Goal: Task Accomplishment & Management: Use online tool/utility

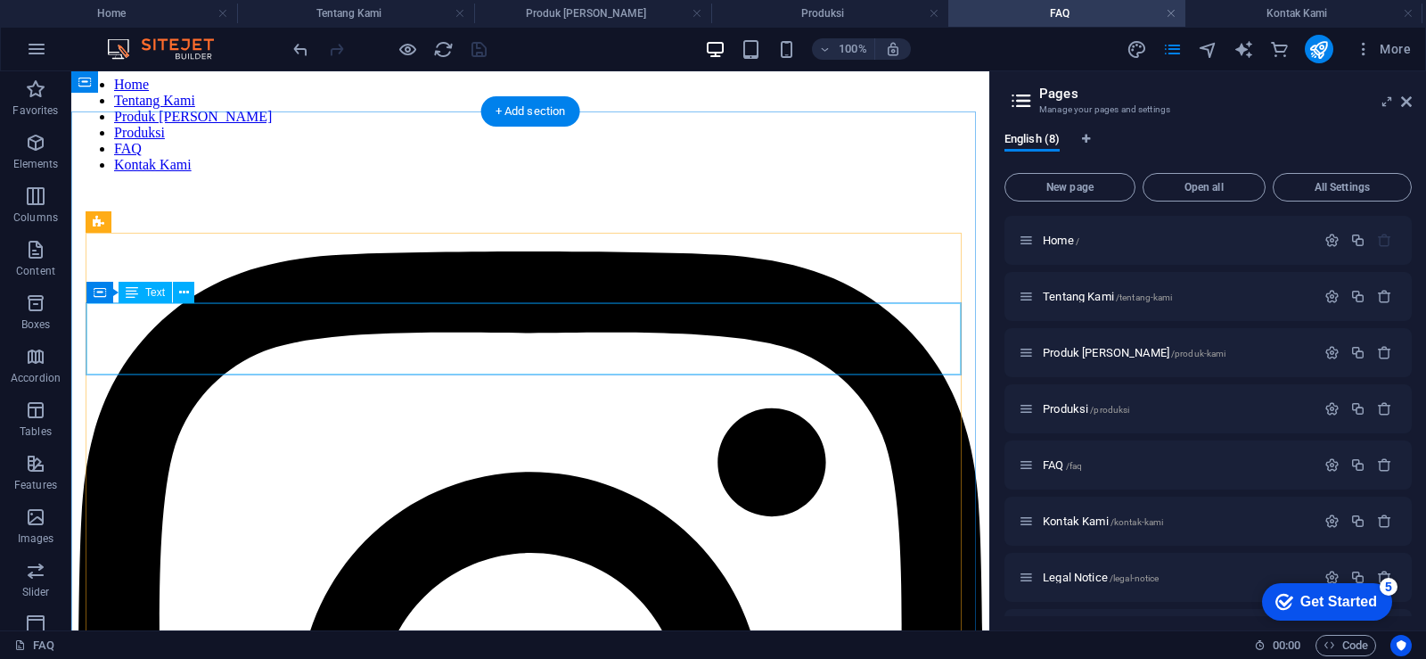
scroll to position [89, 0]
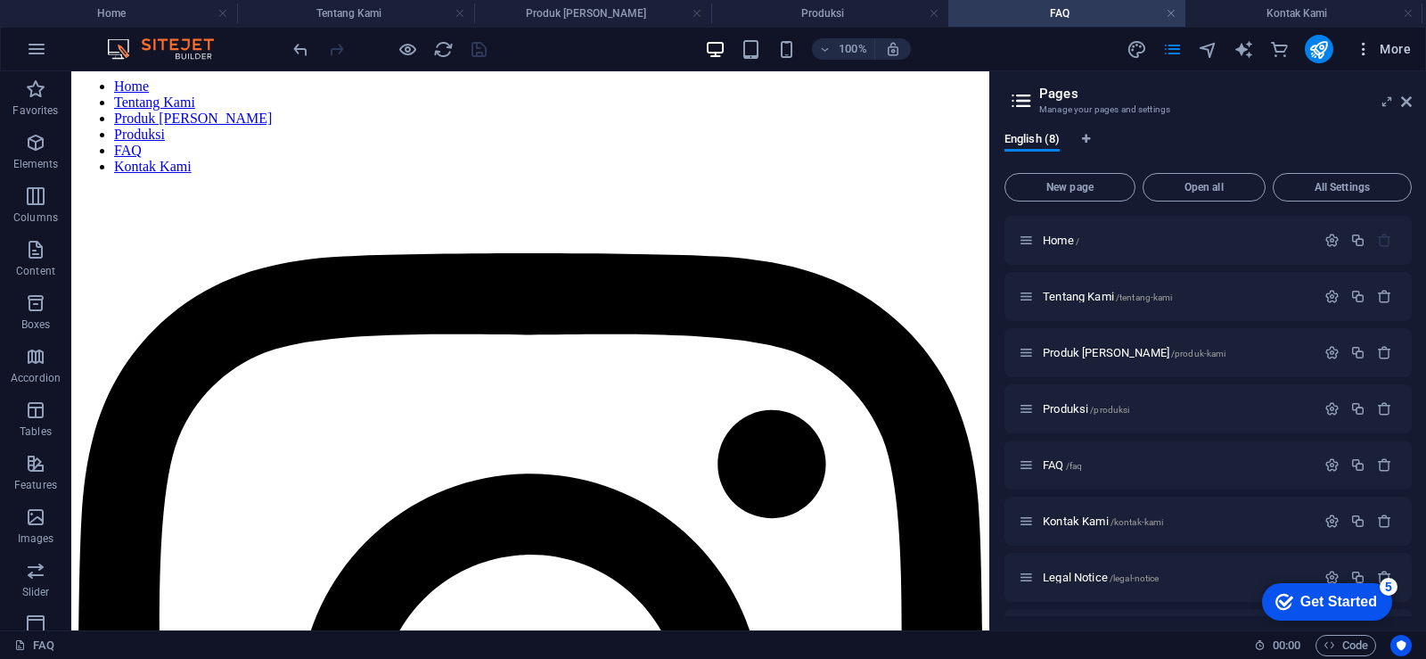
click at [1403, 50] on span "More" at bounding box center [1383, 49] width 56 height 18
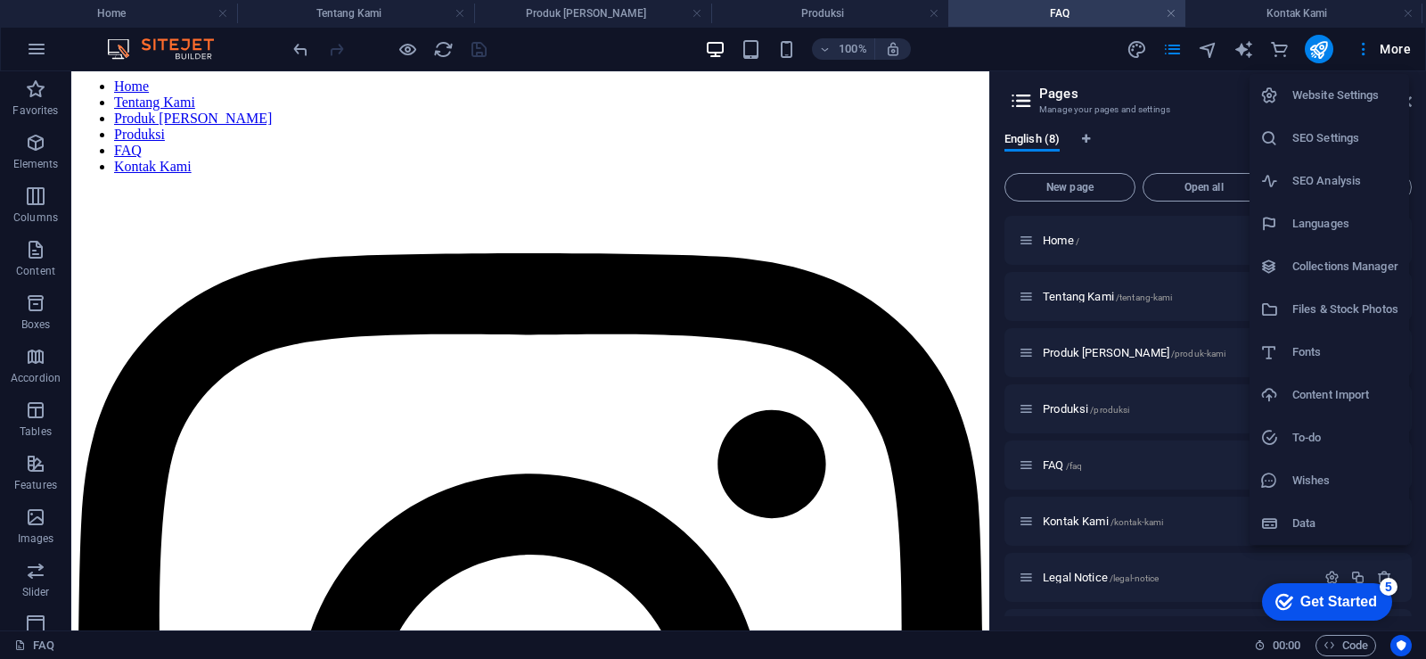
click at [1338, 521] on h6 "Data" at bounding box center [1346, 523] width 106 height 21
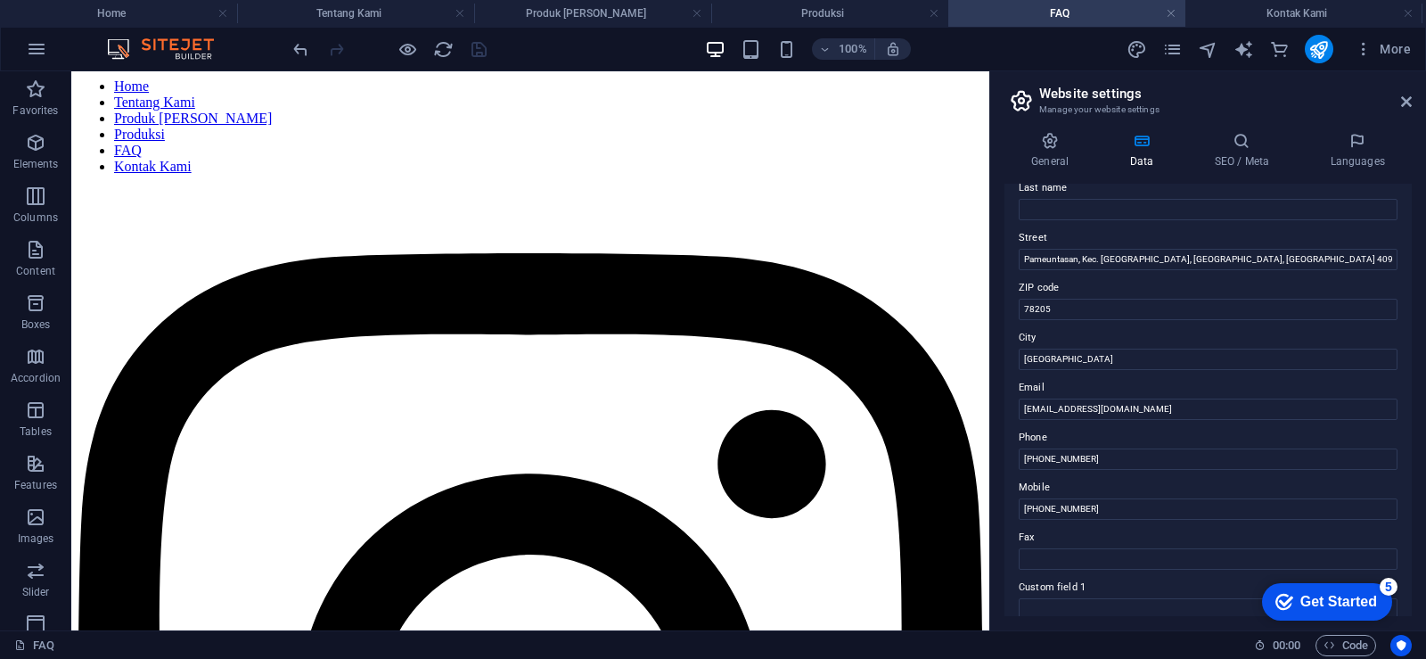
scroll to position [0, 0]
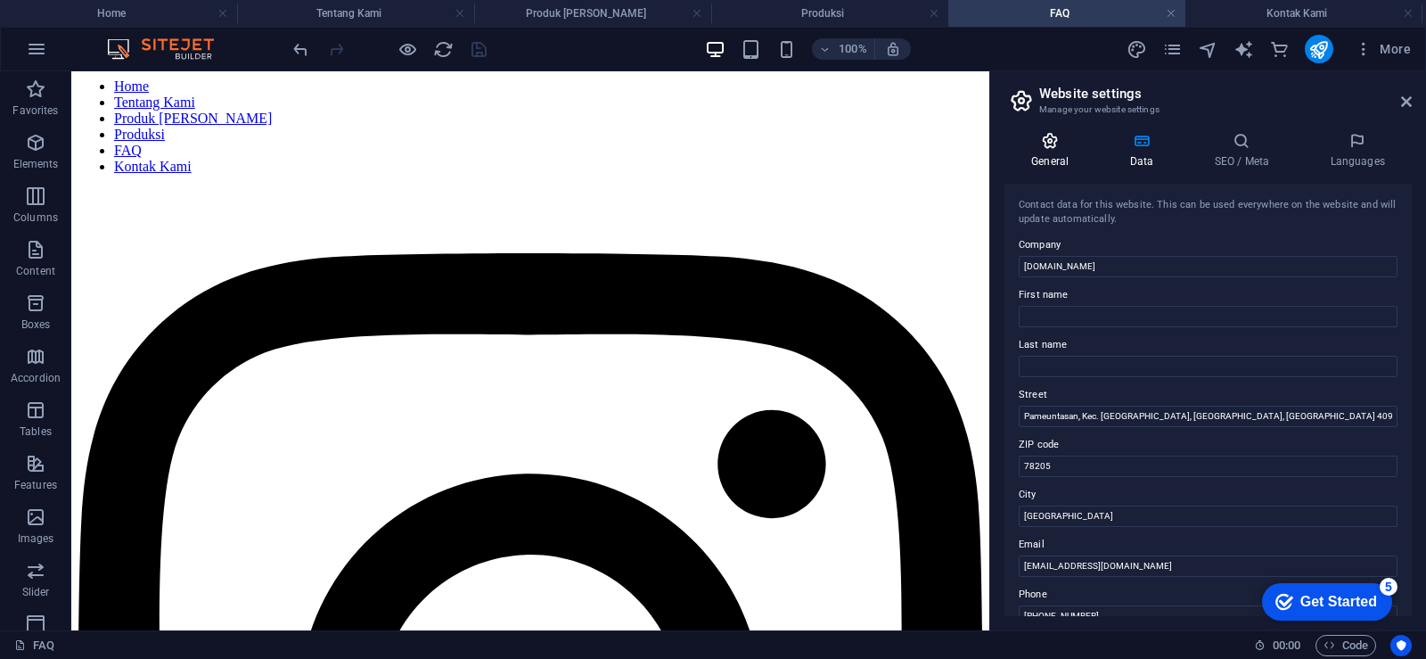
click at [1045, 147] on icon at bounding box center [1050, 141] width 91 height 18
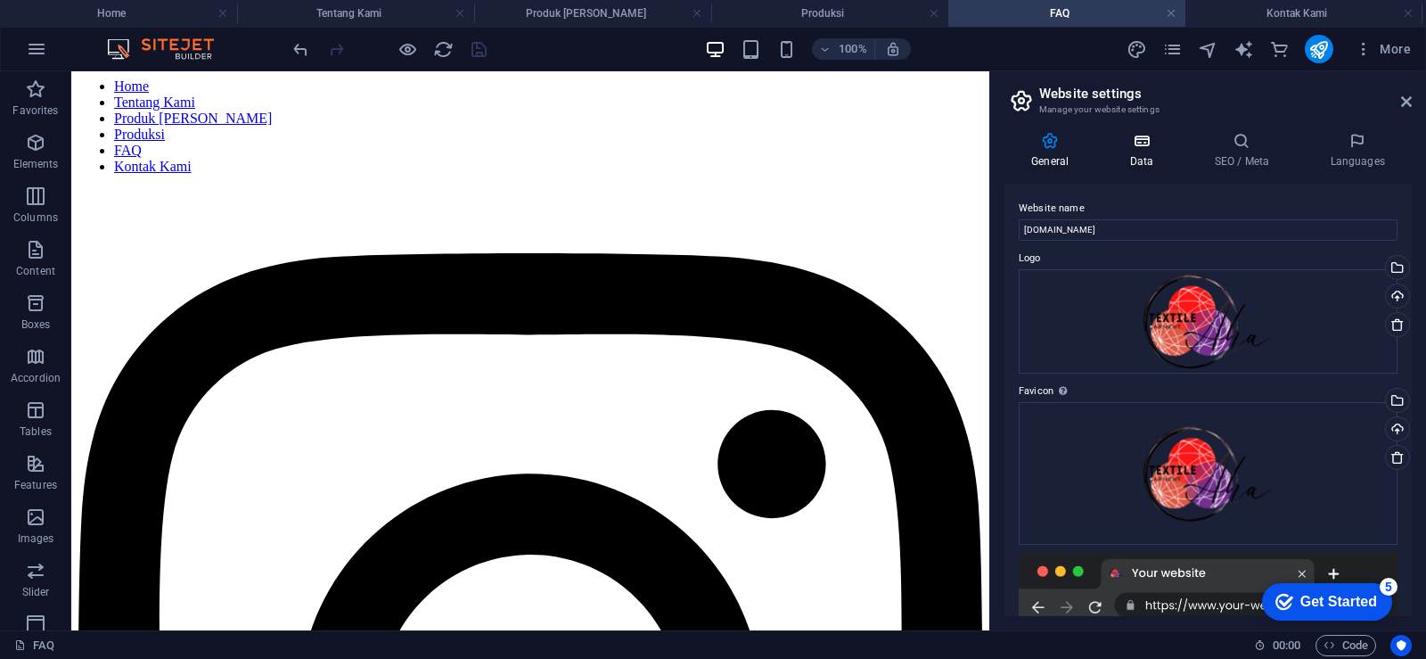
click at [1143, 147] on icon at bounding box center [1142, 141] width 78 height 18
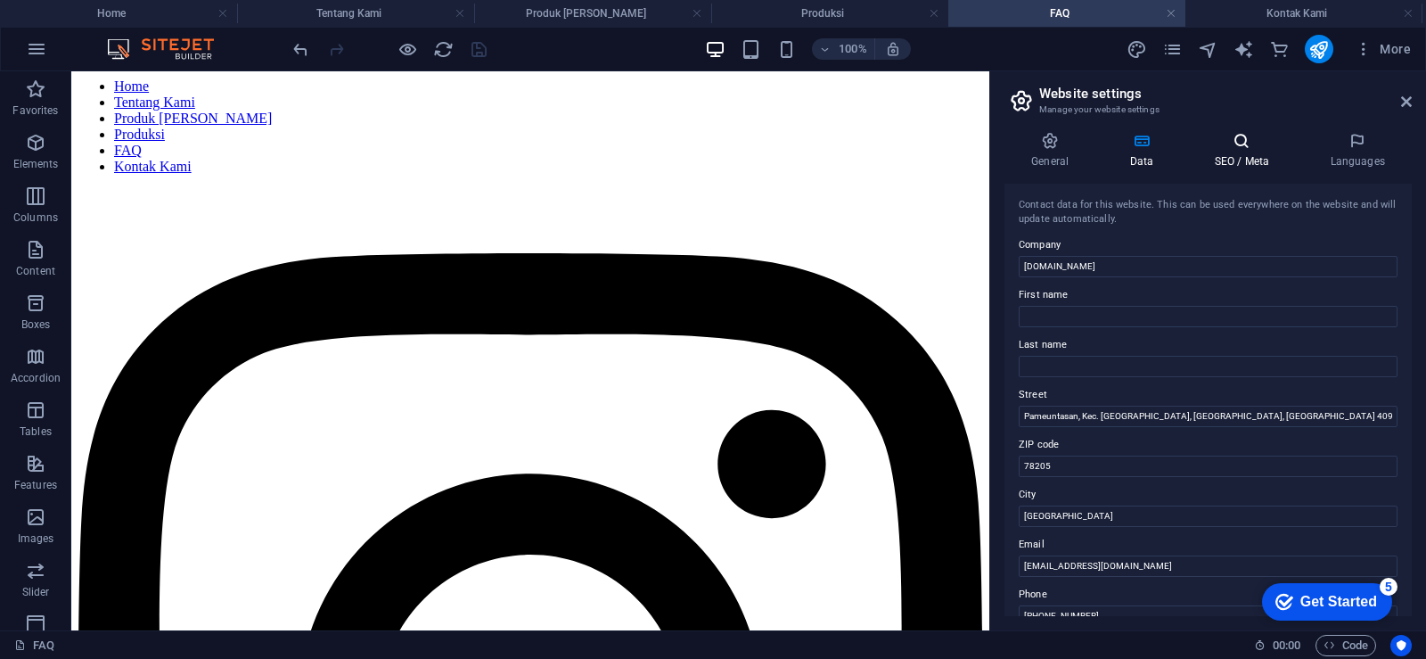
click at [1227, 150] on h4 "SEO / Meta" at bounding box center [1245, 150] width 116 height 37
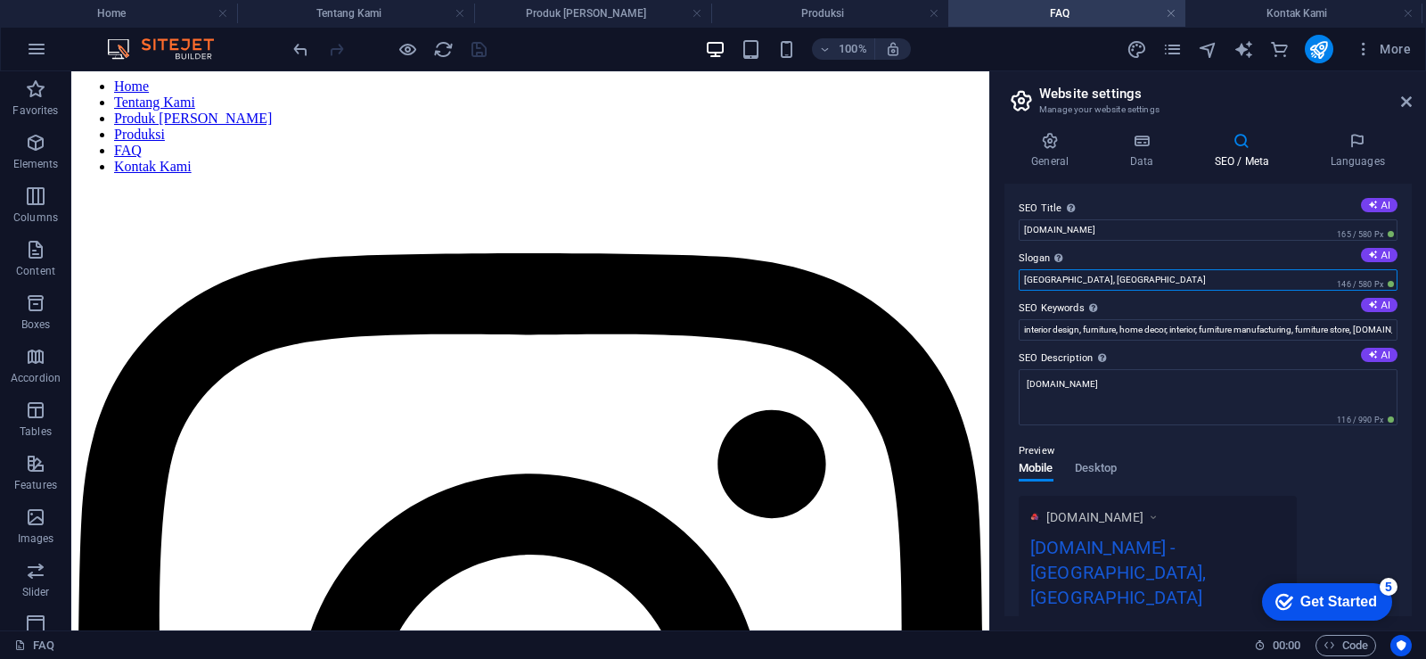
drag, startPoint x: 1195, startPoint y: 273, endPoint x: 1006, endPoint y: 278, distance: 189.1
click at [1006, 278] on div "SEO Title The title of your website - make it something that stands out in sear…" at bounding box center [1208, 400] width 407 height 432
click at [1375, 254] on button "AI" at bounding box center [1379, 255] width 37 height 14
click at [1368, 256] on icon at bounding box center [1373, 255] width 10 height 10
type input "Discover Quality Threads & Enjoy Exclusive Savings"
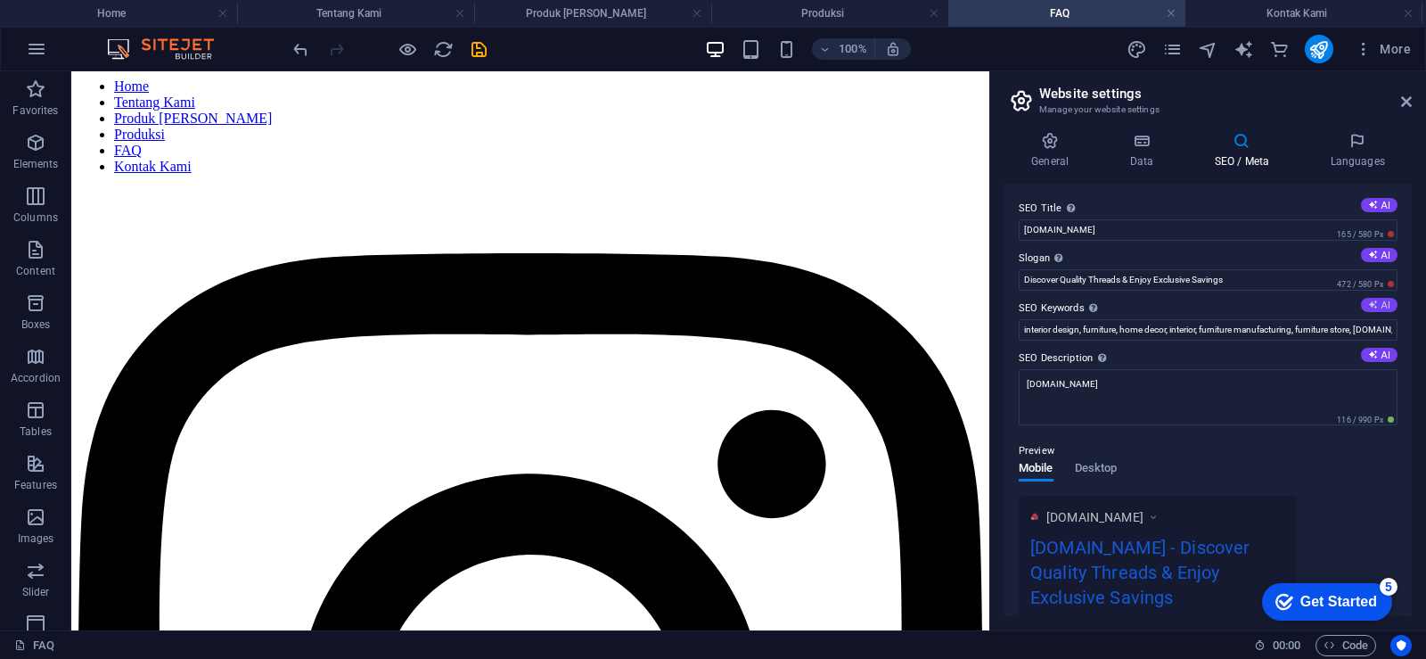
click at [1376, 305] on button "AI" at bounding box center [1379, 305] width 37 height 14
type input "sewing thread, embroidery thread, sewing accessories, fabric discounts, textile…"
click at [1357, 152] on h4 "Languages" at bounding box center [1357, 150] width 109 height 37
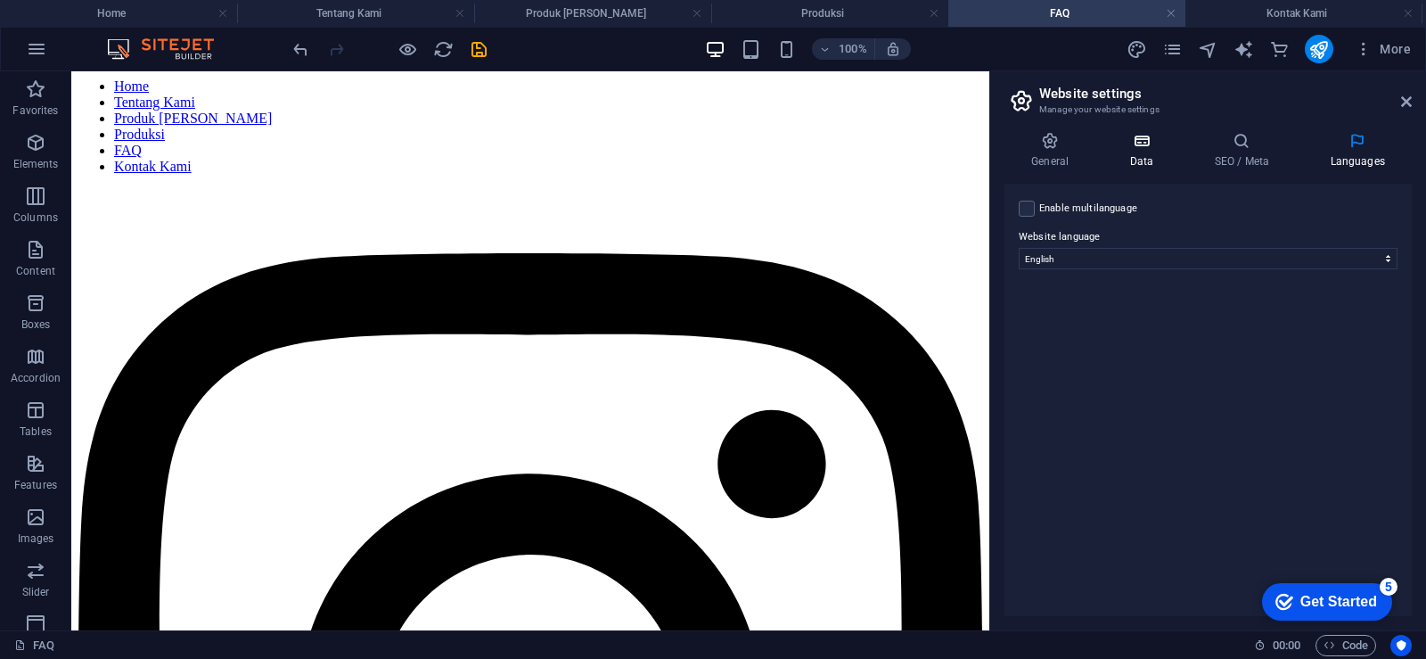
click at [1129, 143] on icon at bounding box center [1142, 141] width 78 height 18
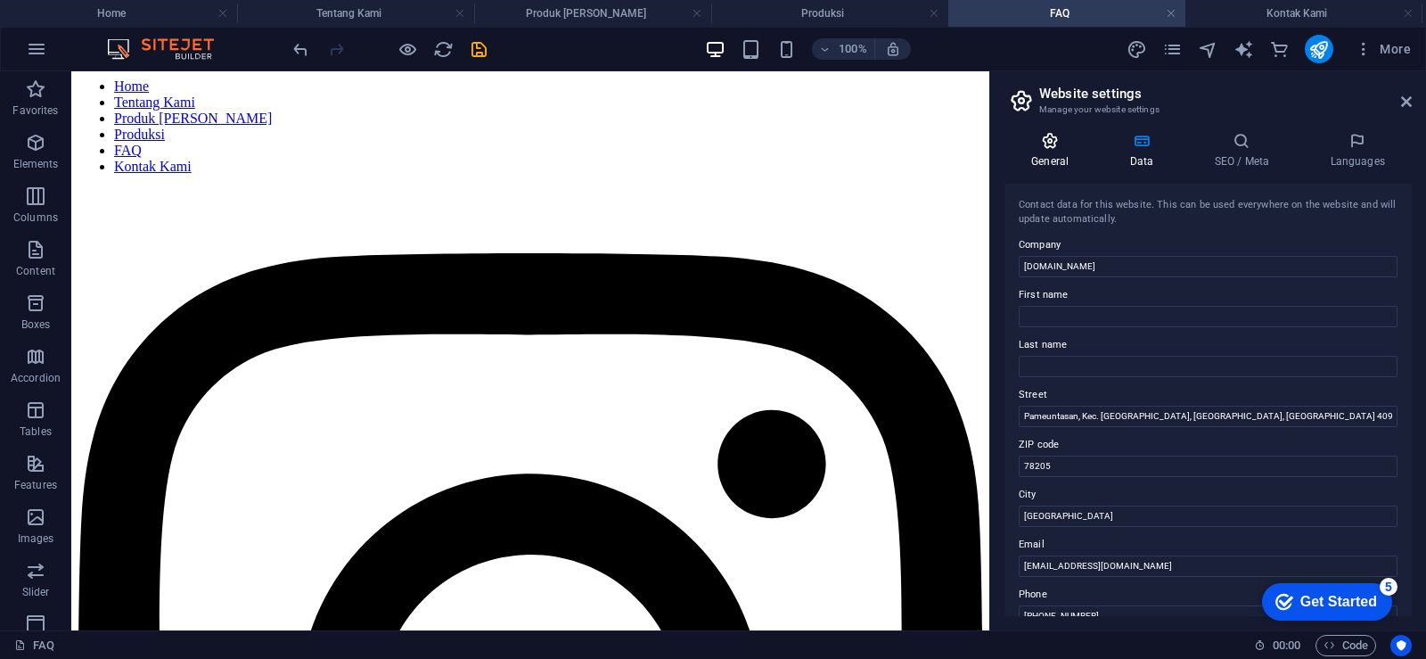
click at [1072, 143] on icon at bounding box center [1050, 141] width 91 height 18
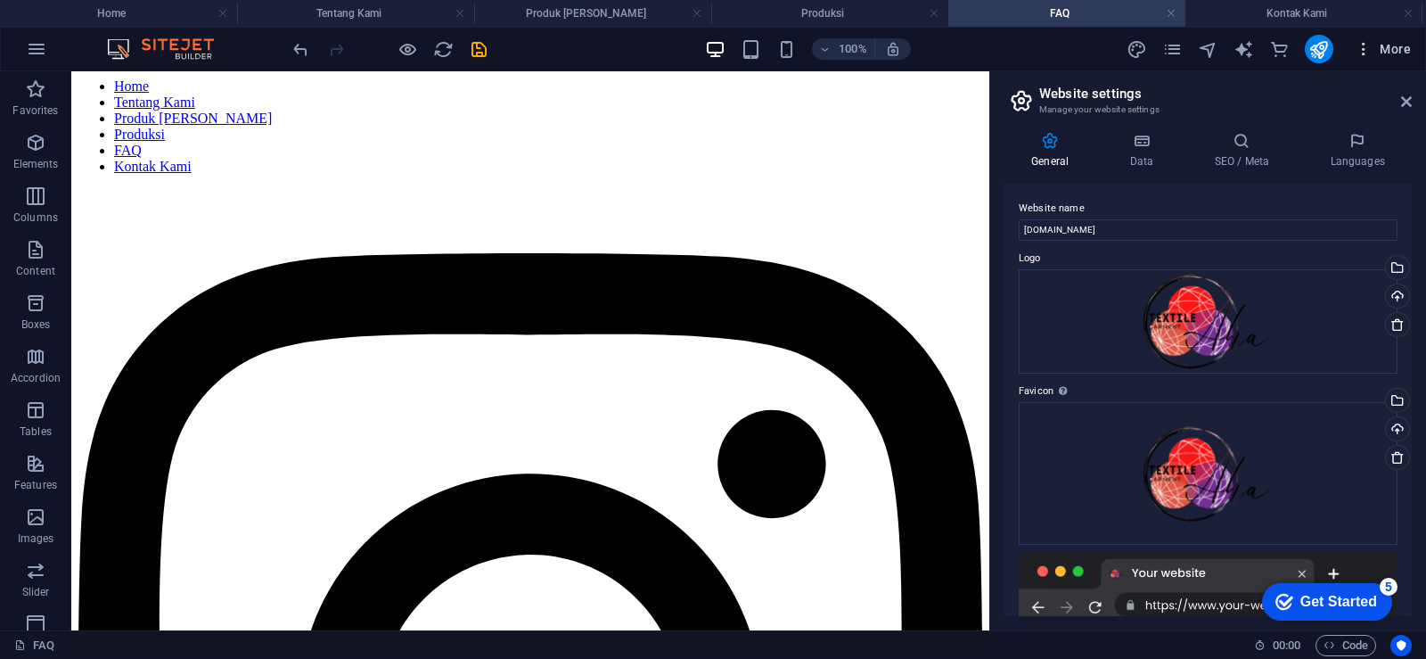
click at [1382, 44] on span "More" at bounding box center [1383, 49] width 56 height 18
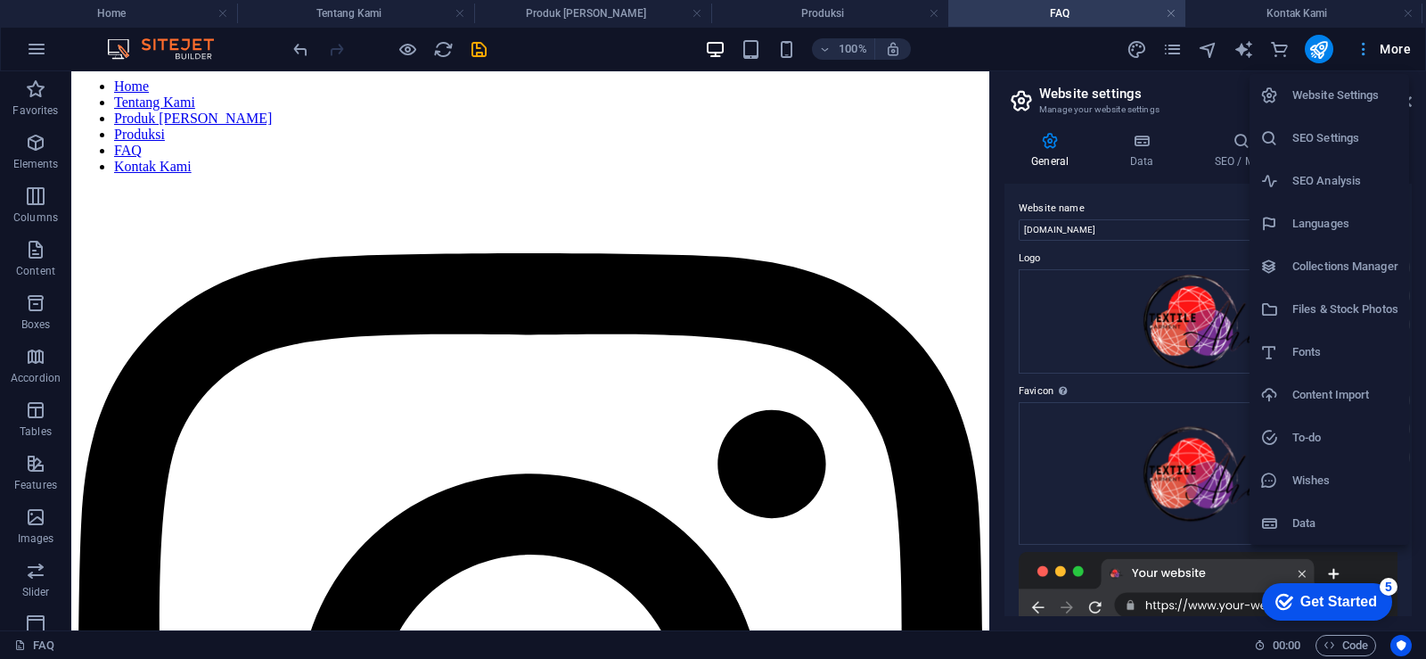
click at [1382, 44] on div at bounding box center [713, 329] width 1426 height 659
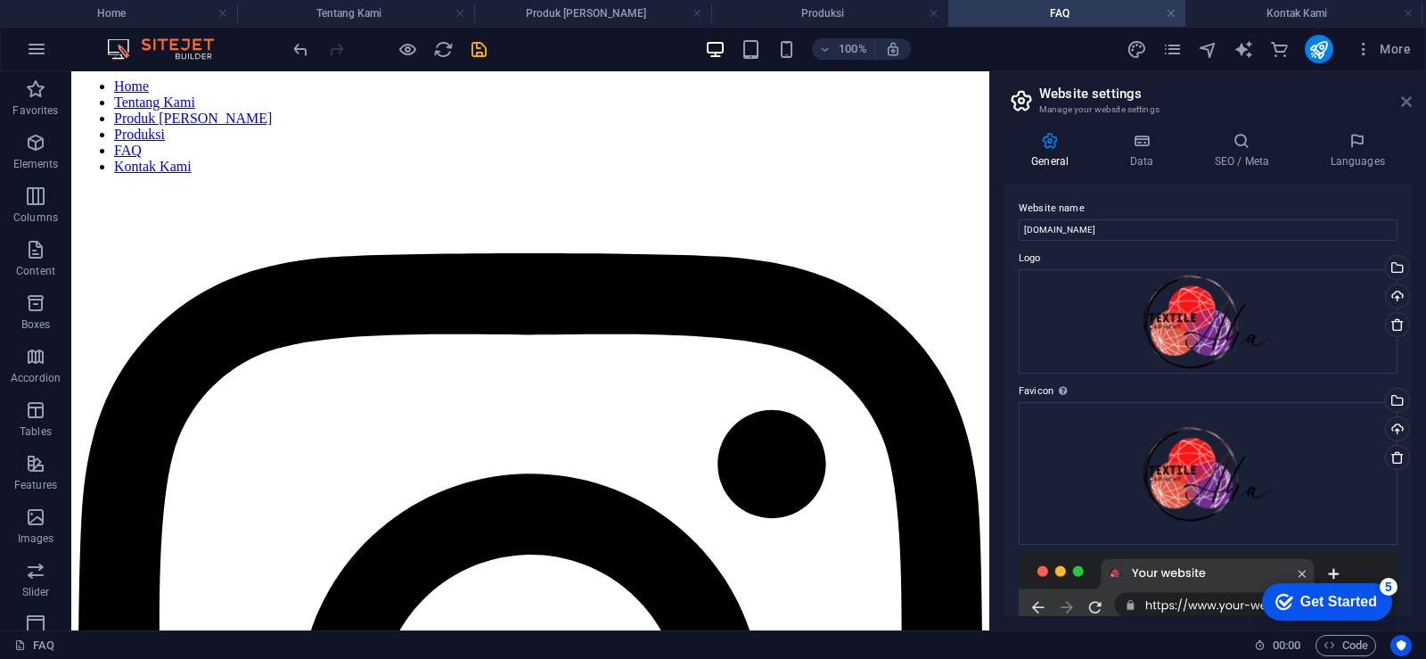
click at [1406, 95] on icon at bounding box center [1406, 101] width 11 height 14
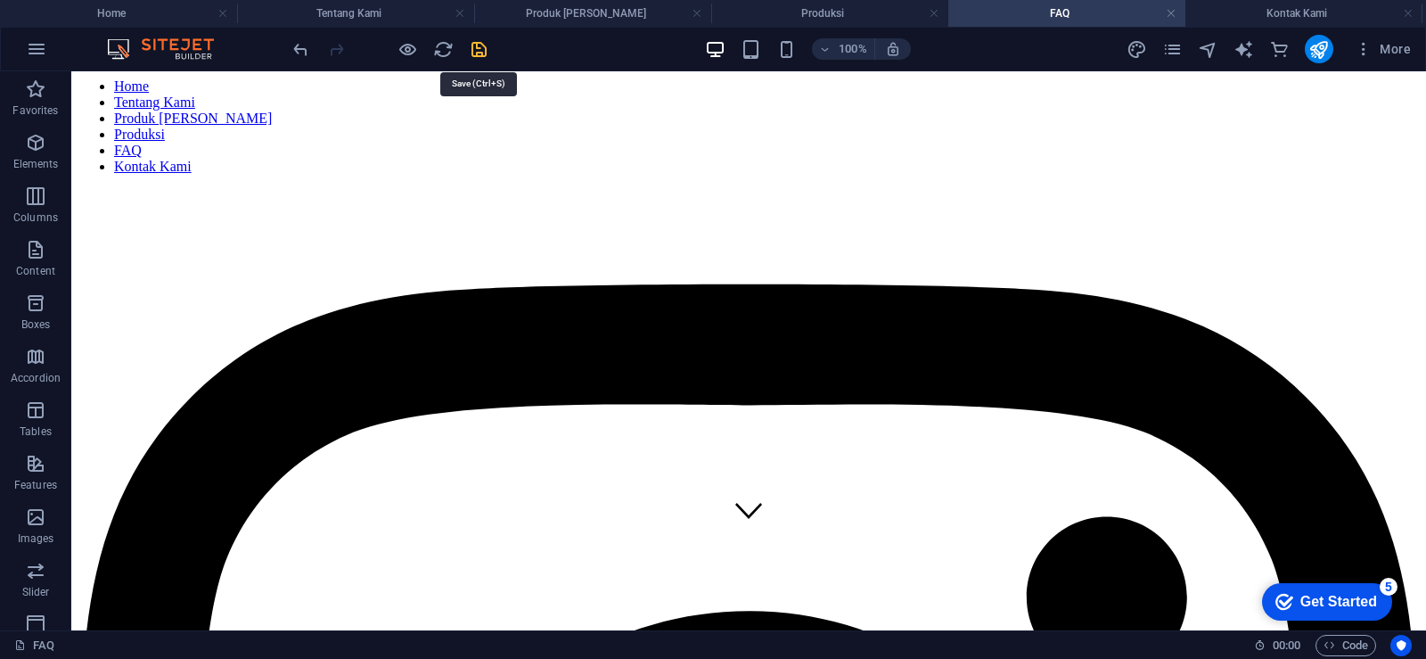
click at [480, 55] on icon "save" at bounding box center [479, 49] width 21 height 21
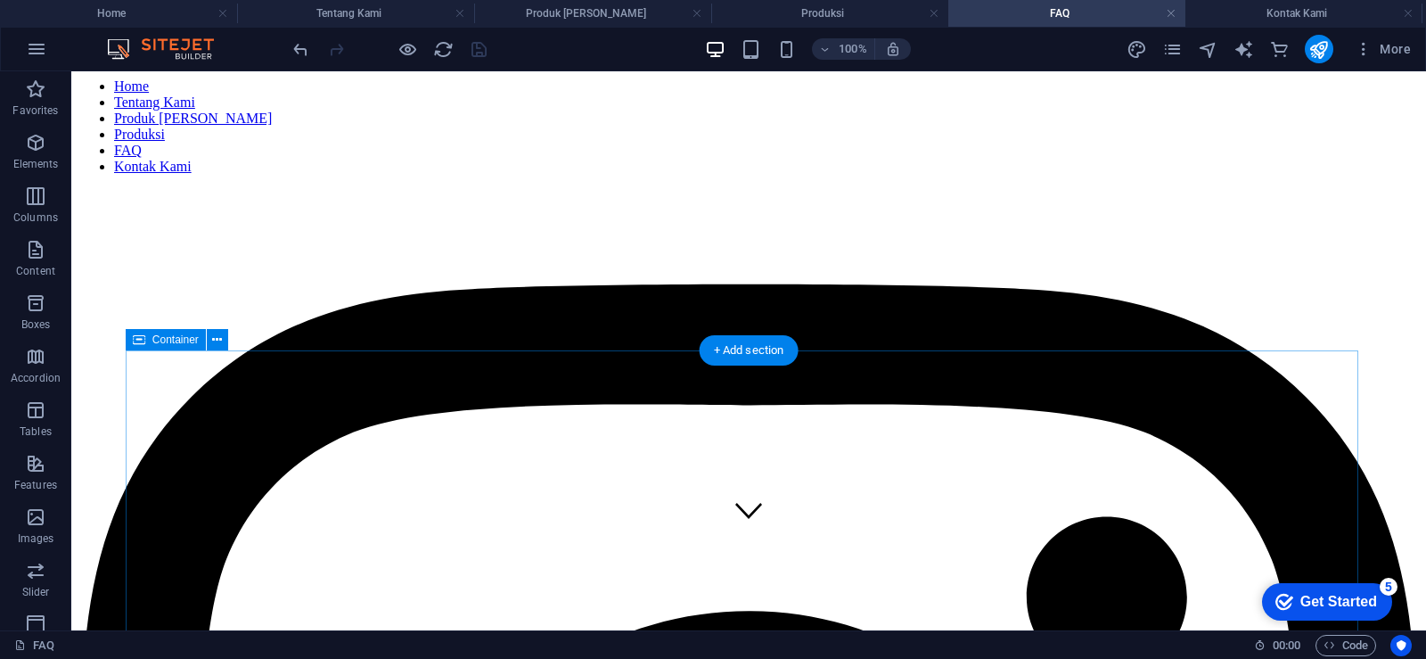
click at [742, 347] on div "+ Add section" at bounding box center [749, 350] width 99 height 30
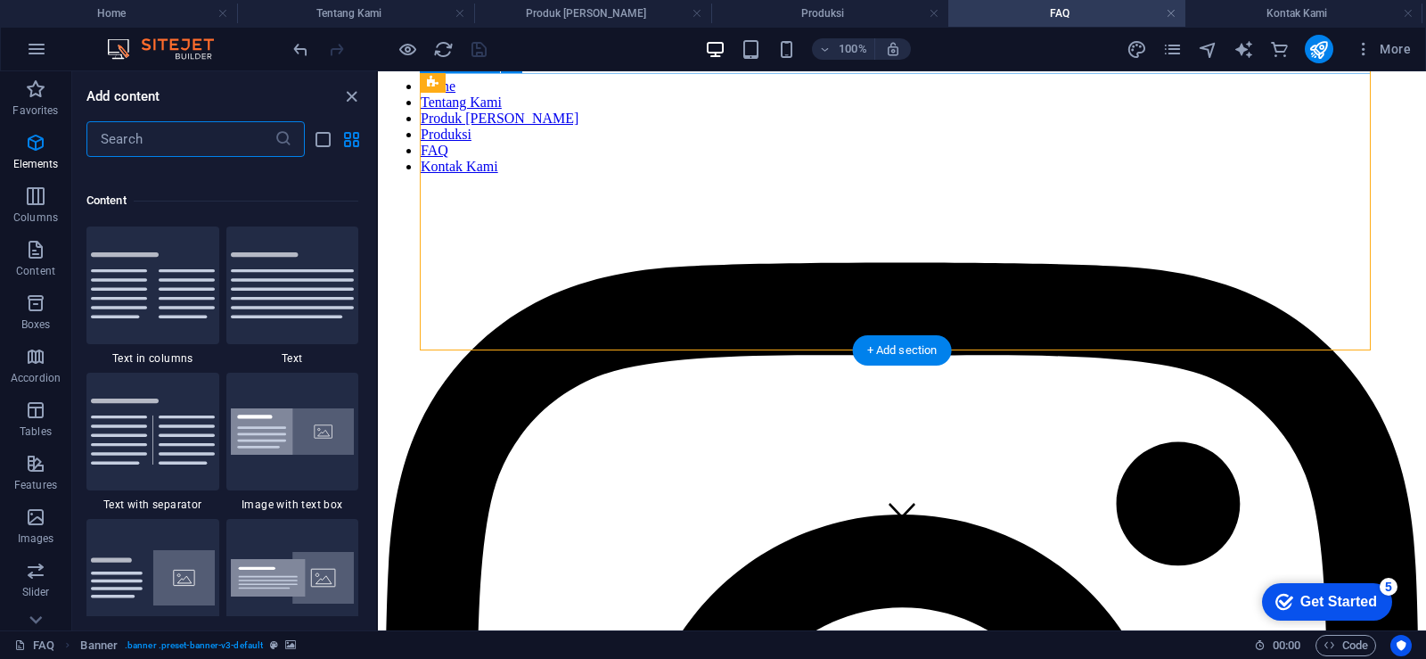
scroll to position [3119, 0]
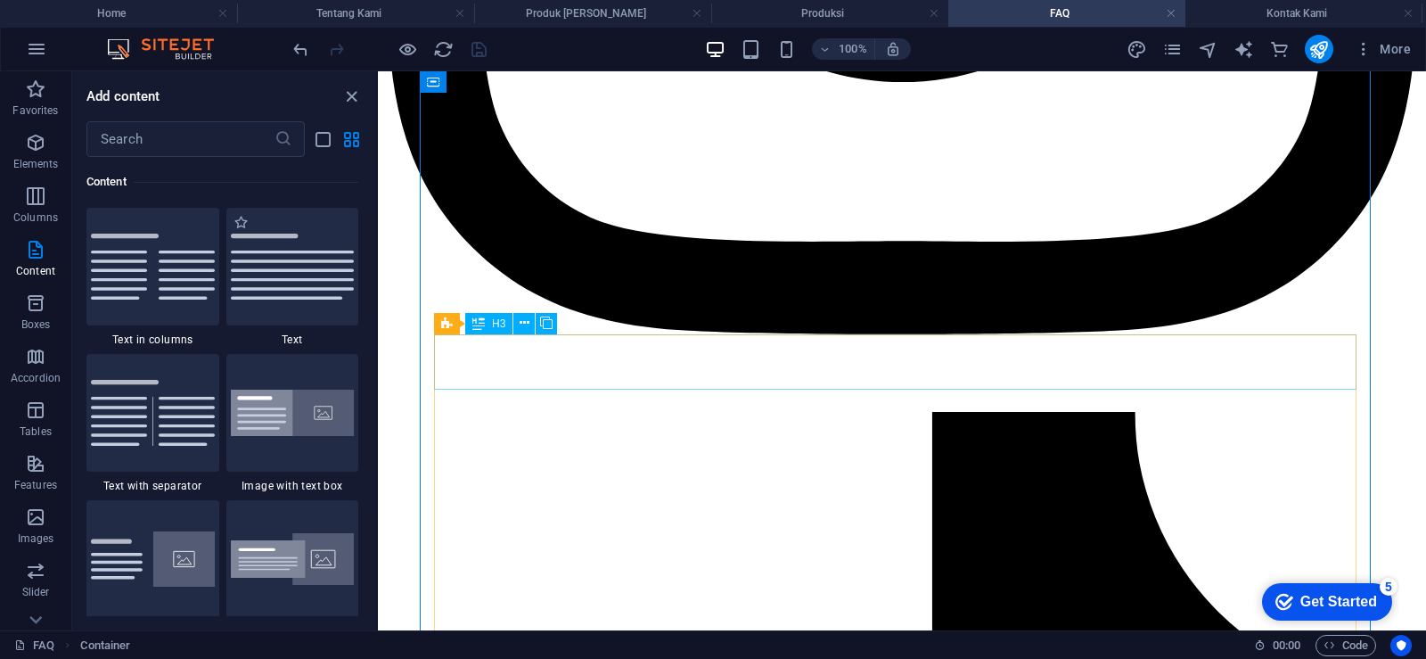
scroll to position [891, 0]
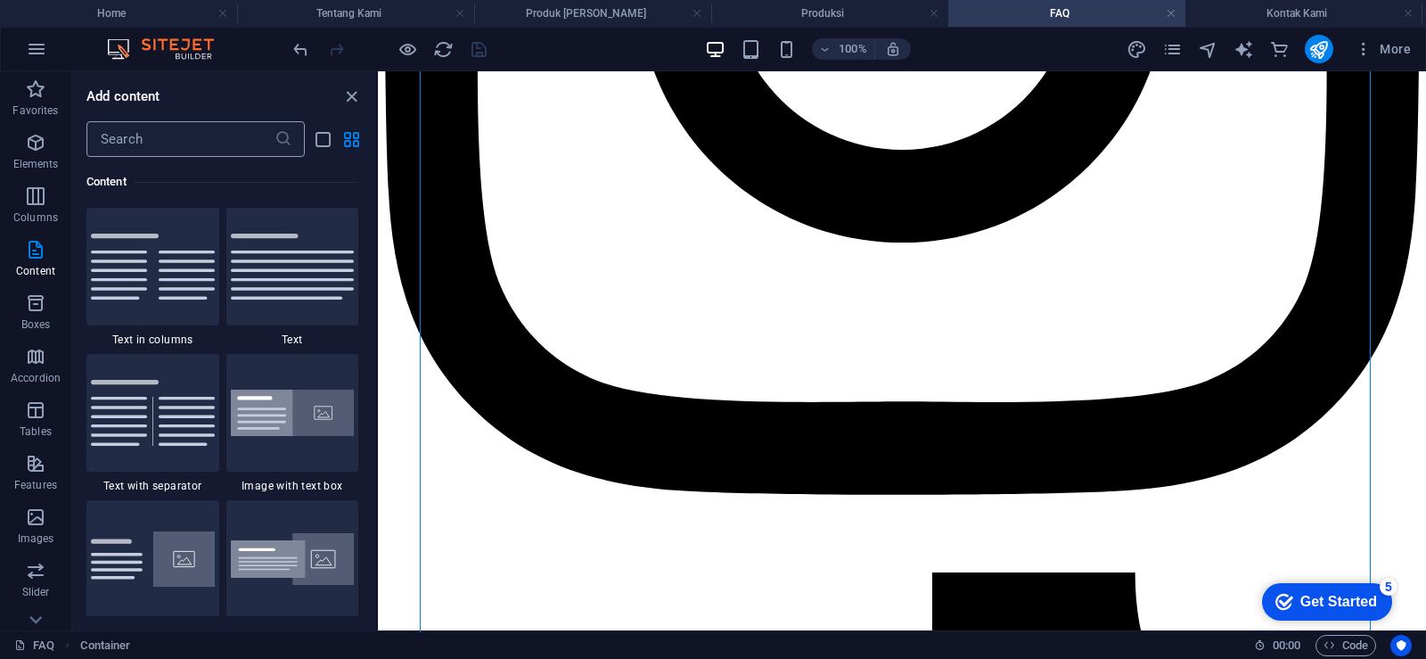
click at [166, 130] on input "text" at bounding box center [180, 139] width 188 height 36
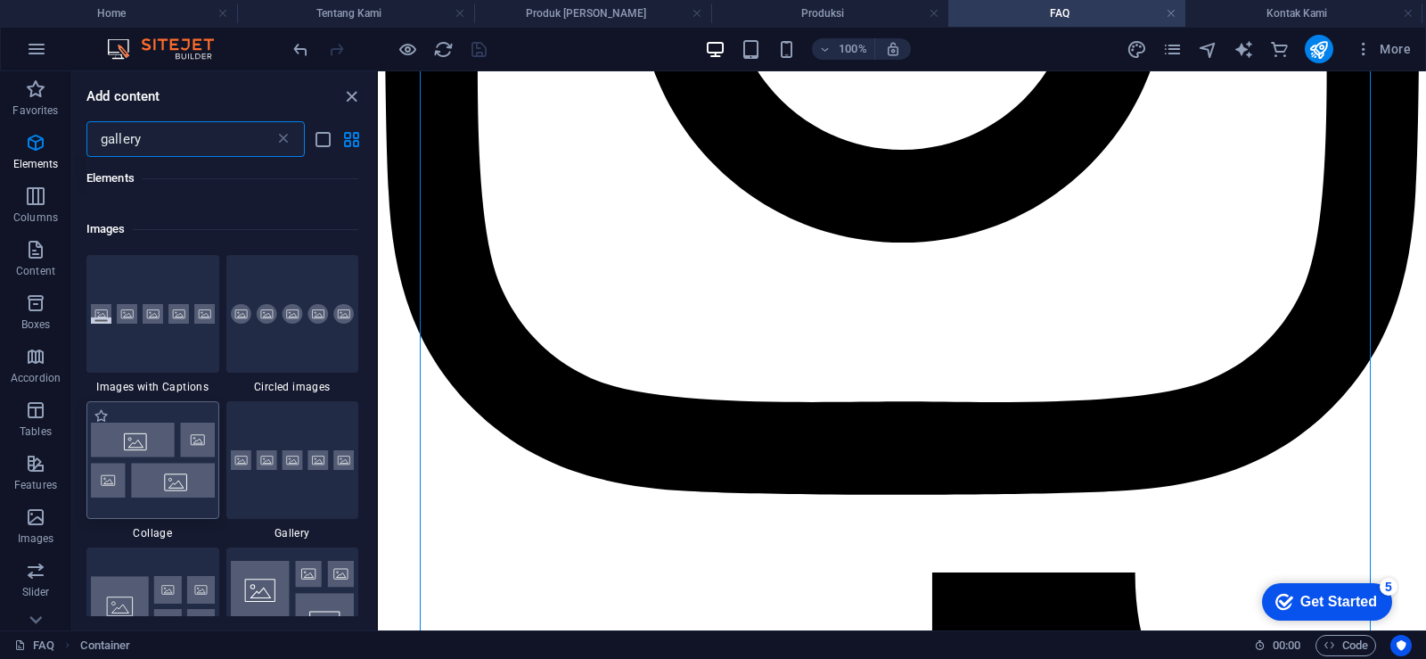
scroll to position [267, 0]
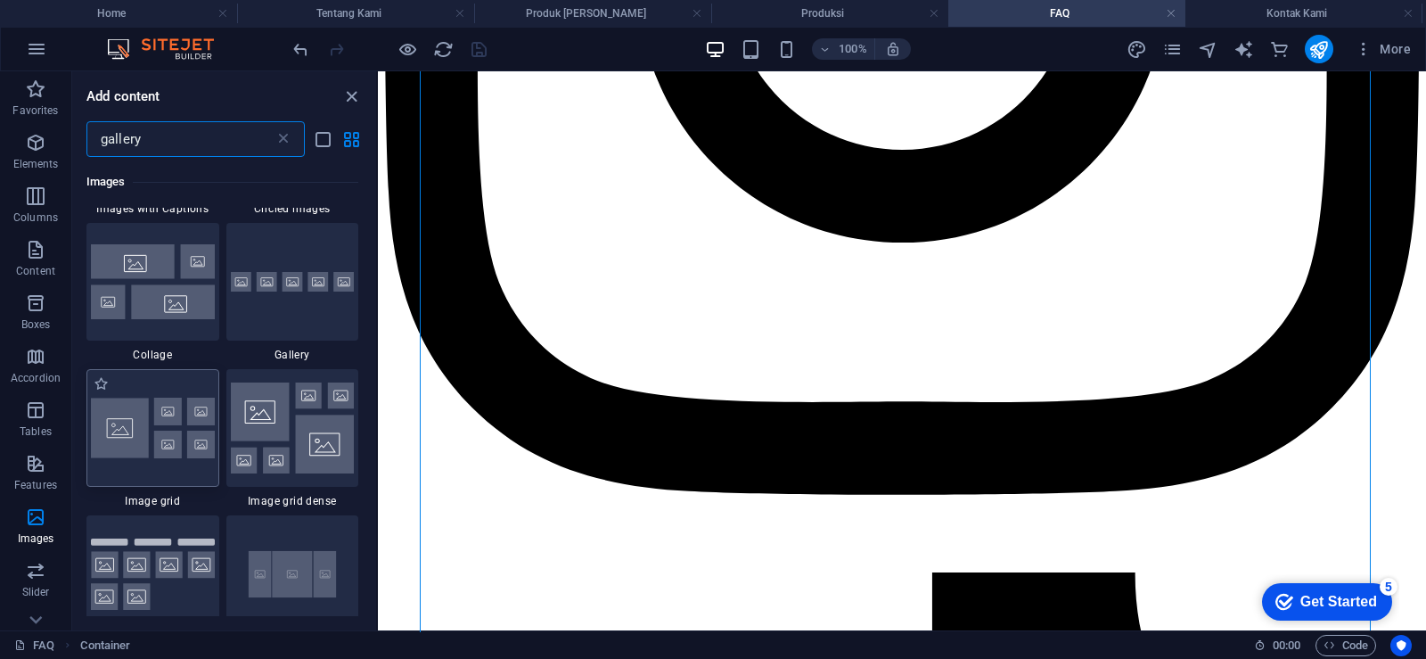
type input "gallery"
click at [181, 426] on img at bounding box center [153, 428] width 124 height 61
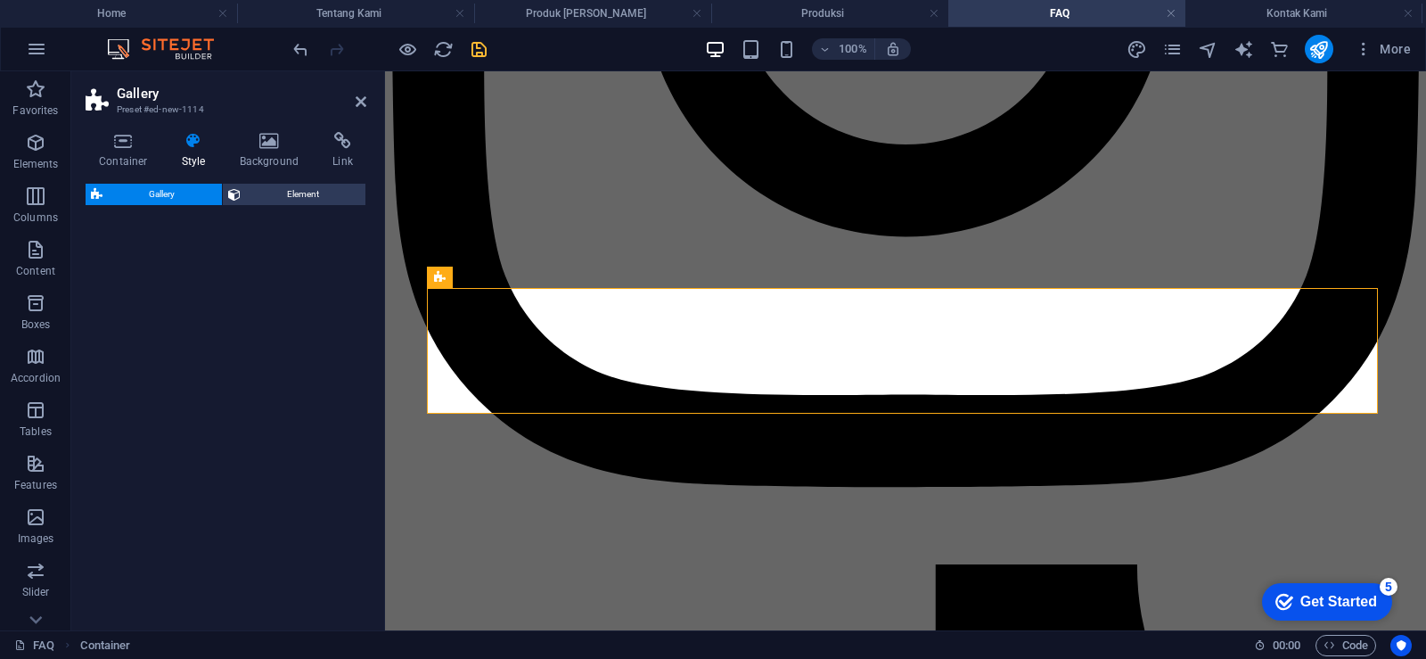
select select "rem"
select select "preset-gallery-v3-grid"
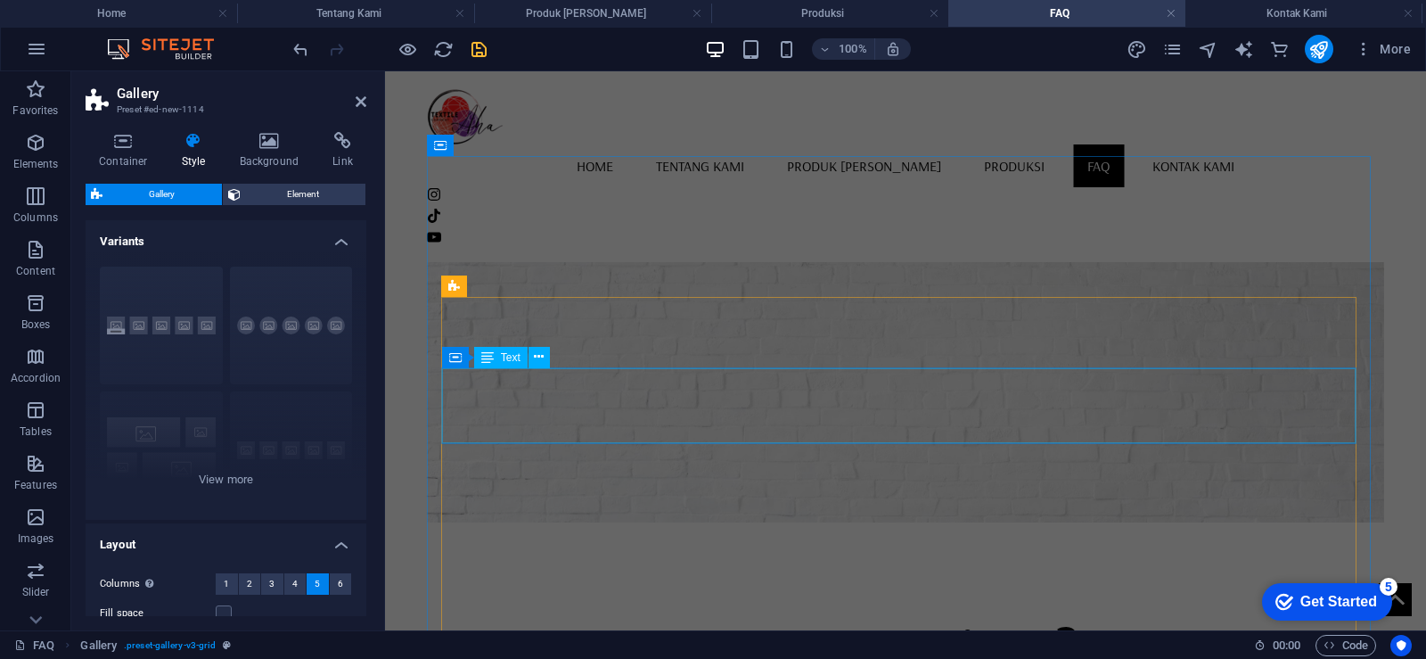
scroll to position [0, 0]
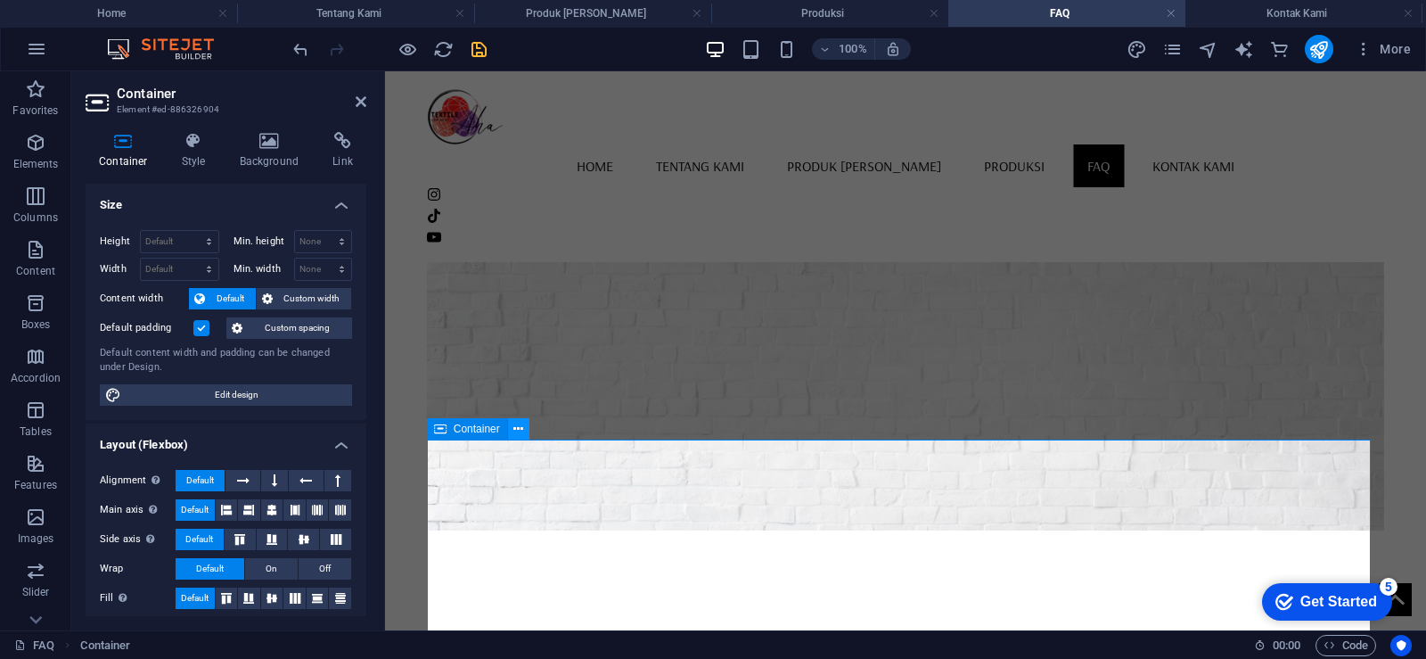
click at [521, 432] on icon at bounding box center [518, 429] width 10 height 19
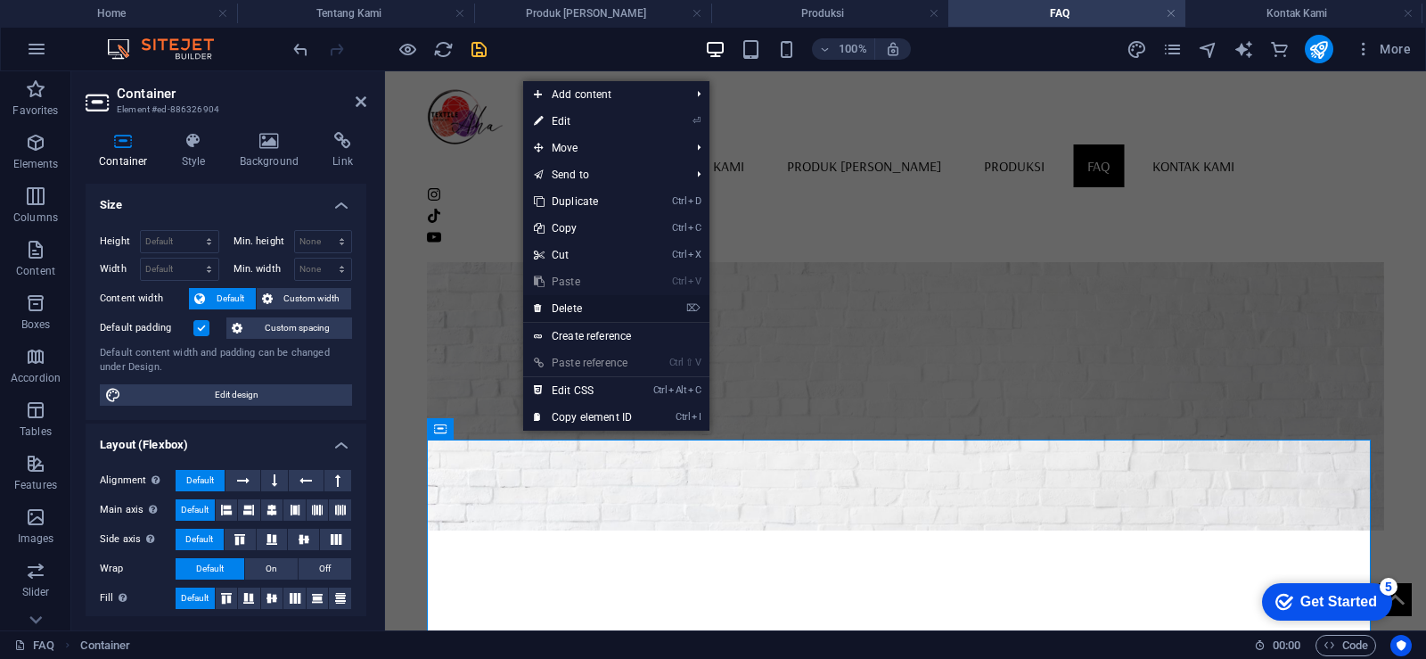
click at [593, 306] on link "⌦ Delete" at bounding box center [582, 308] width 119 height 27
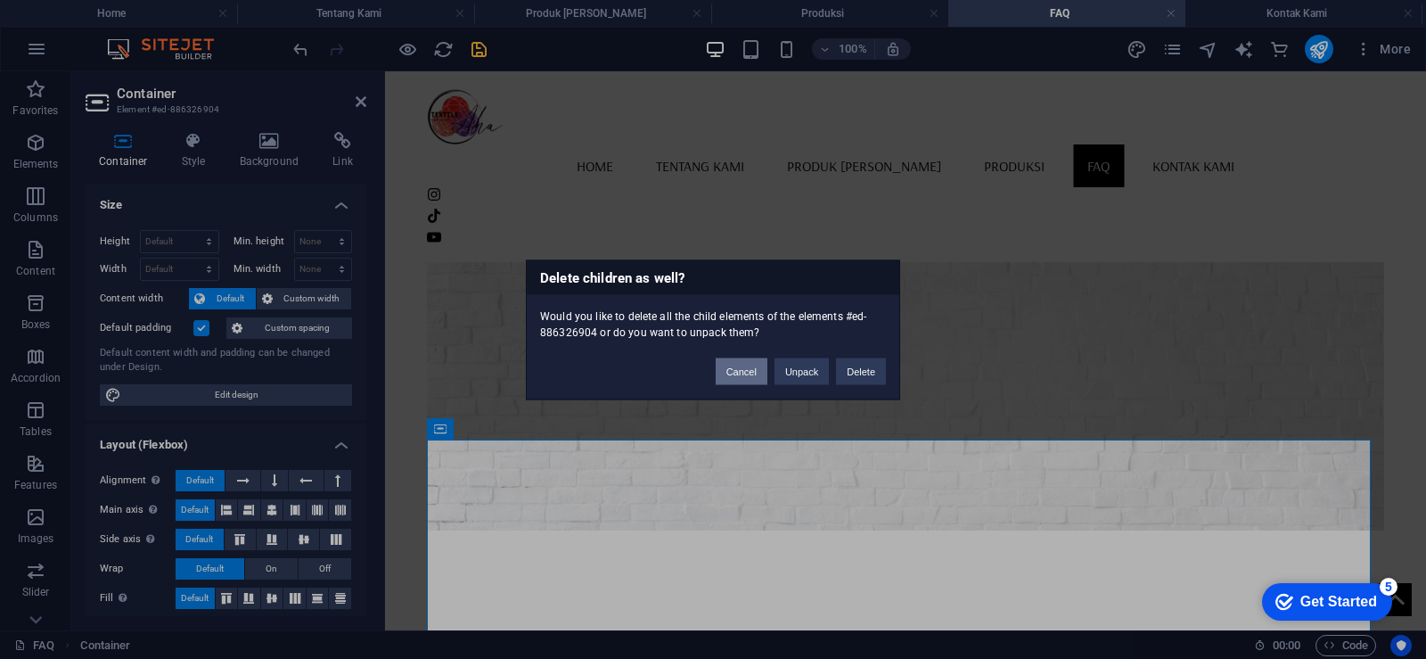
click at [729, 378] on button "Cancel" at bounding box center [742, 370] width 52 height 27
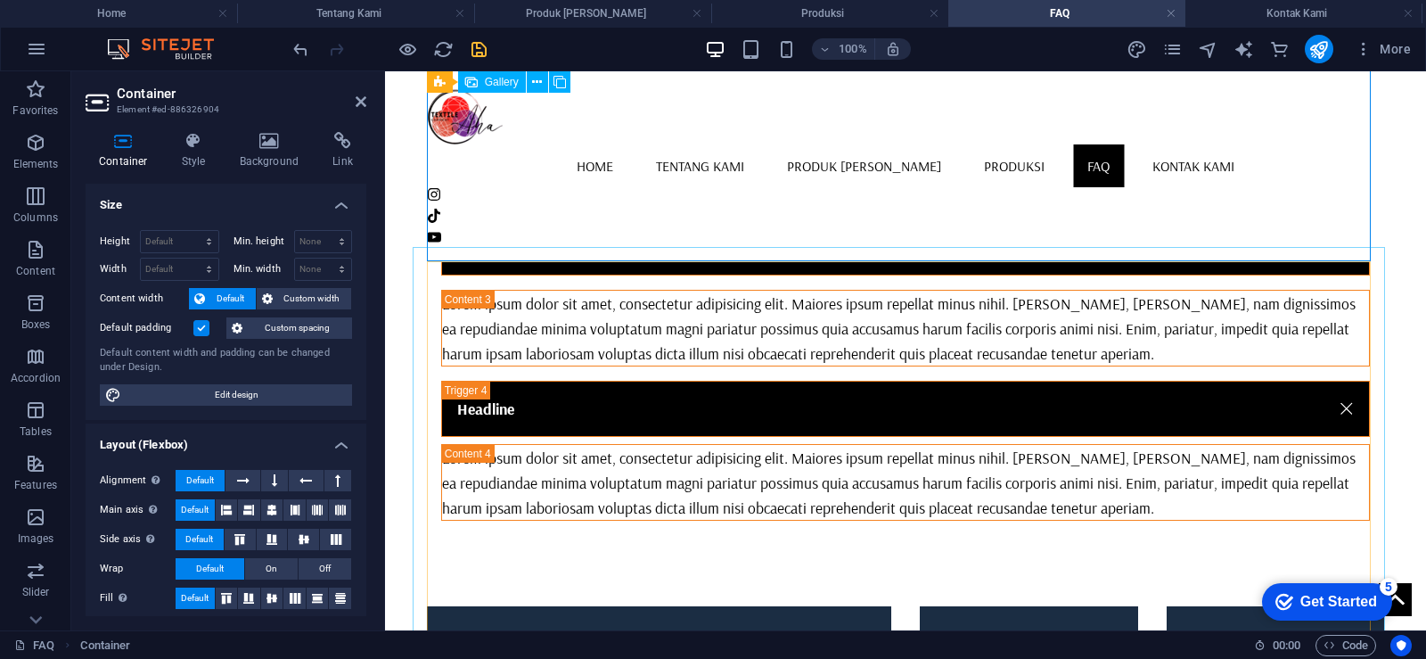
scroll to position [2496, 0]
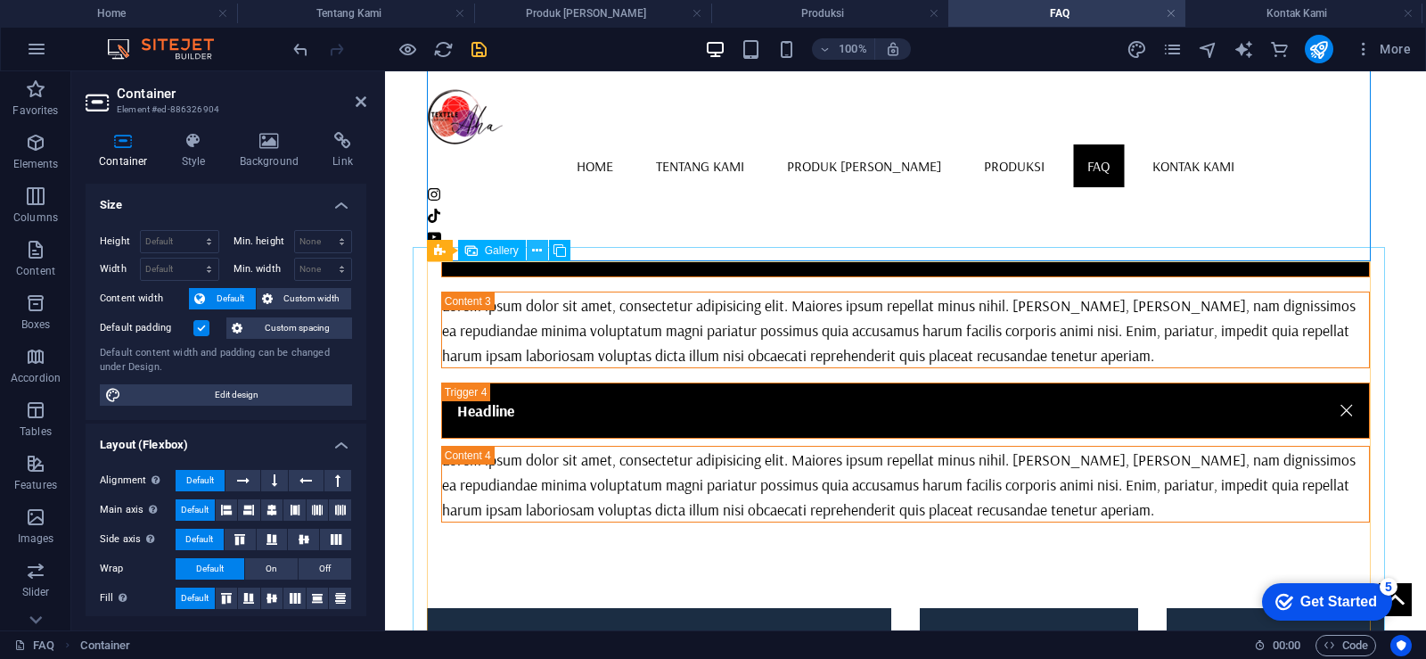
click at [539, 250] on icon at bounding box center [537, 251] width 10 height 19
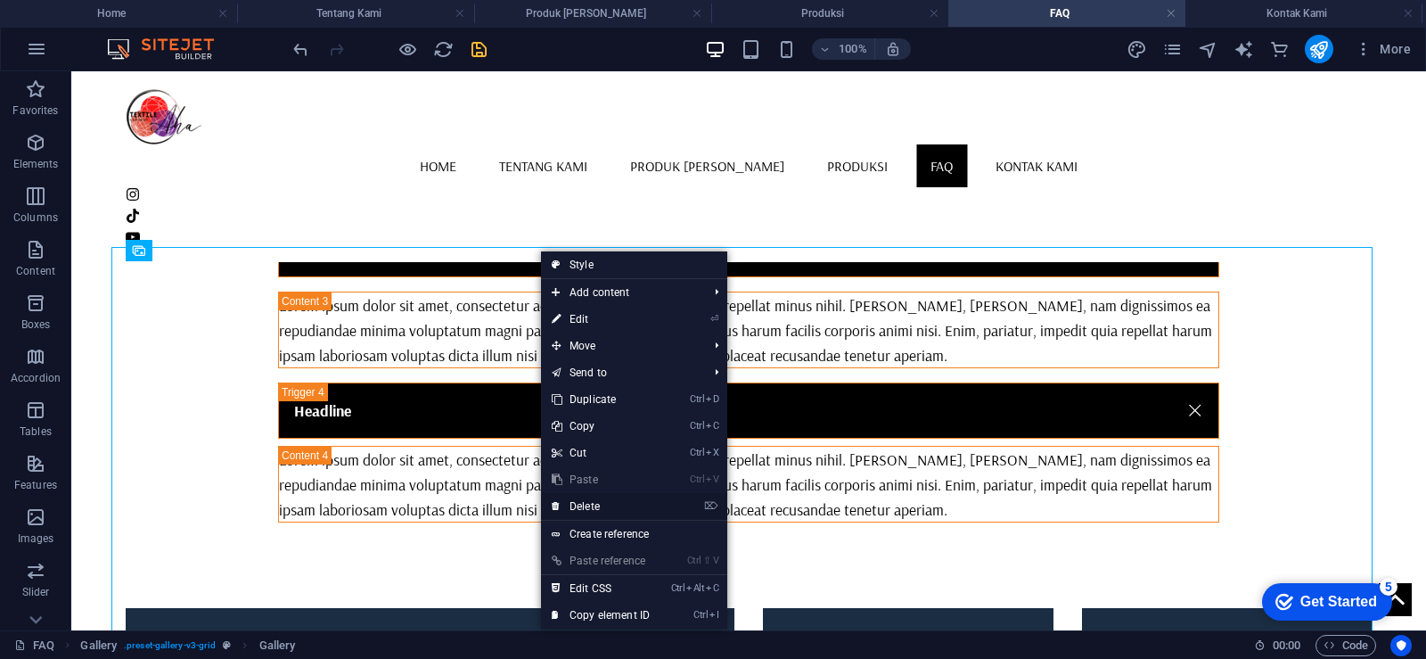
click at [620, 496] on link "⌦ Delete" at bounding box center [600, 506] width 119 height 27
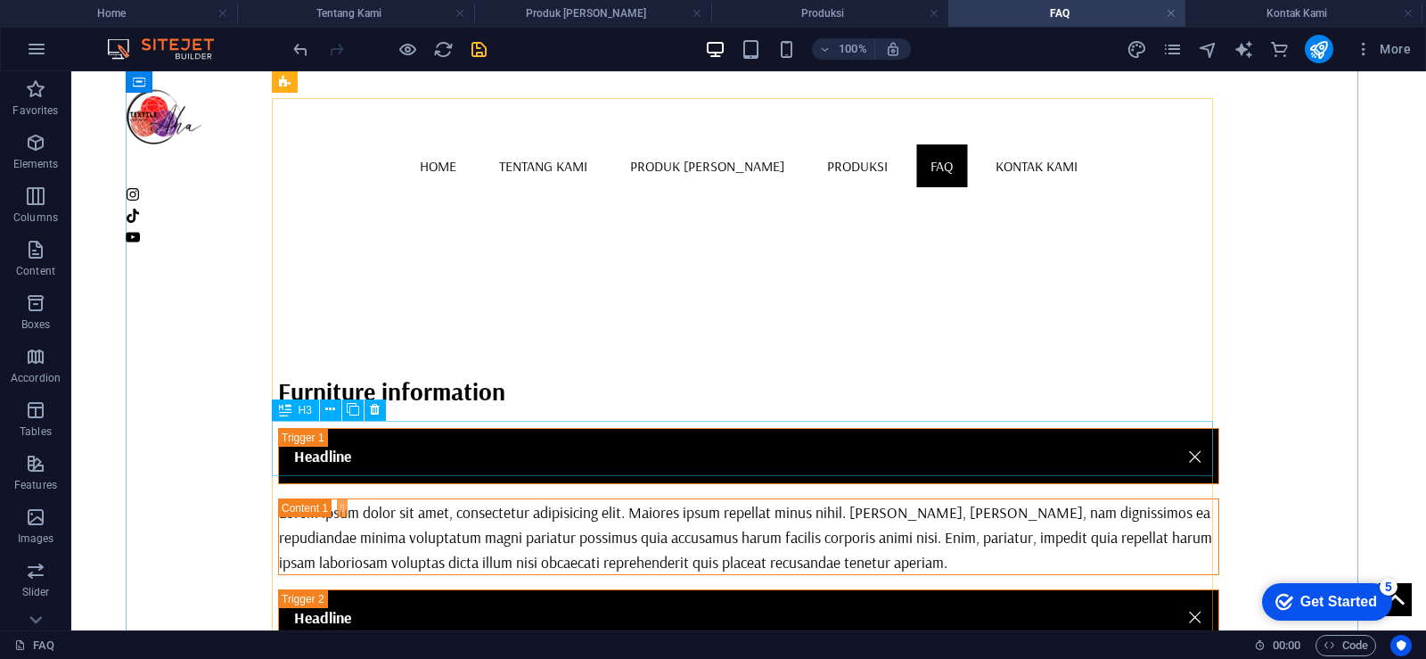
scroll to position [267, 0]
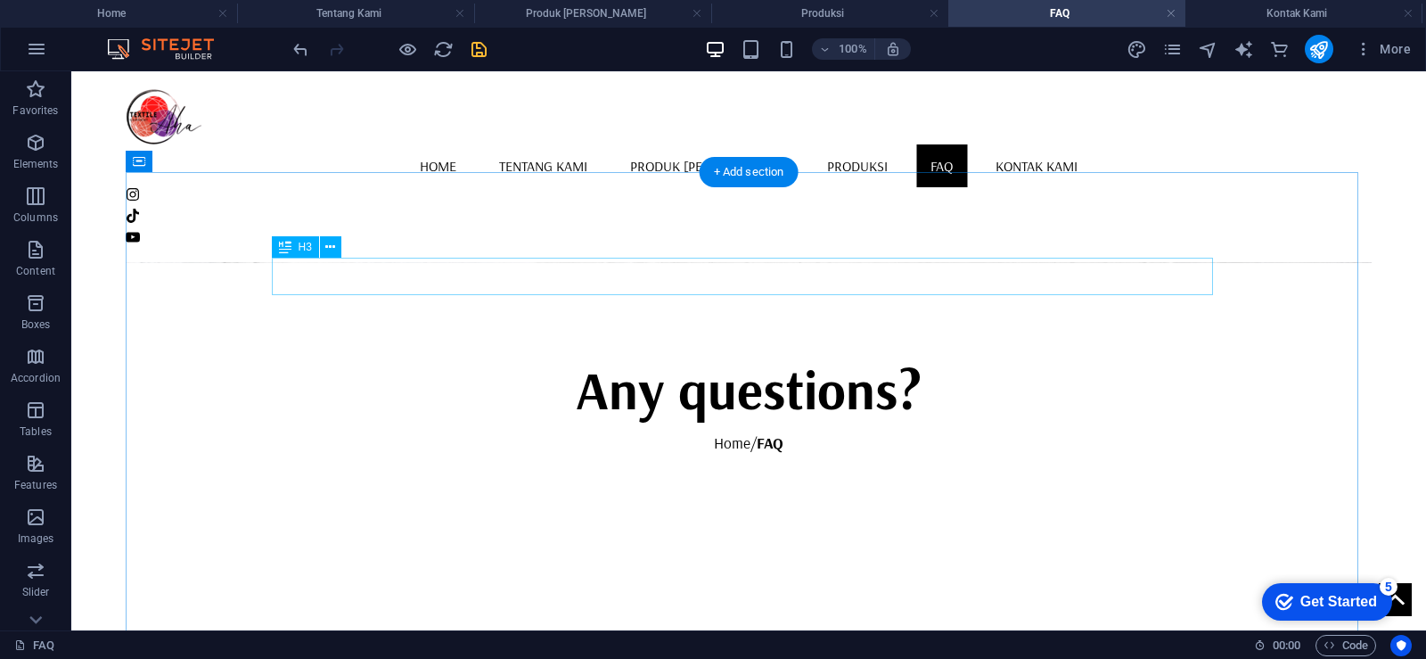
click at [353, 626] on div "Furniture information" at bounding box center [748, 644] width 941 height 37
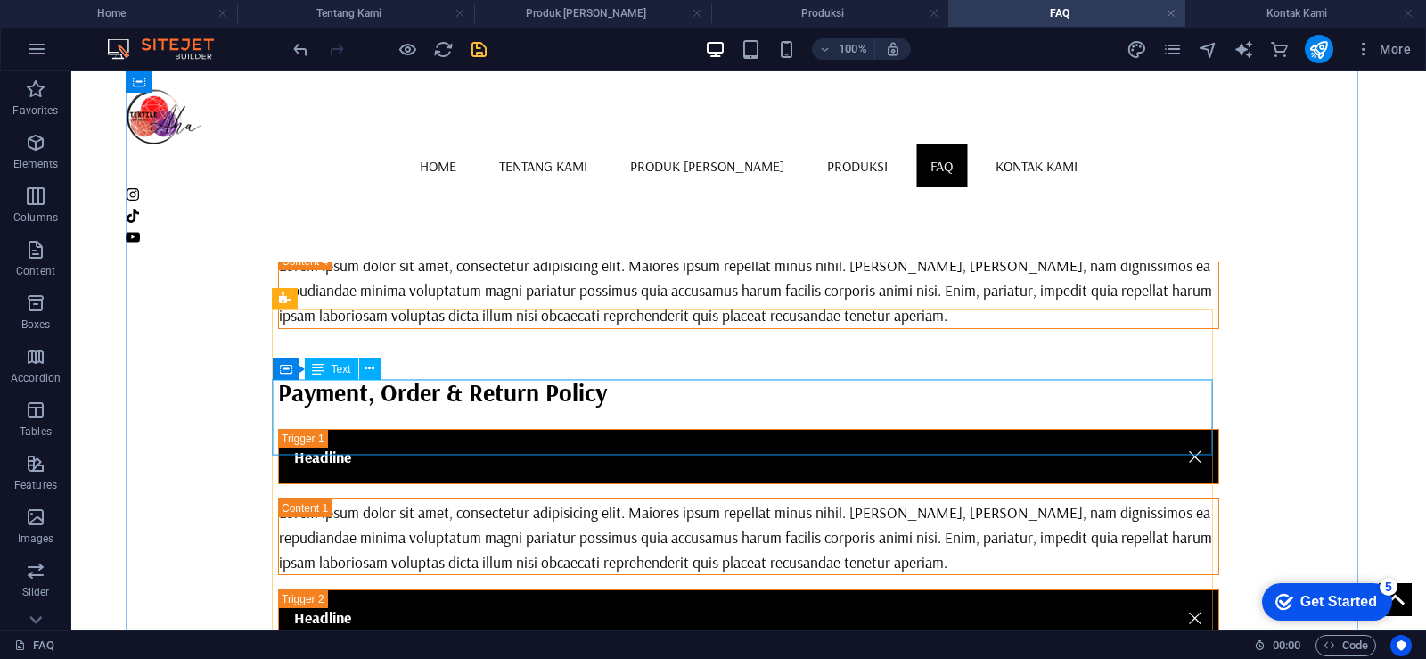
scroll to position [981, 0]
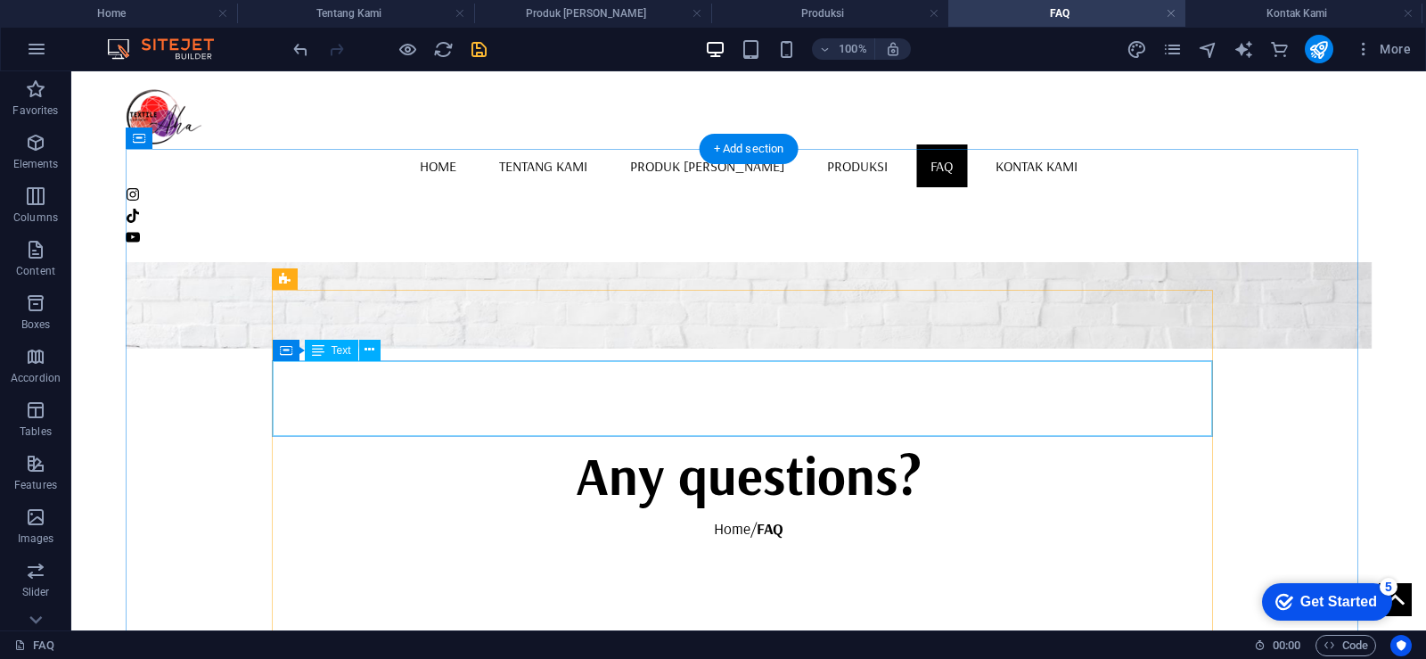
scroll to position [178, 0]
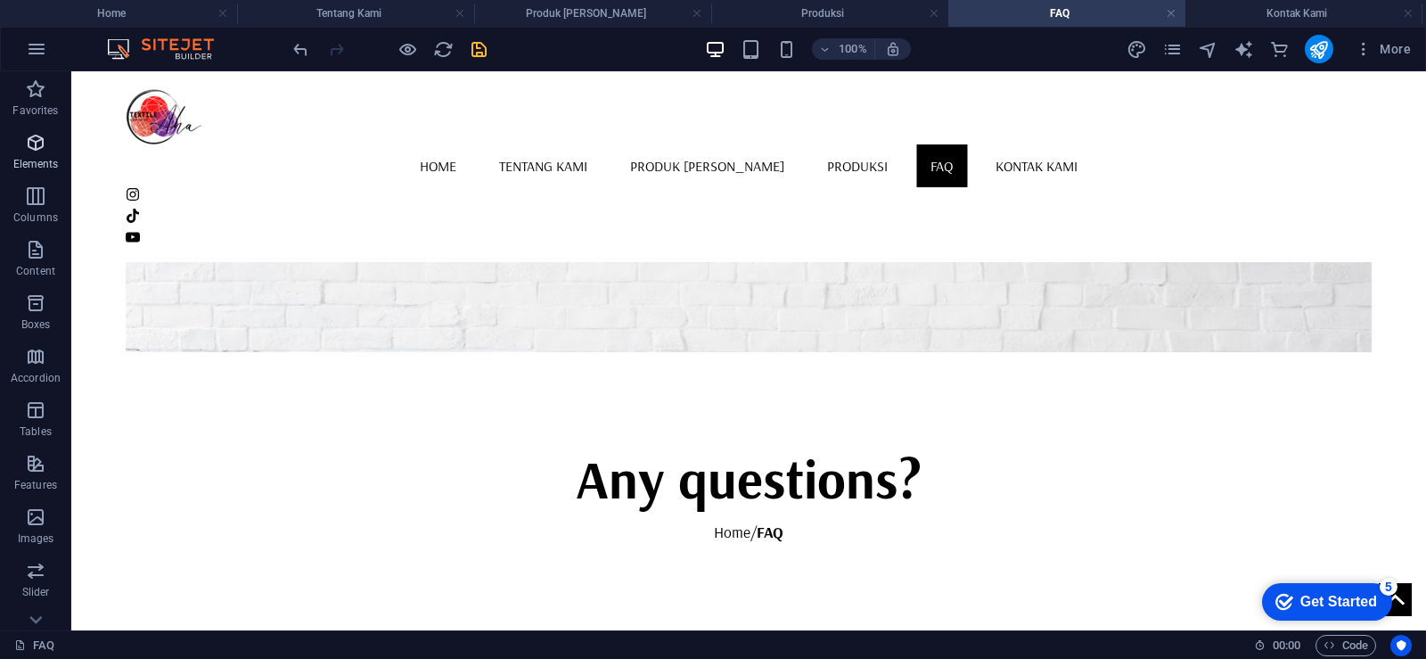
click at [39, 148] on icon "button" at bounding box center [35, 142] width 21 height 21
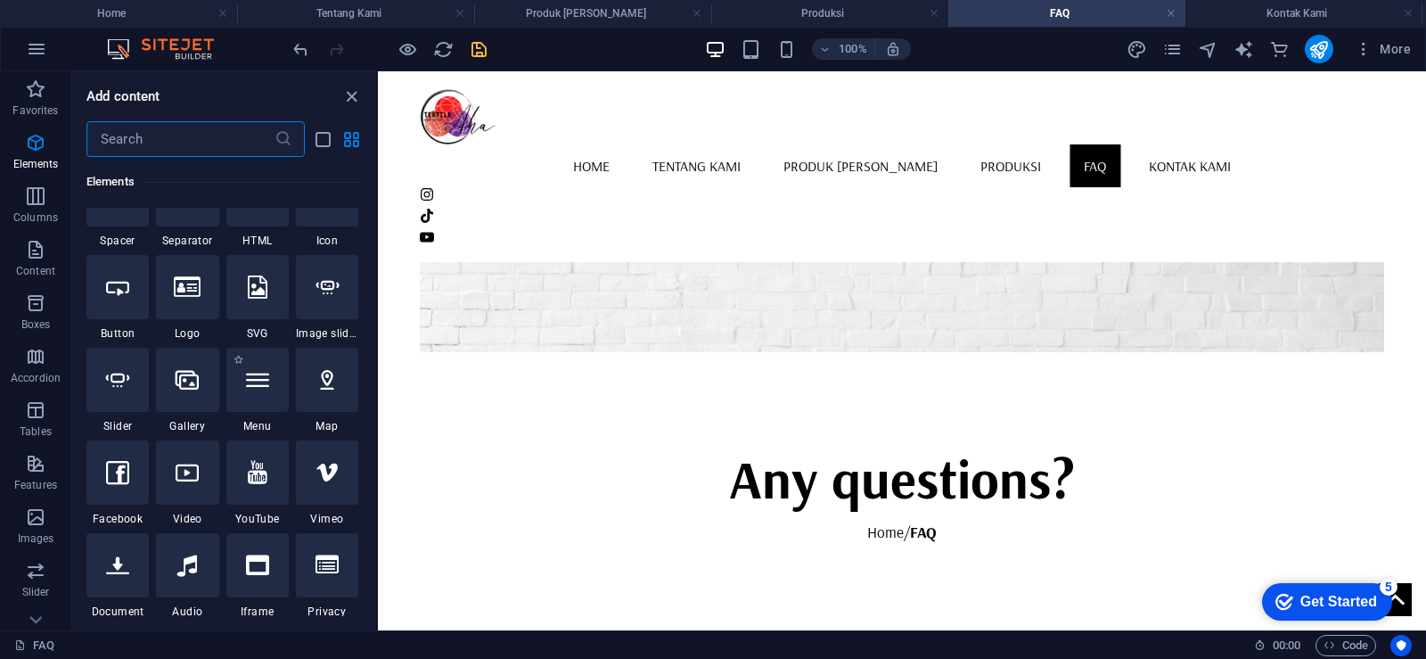
scroll to position [368, 0]
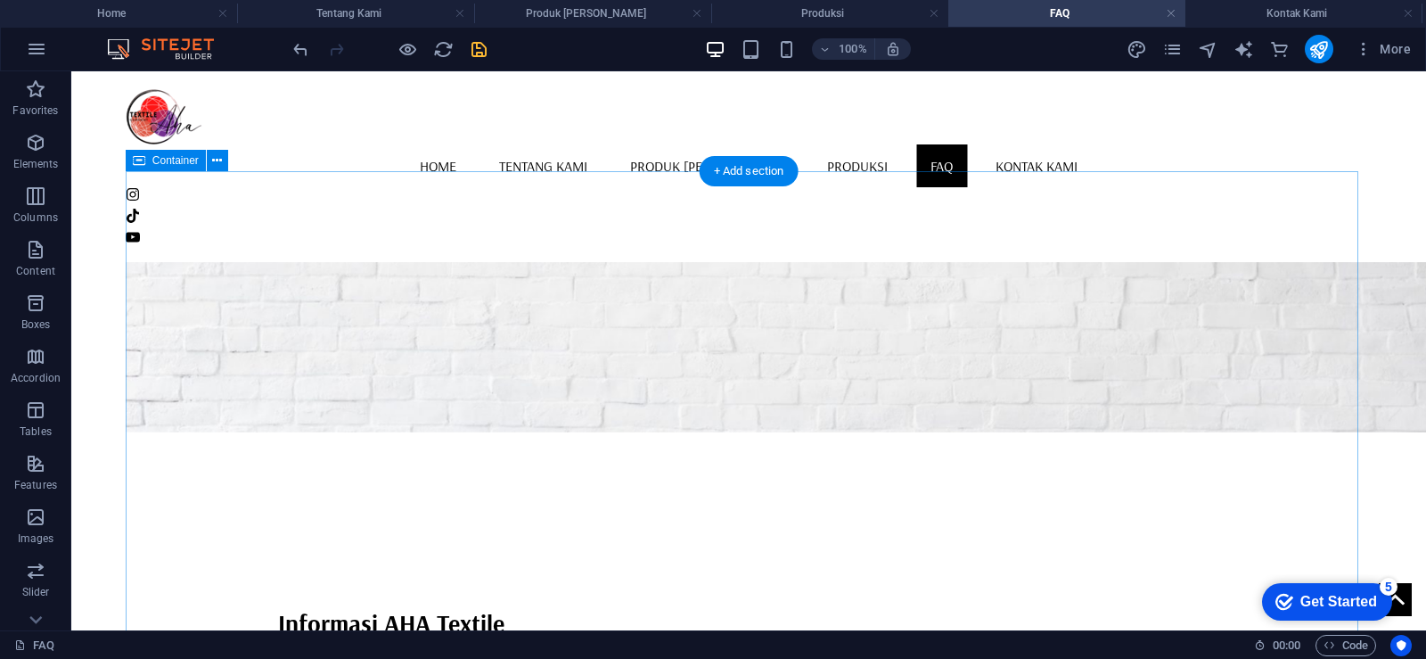
scroll to position [267, 0]
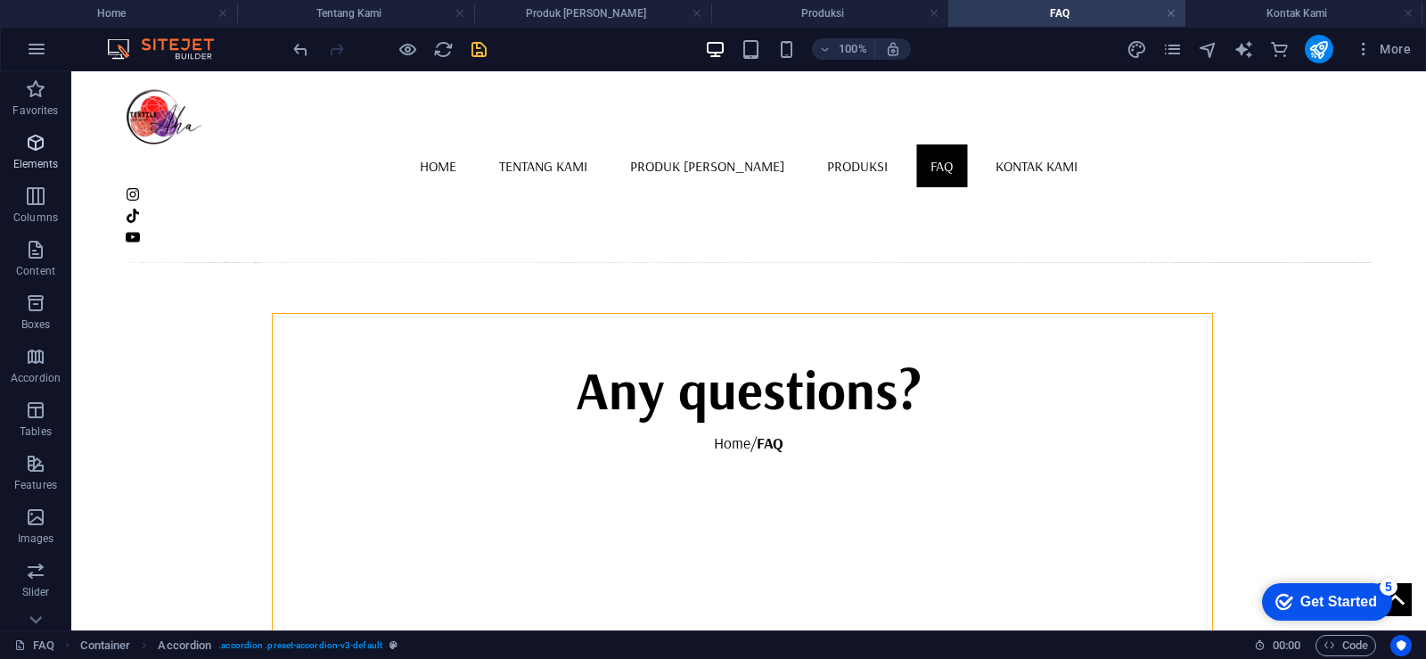
click at [25, 141] on icon "button" at bounding box center [35, 142] width 21 height 21
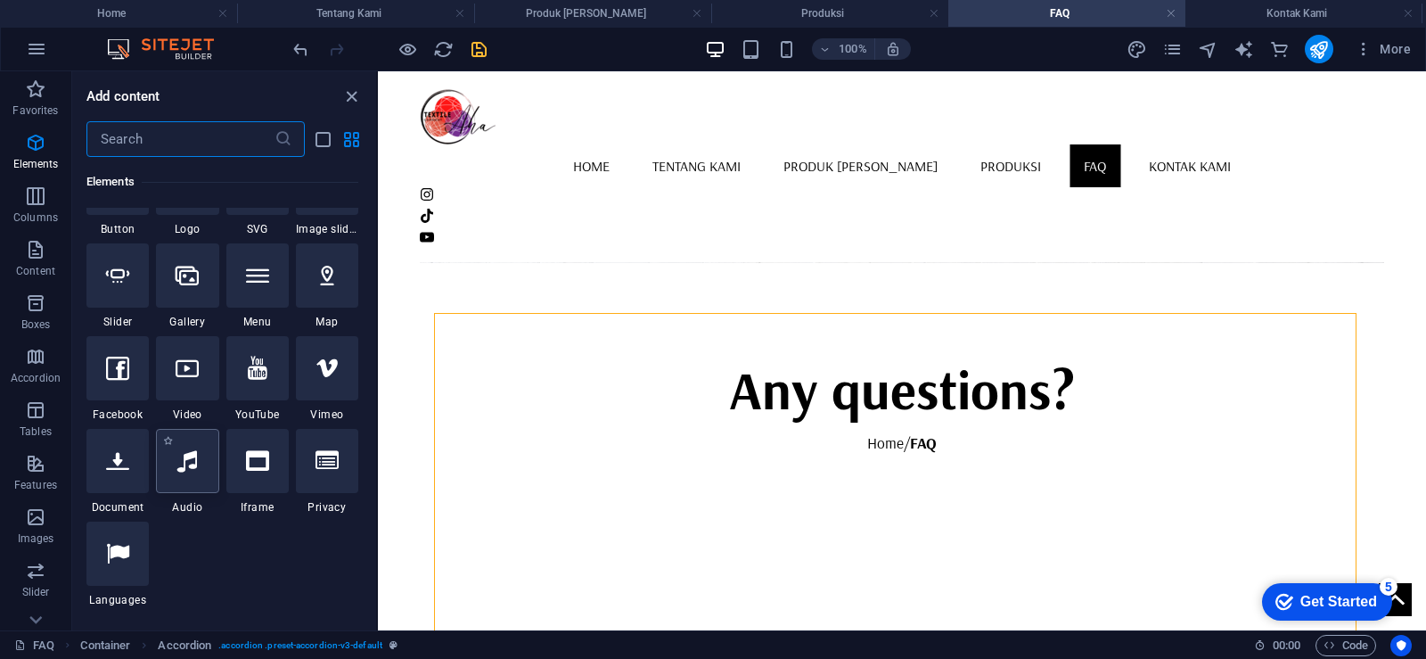
scroll to position [457, 0]
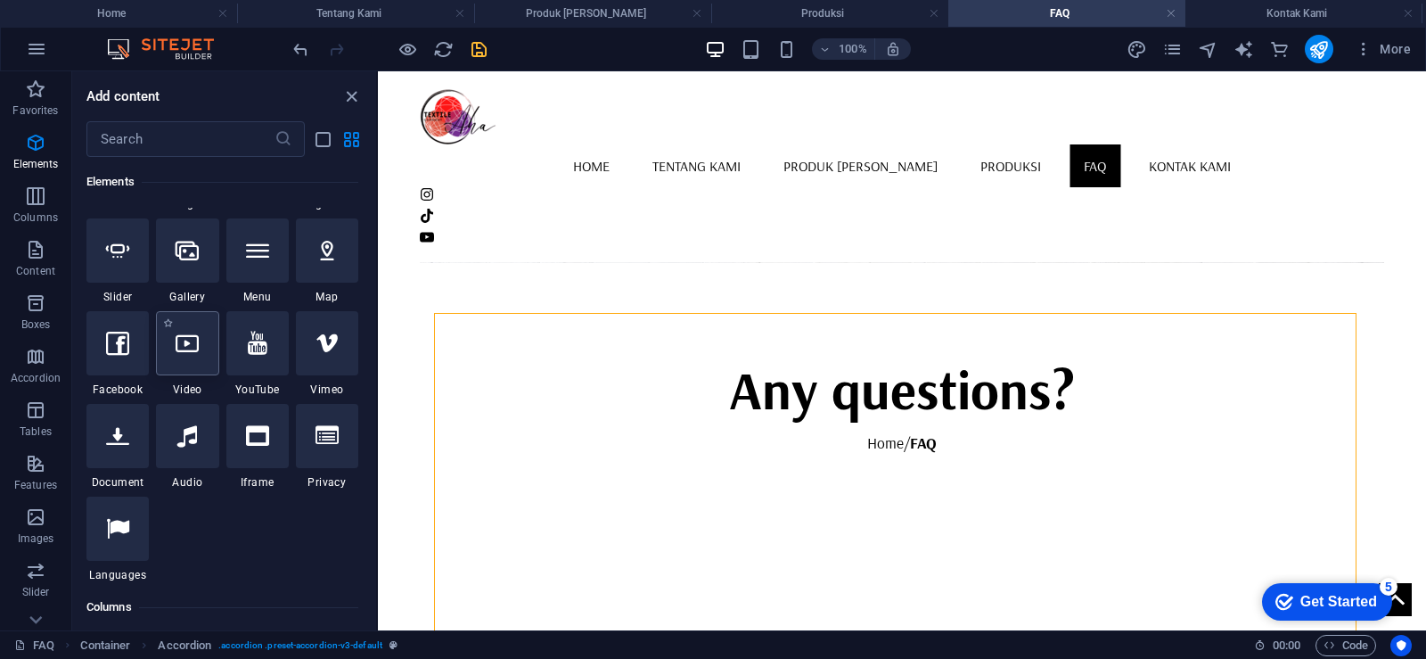
click at [202, 351] on div at bounding box center [187, 343] width 62 height 64
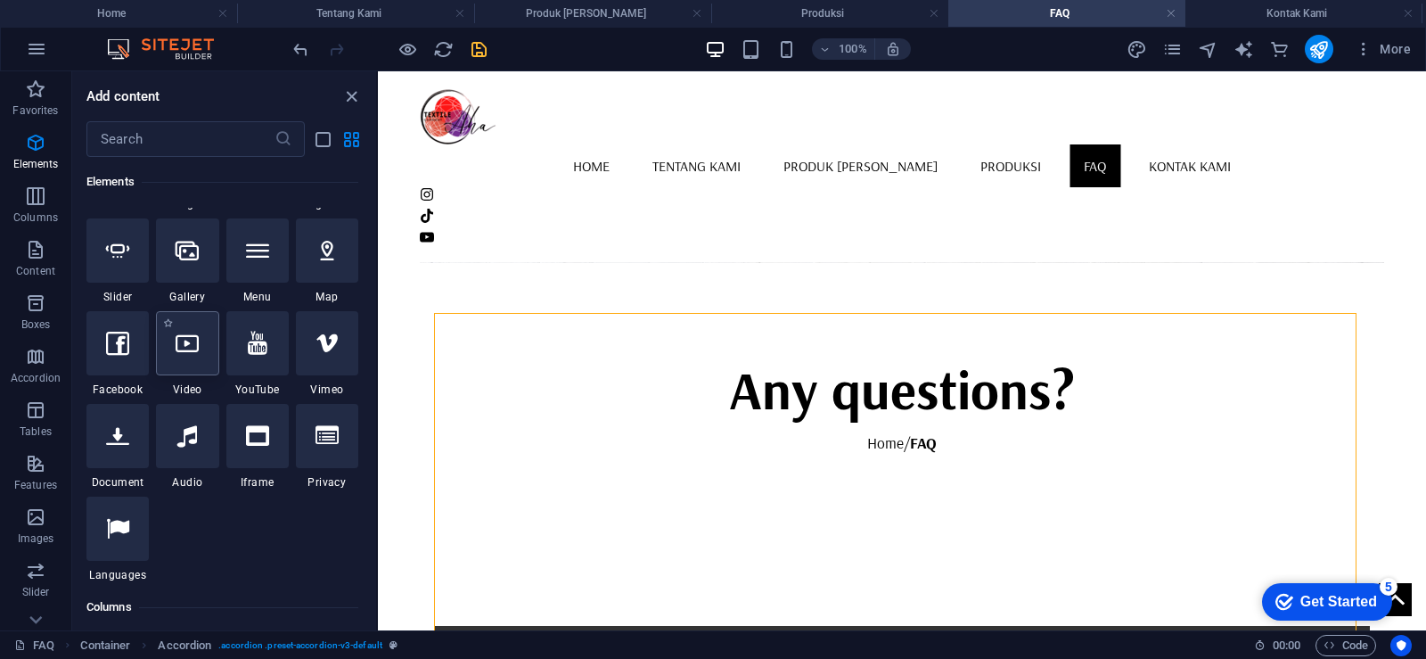
select select "%"
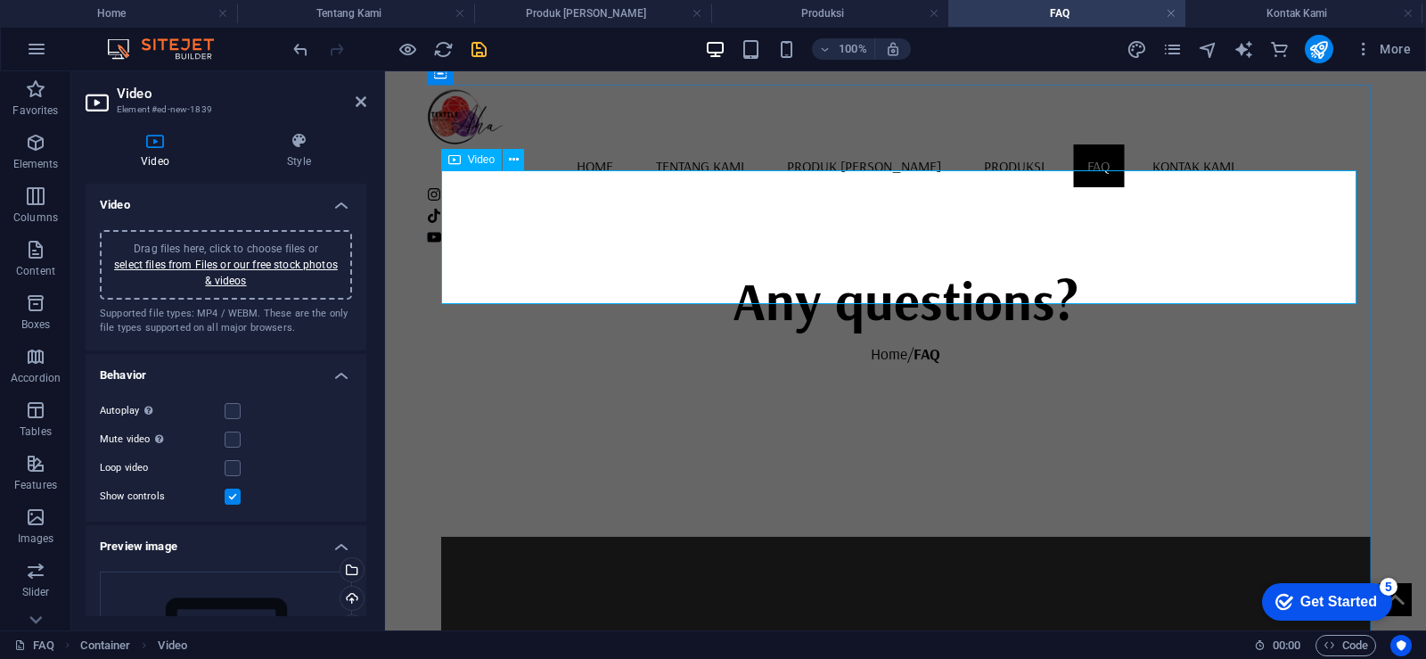
scroll to position [267, 0]
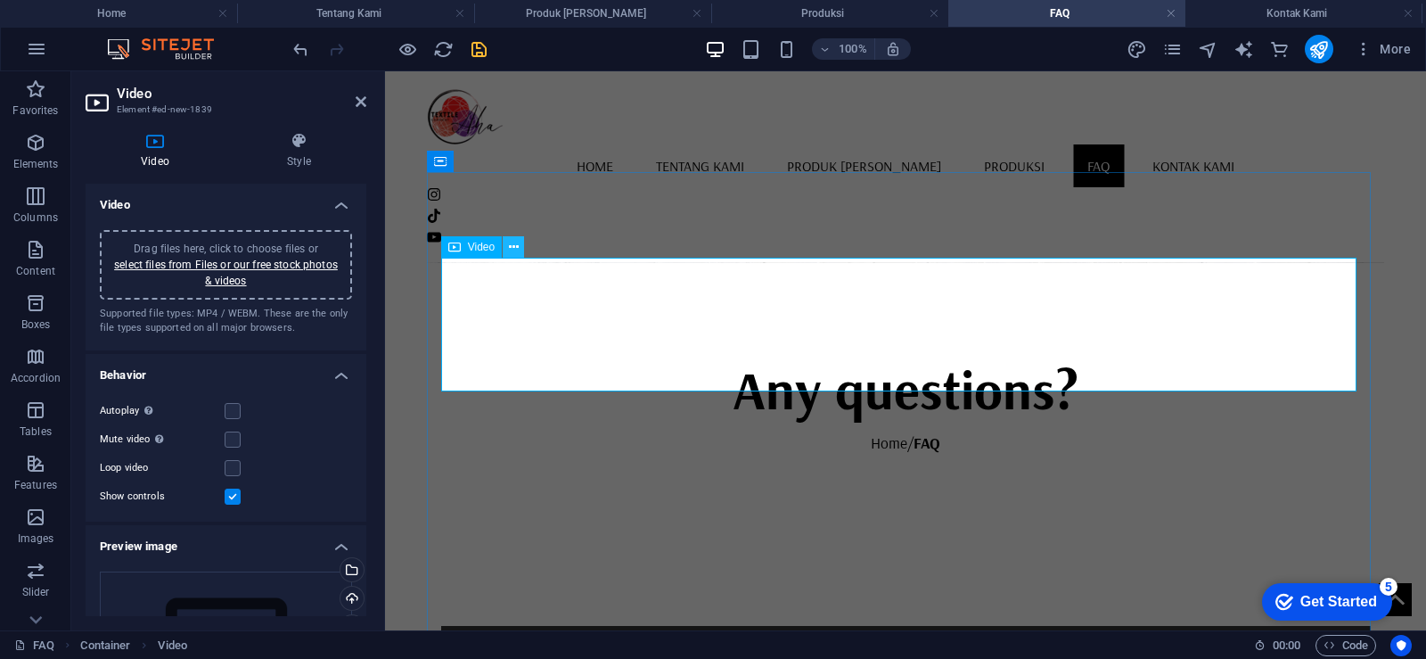
click at [518, 245] on icon at bounding box center [514, 247] width 10 height 19
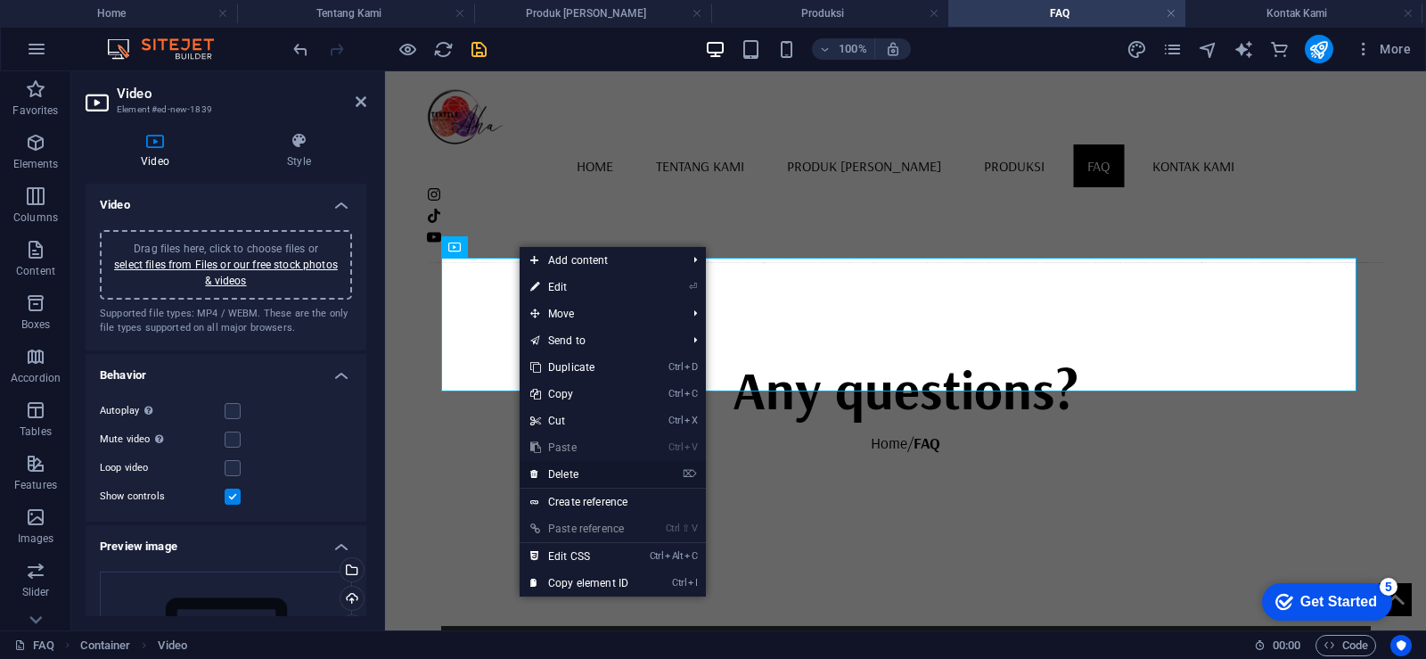
click at [608, 470] on link "⌦ Delete" at bounding box center [579, 474] width 119 height 27
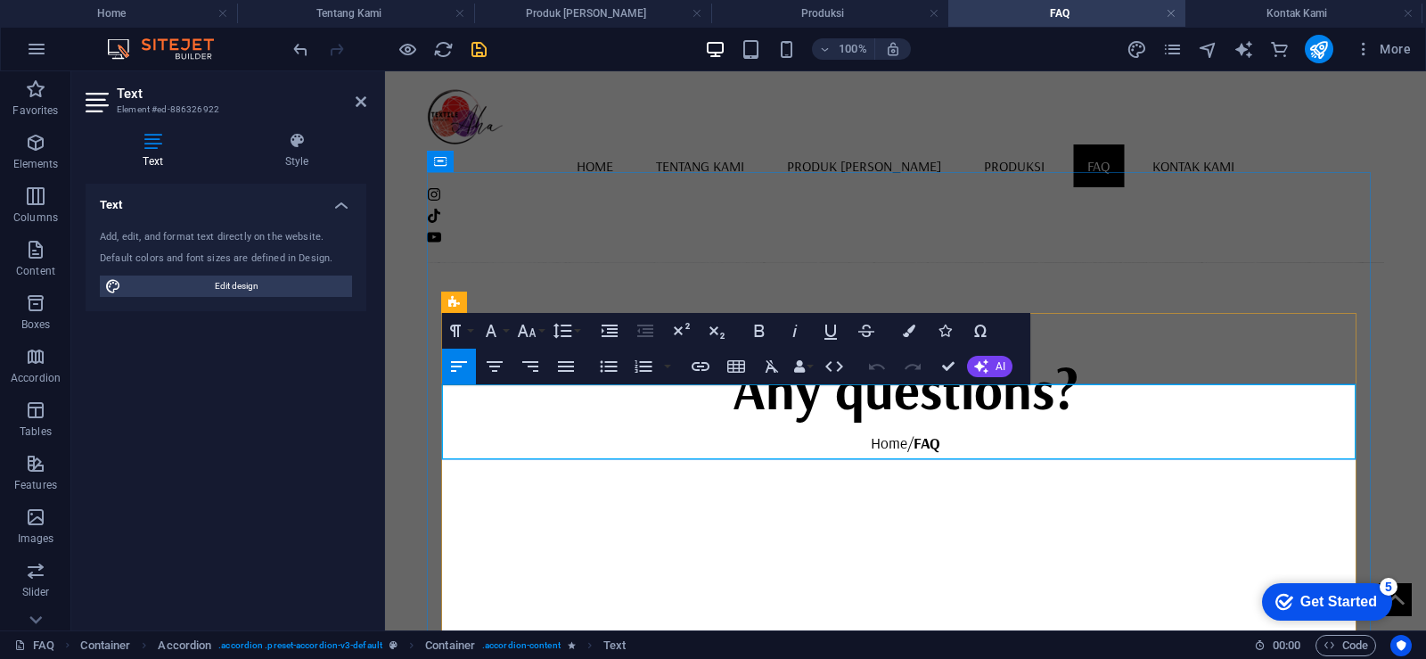
scroll to position [17034, 3]
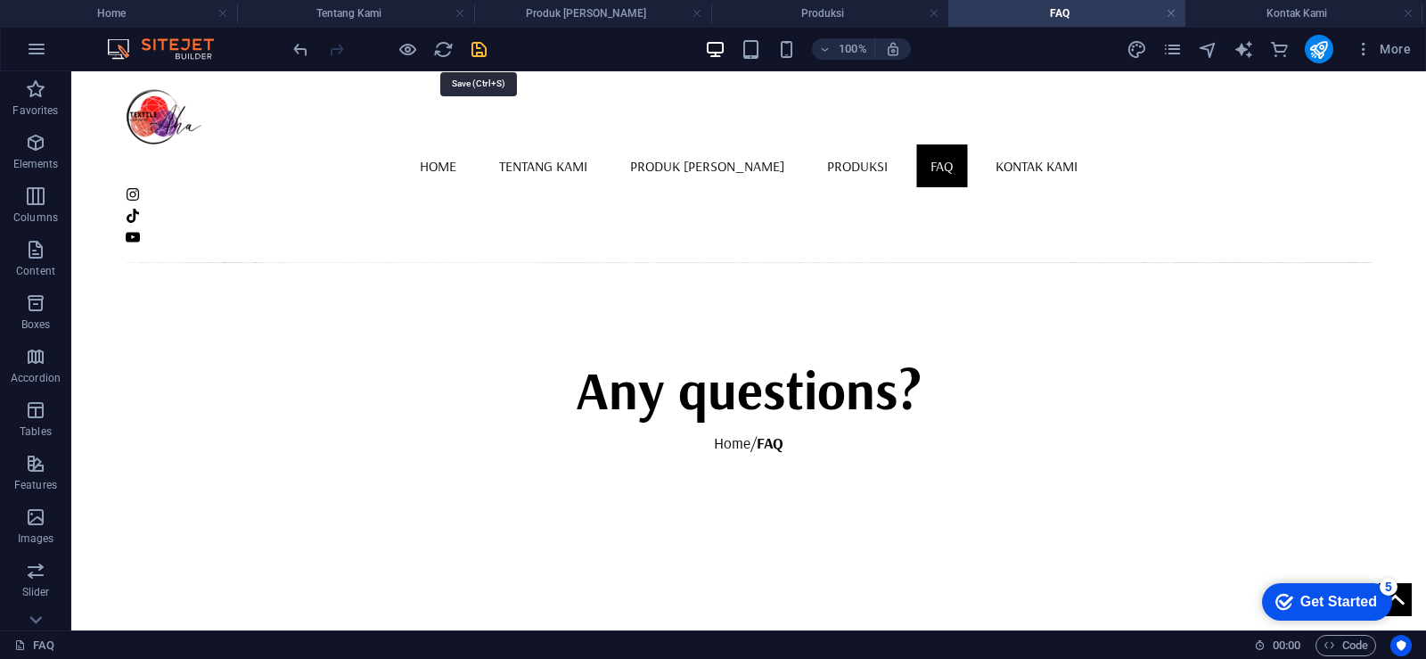
click at [480, 48] on icon "save" at bounding box center [479, 49] width 21 height 21
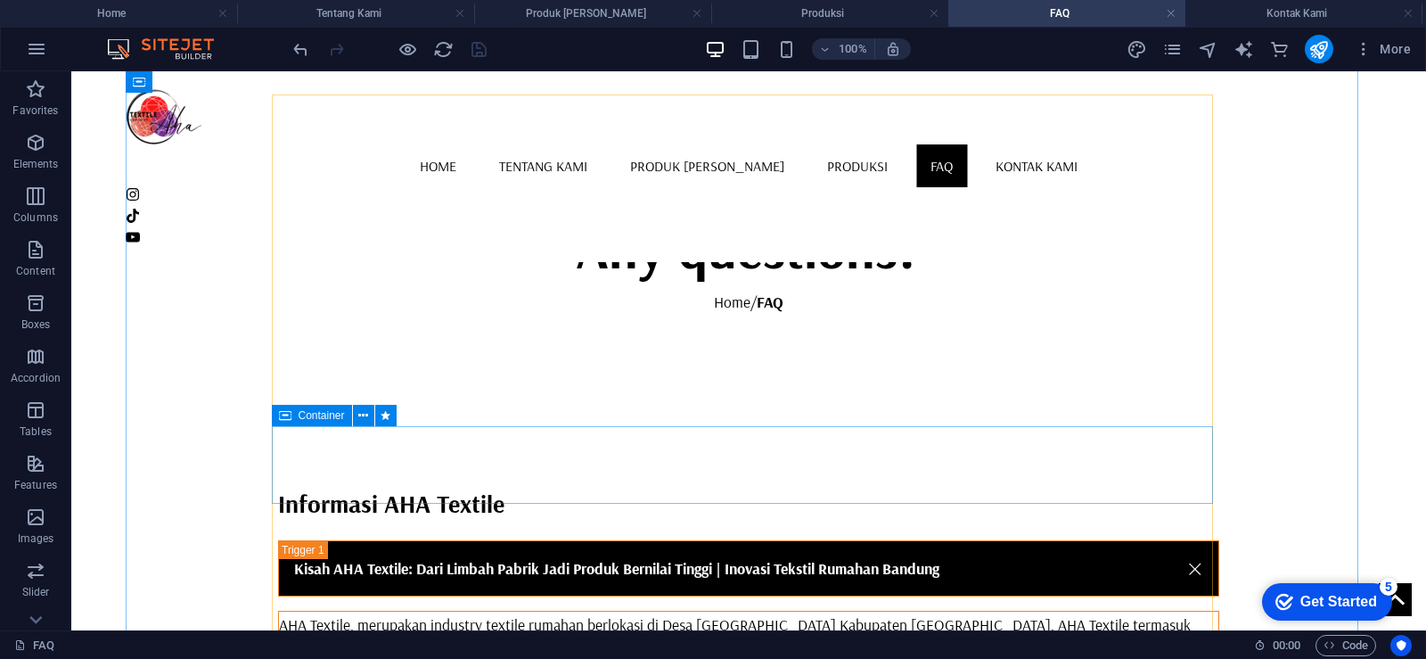
scroll to position [535, 0]
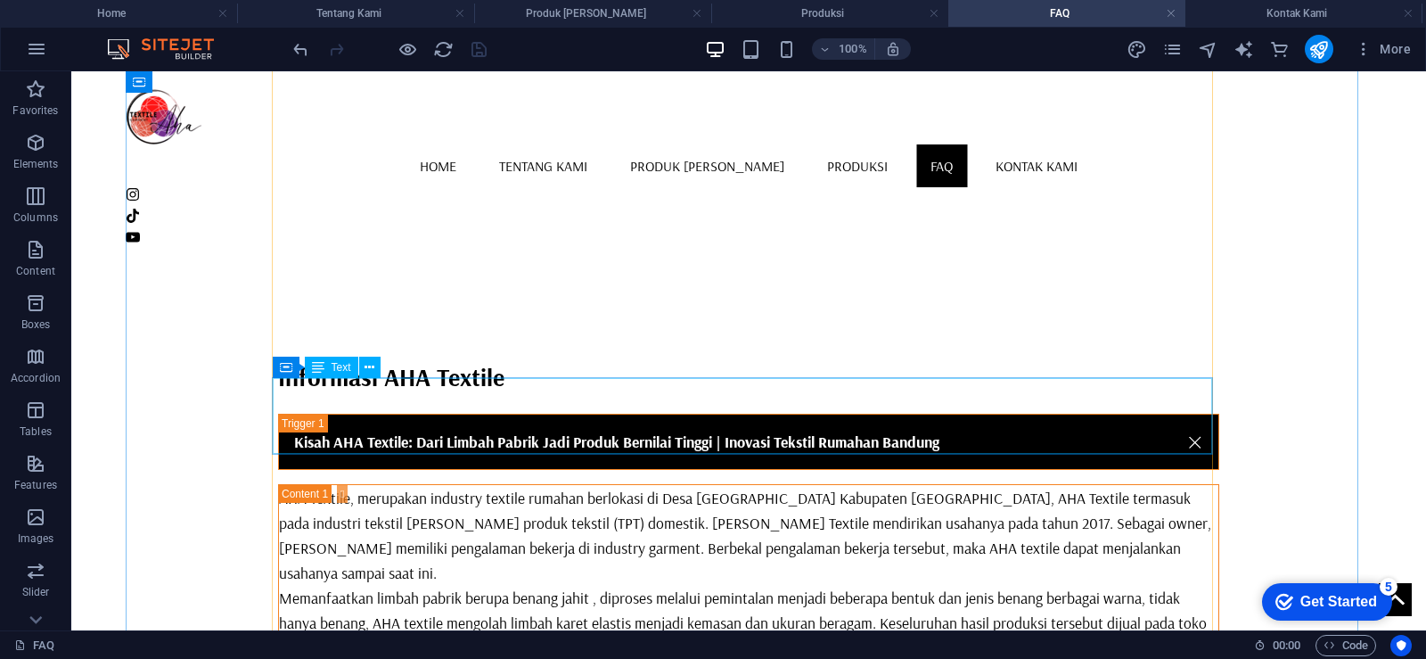
click at [374, 369] on icon at bounding box center [370, 367] width 10 height 19
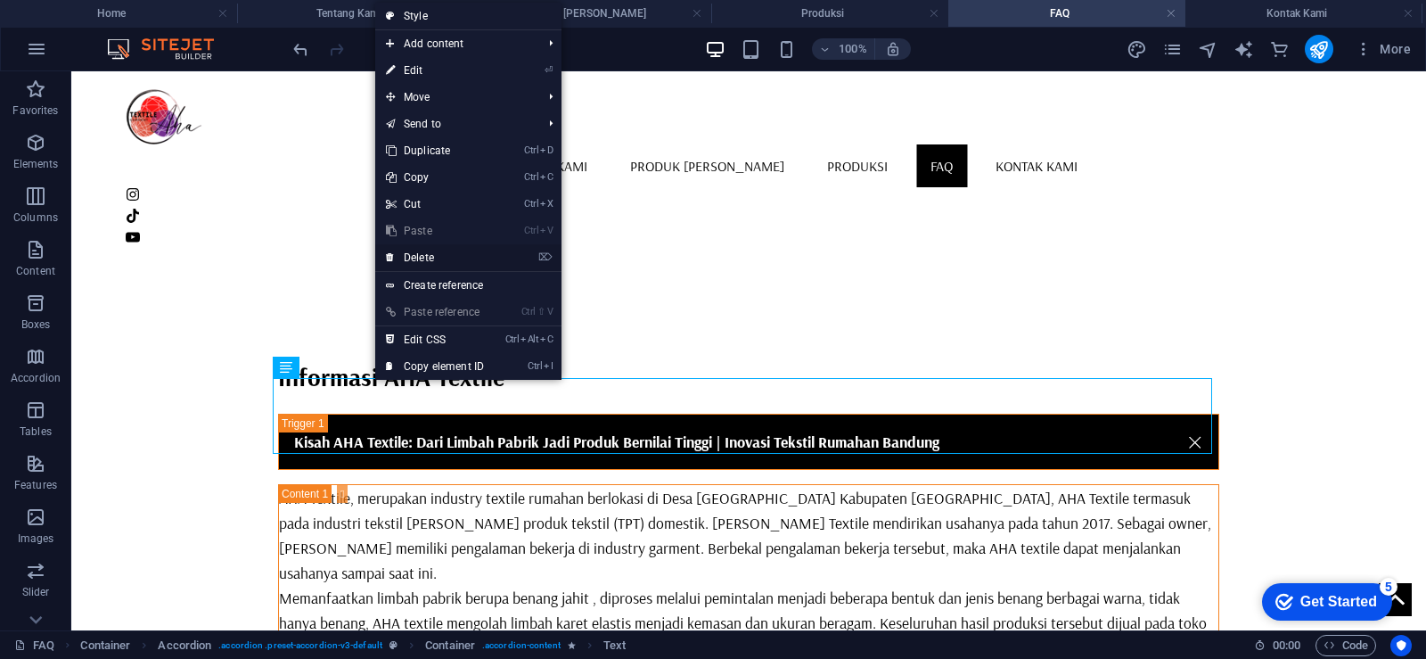
click at [432, 252] on link "⌦ Delete" at bounding box center [434, 257] width 119 height 27
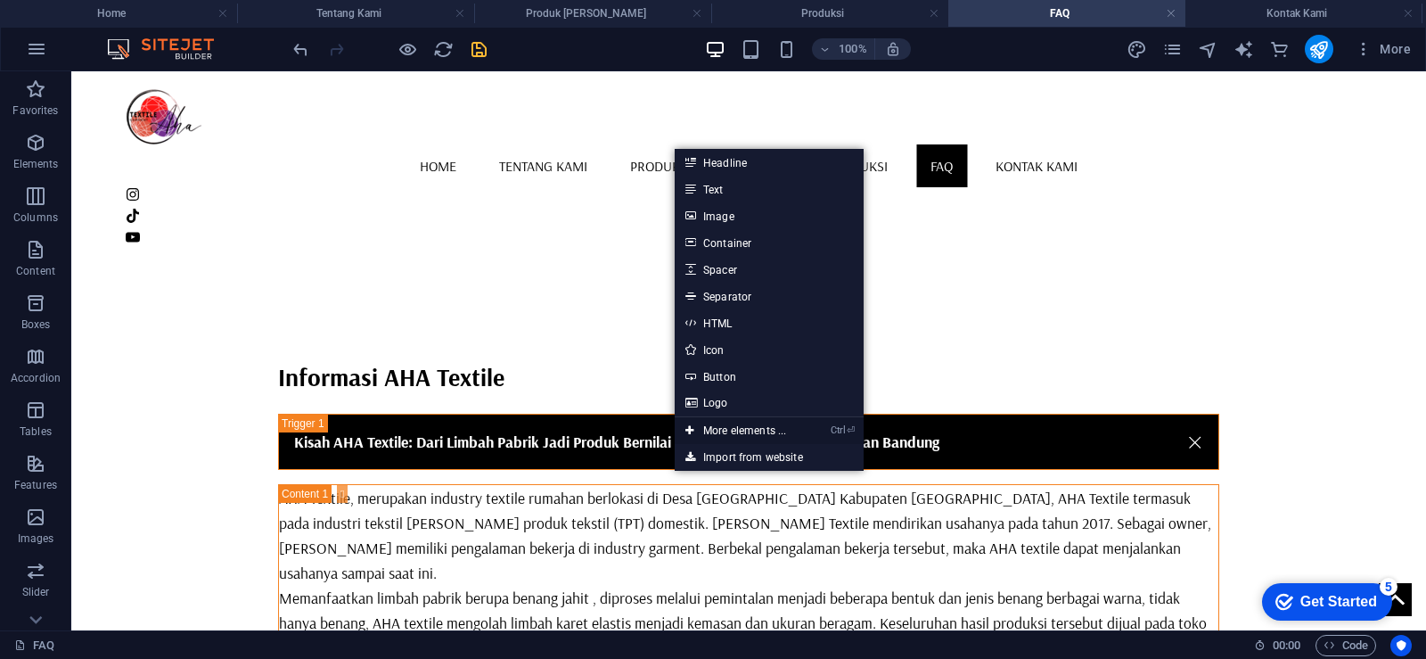
click at [718, 425] on link "Ctrl ⏎ More elements ..." at bounding box center [736, 430] width 122 height 27
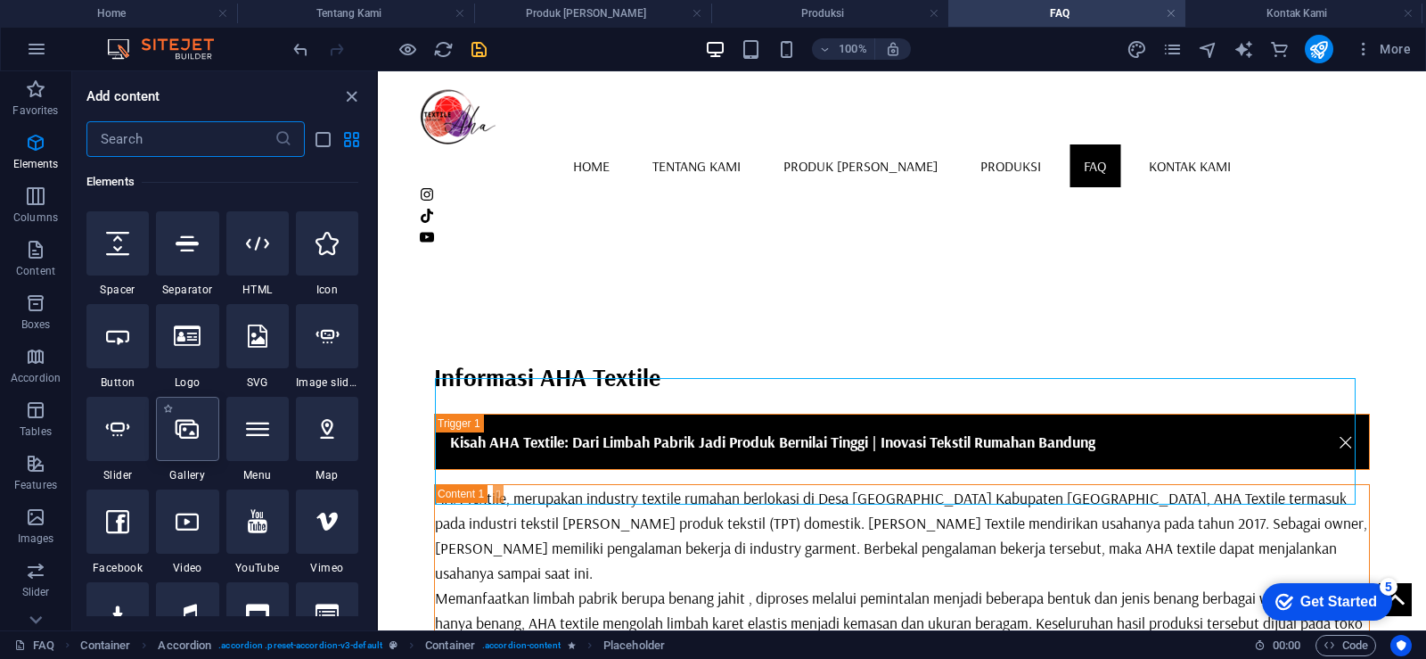
scroll to position [368, 0]
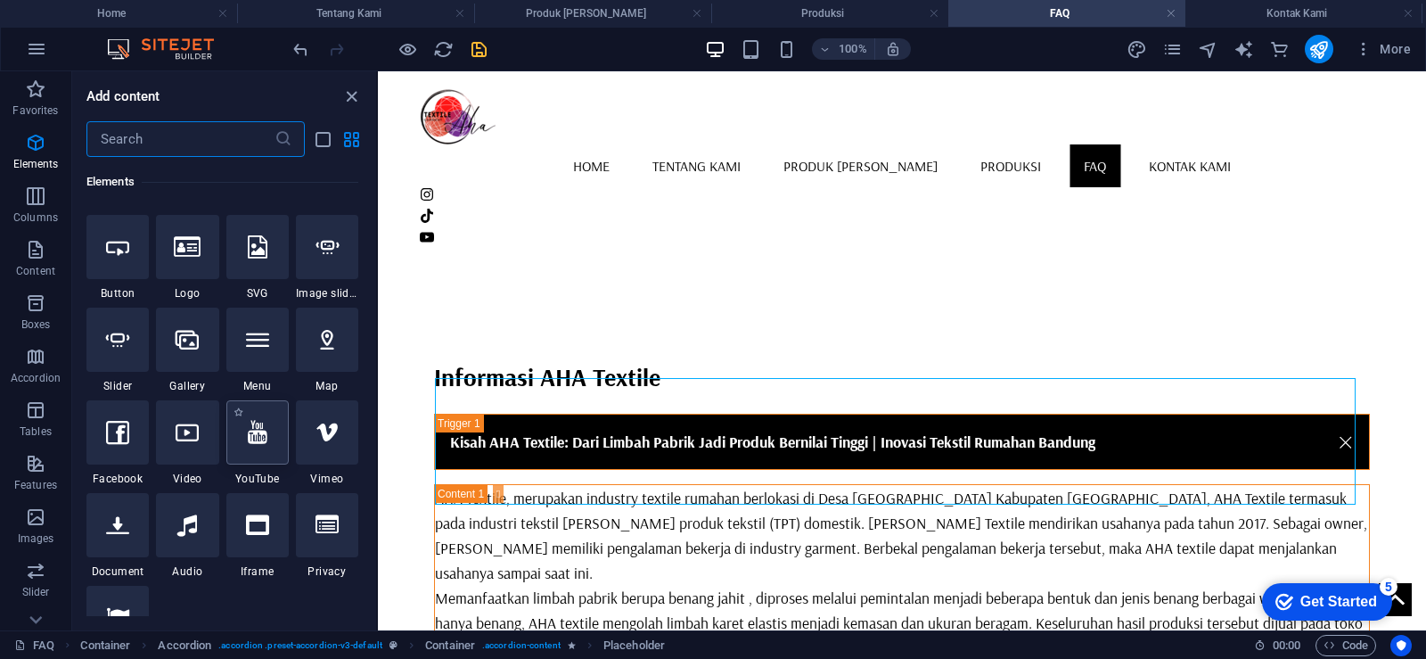
click at [259, 443] on icon at bounding box center [258, 432] width 20 height 23
select select "ar16_9"
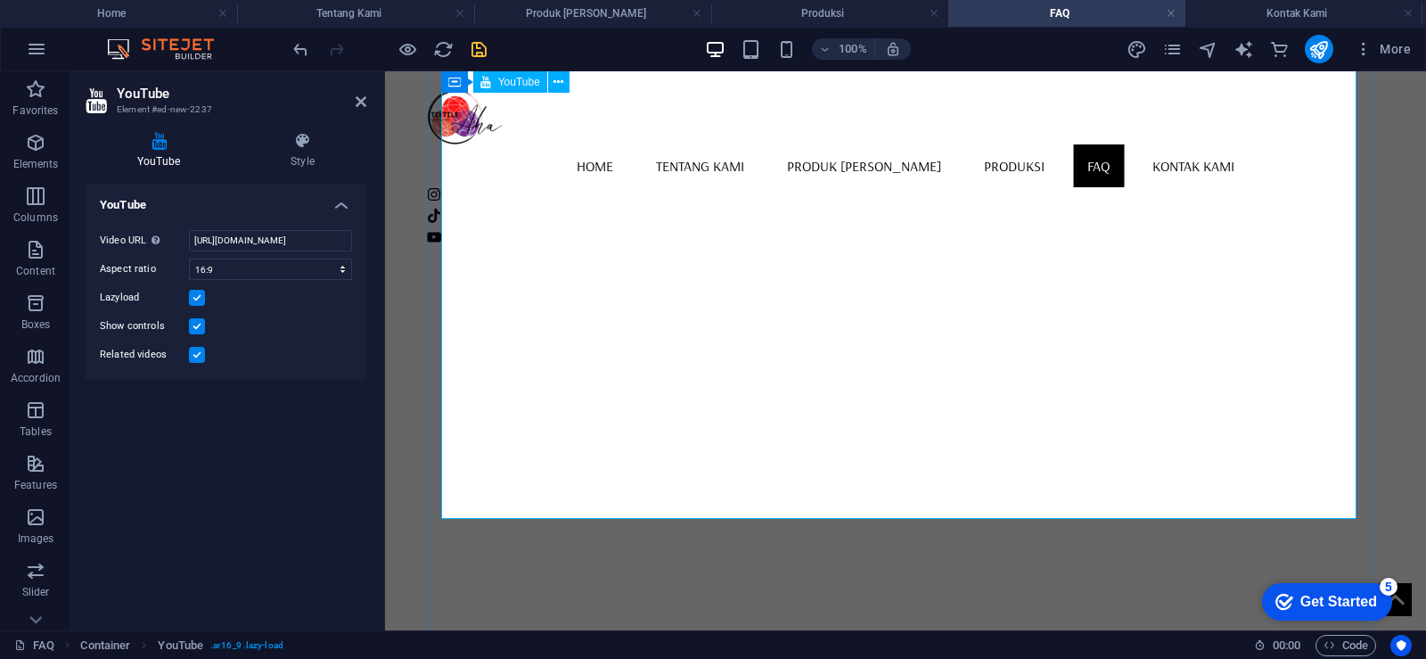
scroll to position [254, 0]
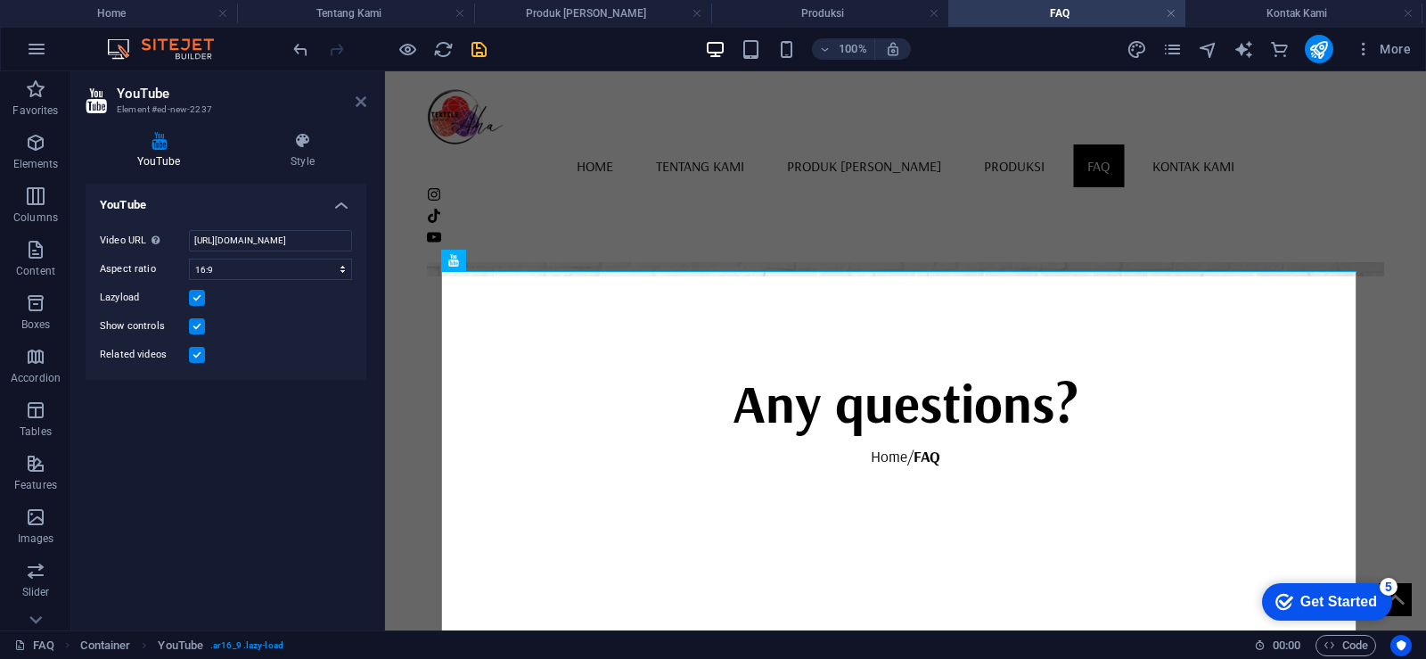
click at [362, 97] on icon at bounding box center [361, 101] width 11 height 14
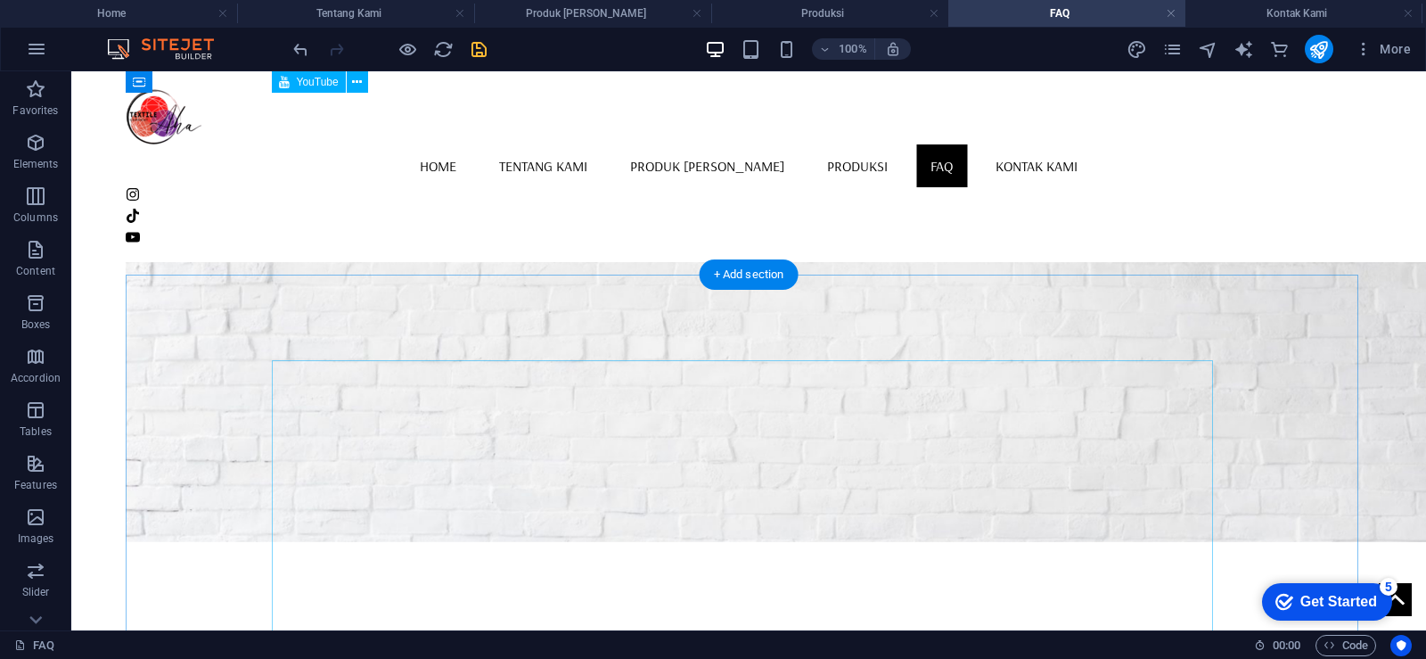
scroll to position [165, 0]
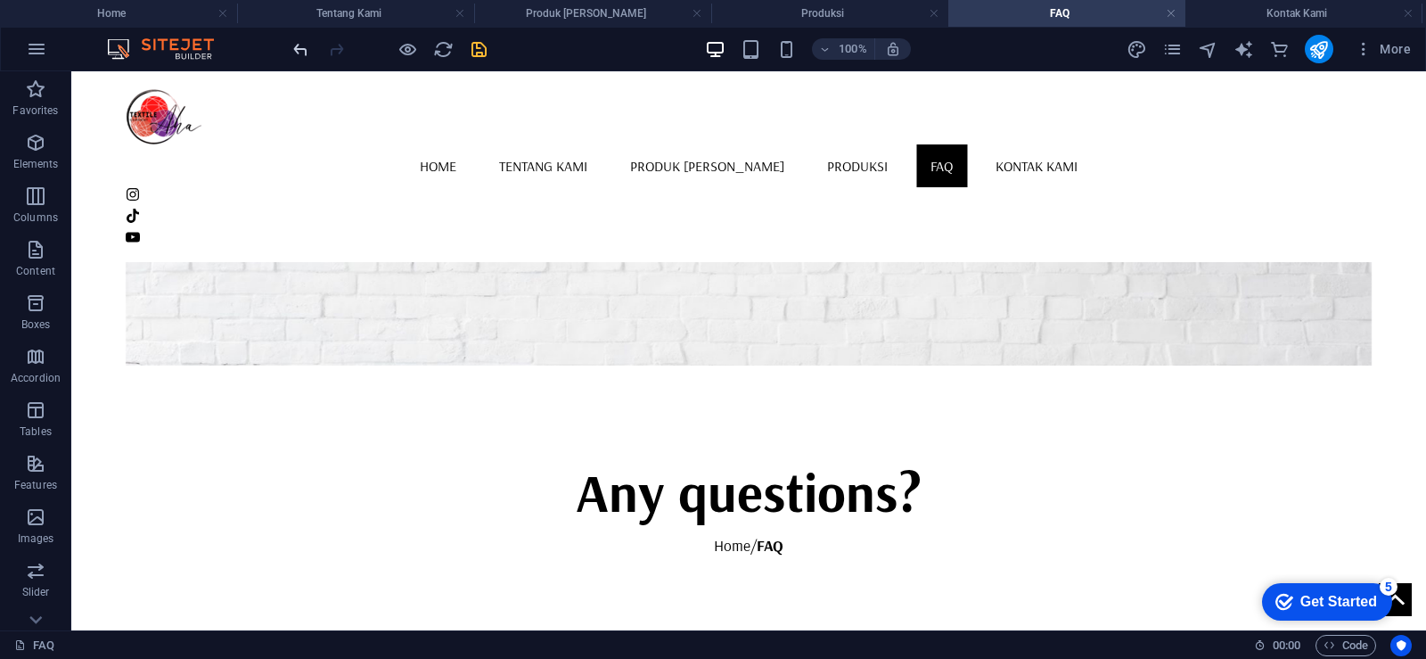
click at [296, 45] on icon "undo" at bounding box center [301, 49] width 21 height 21
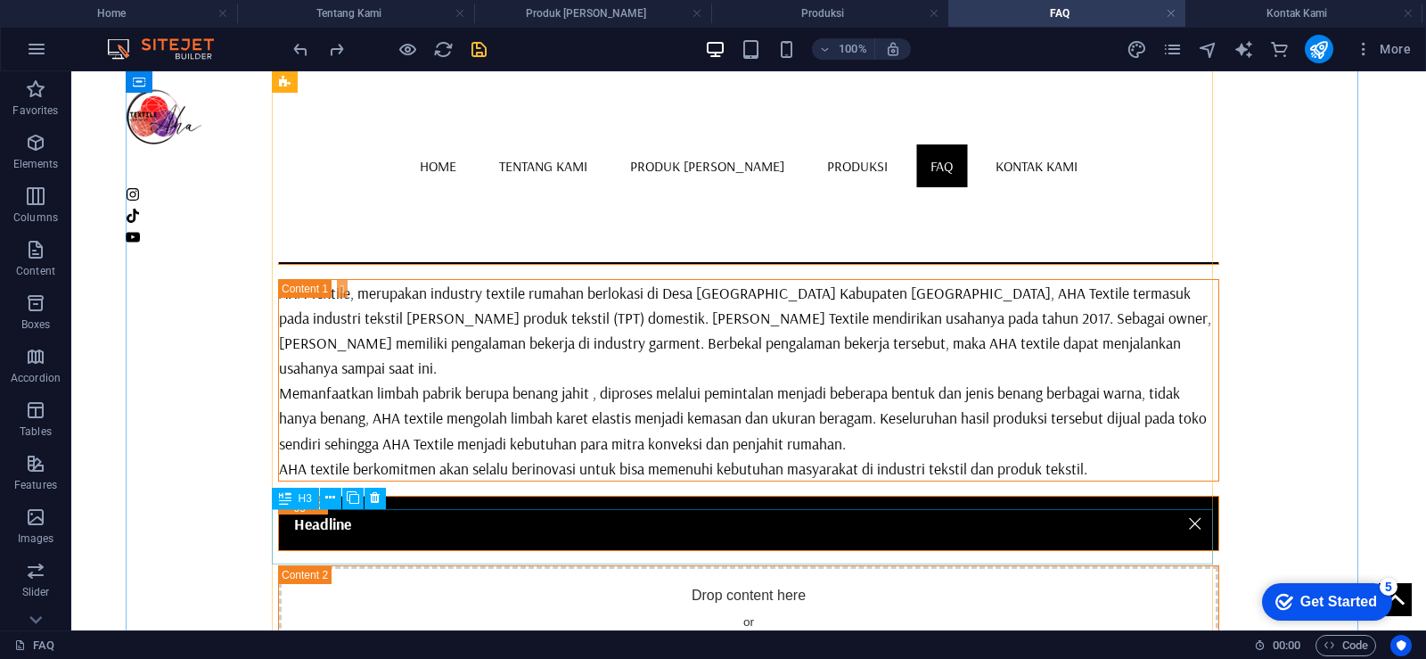
scroll to position [611, 0]
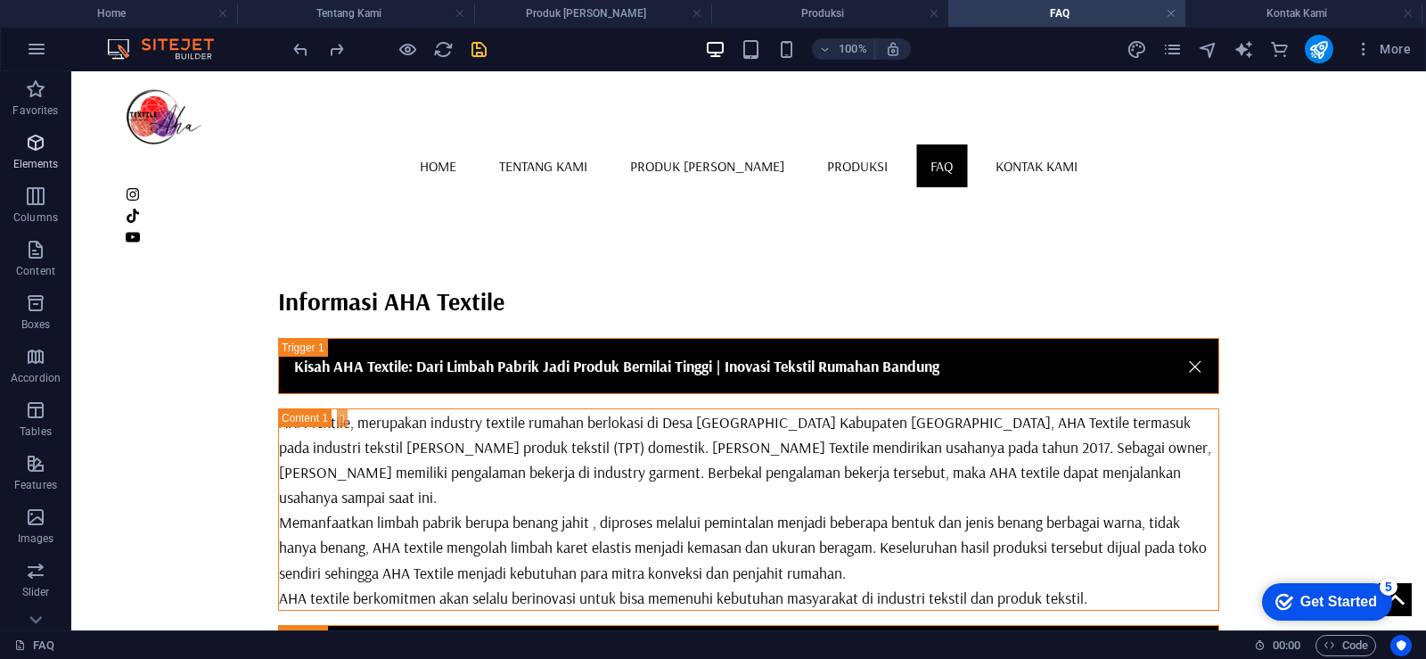
click at [33, 152] on icon "button" at bounding box center [35, 142] width 21 height 21
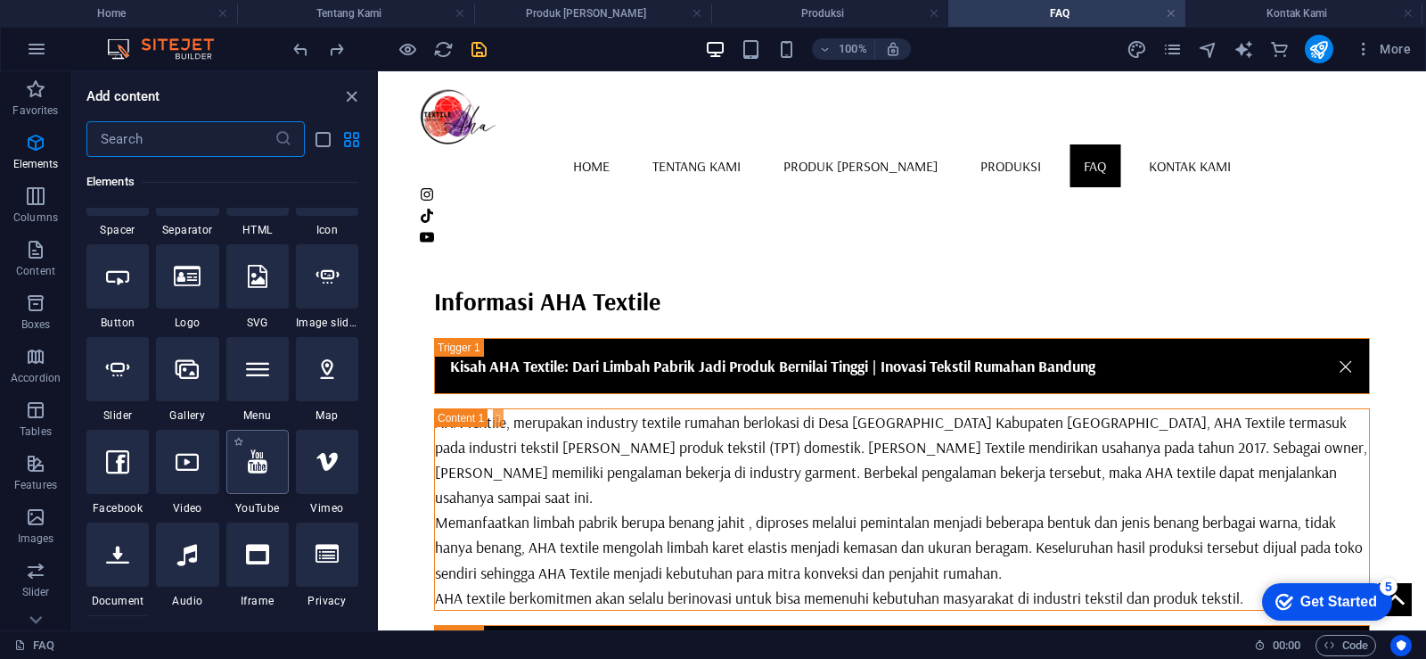
scroll to position [368, 0]
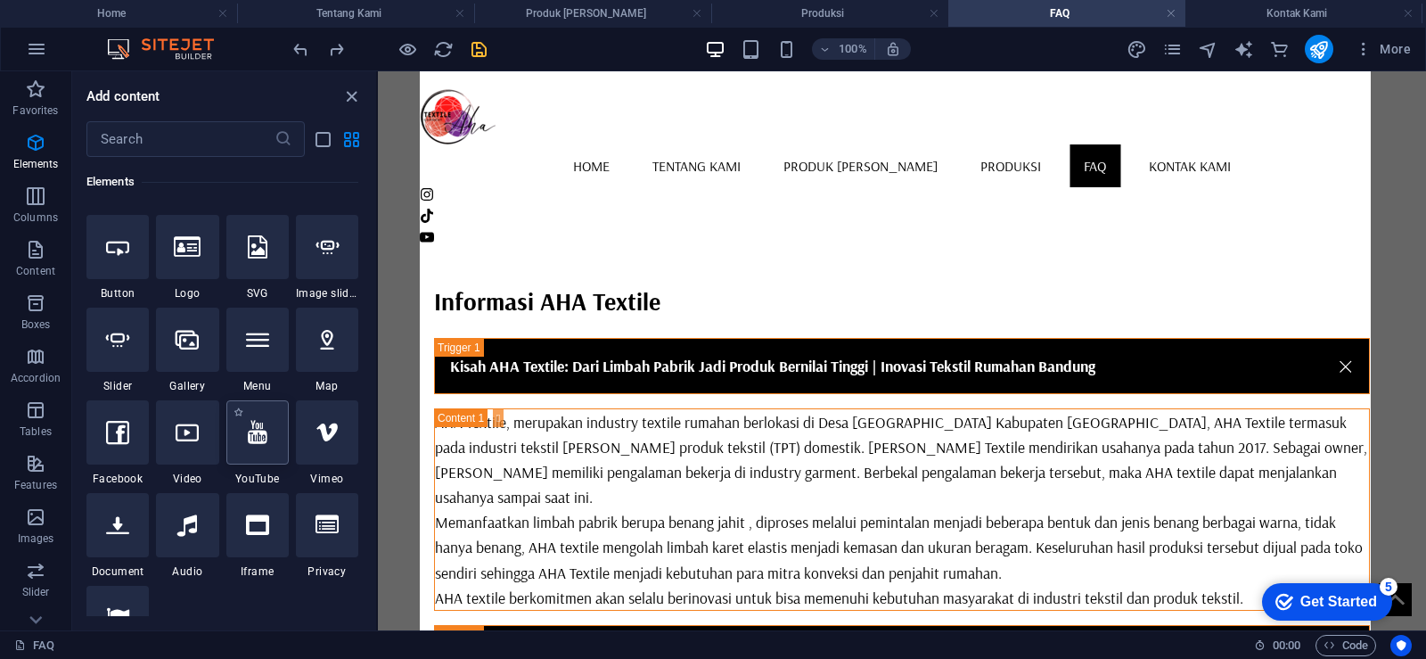
select select "ar16_9"
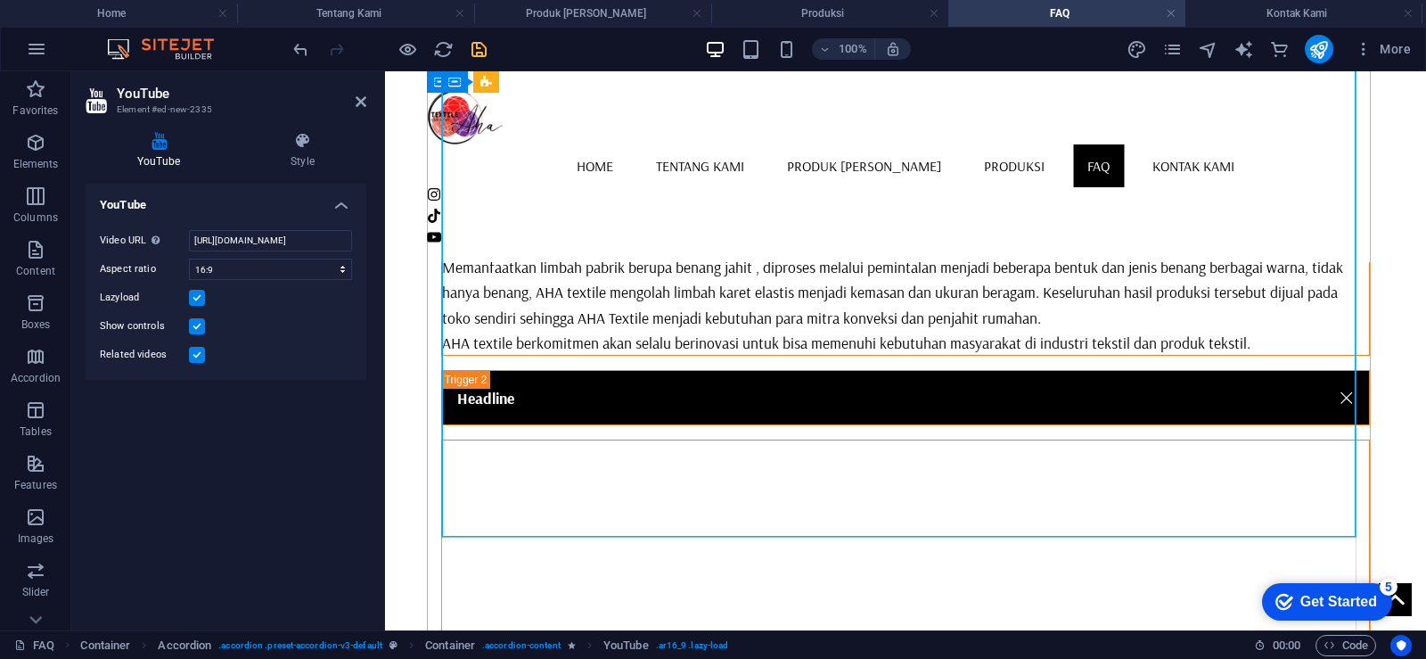
scroll to position [1056, 0]
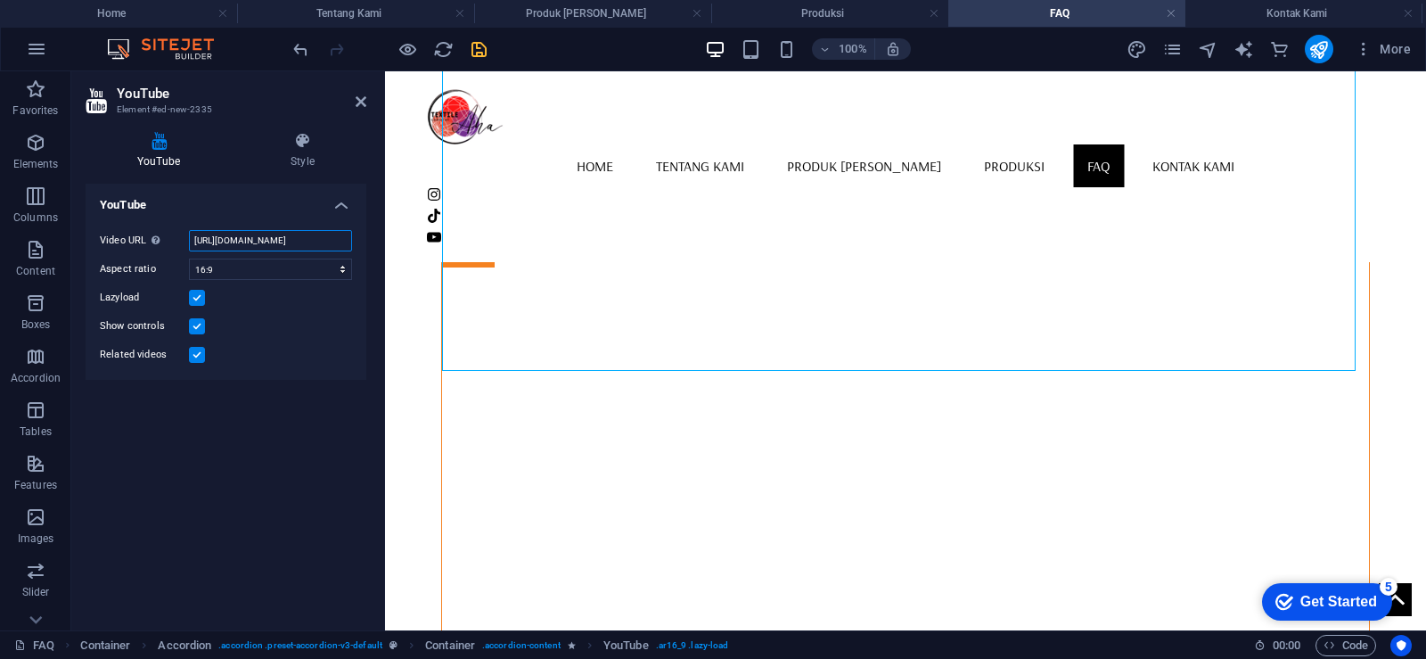
click at [290, 240] on input "[URL][DOMAIN_NAME]" at bounding box center [270, 240] width 163 height 21
paste input "[DOMAIN_NAME][URL]"
type input "[URL][DOMAIN_NAME]"
click at [326, 269] on select "16:10 16:9 4:3 2:1 1:1" at bounding box center [270, 269] width 163 height 21
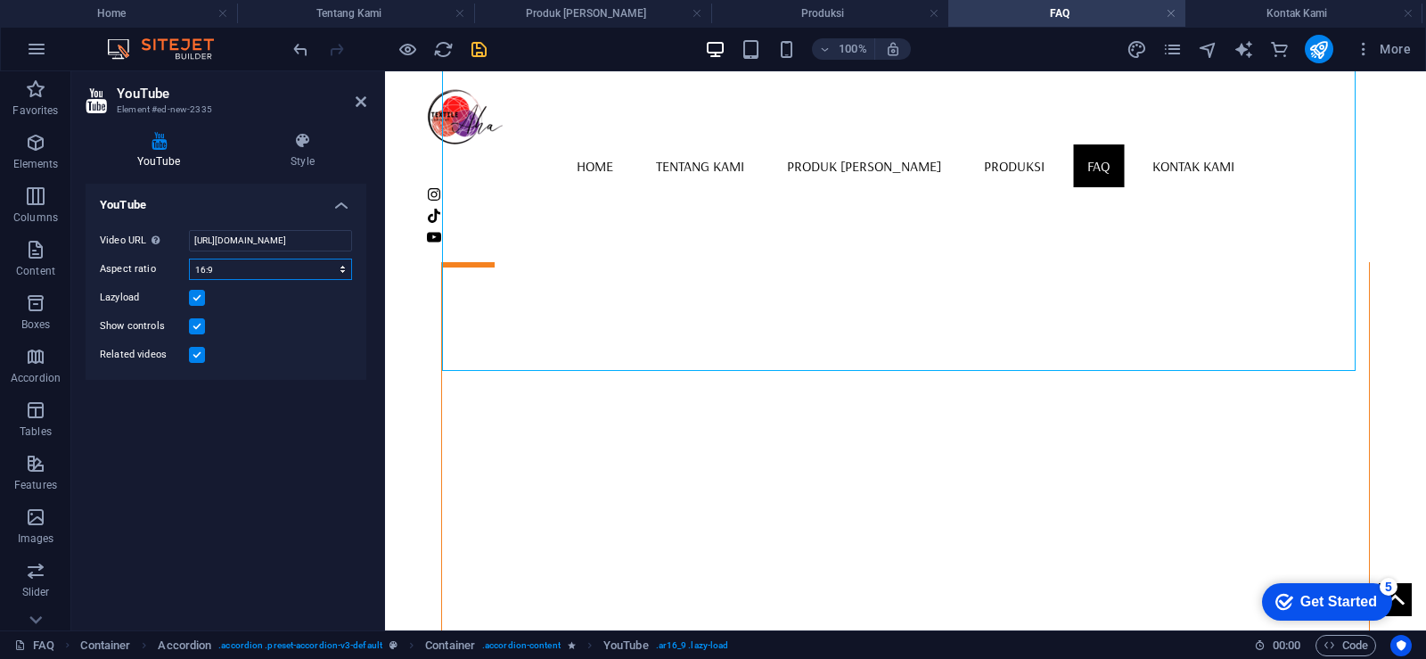
scroll to position [0, 0]
click at [326, 269] on select "16:10 16:9 4:3 2:1 1:1" at bounding box center [270, 269] width 163 height 21
click at [347, 423] on div "YouTube Video URL Insert (or paste) a video URL. [URL][DOMAIN_NAME] Aspect rati…" at bounding box center [226, 400] width 281 height 432
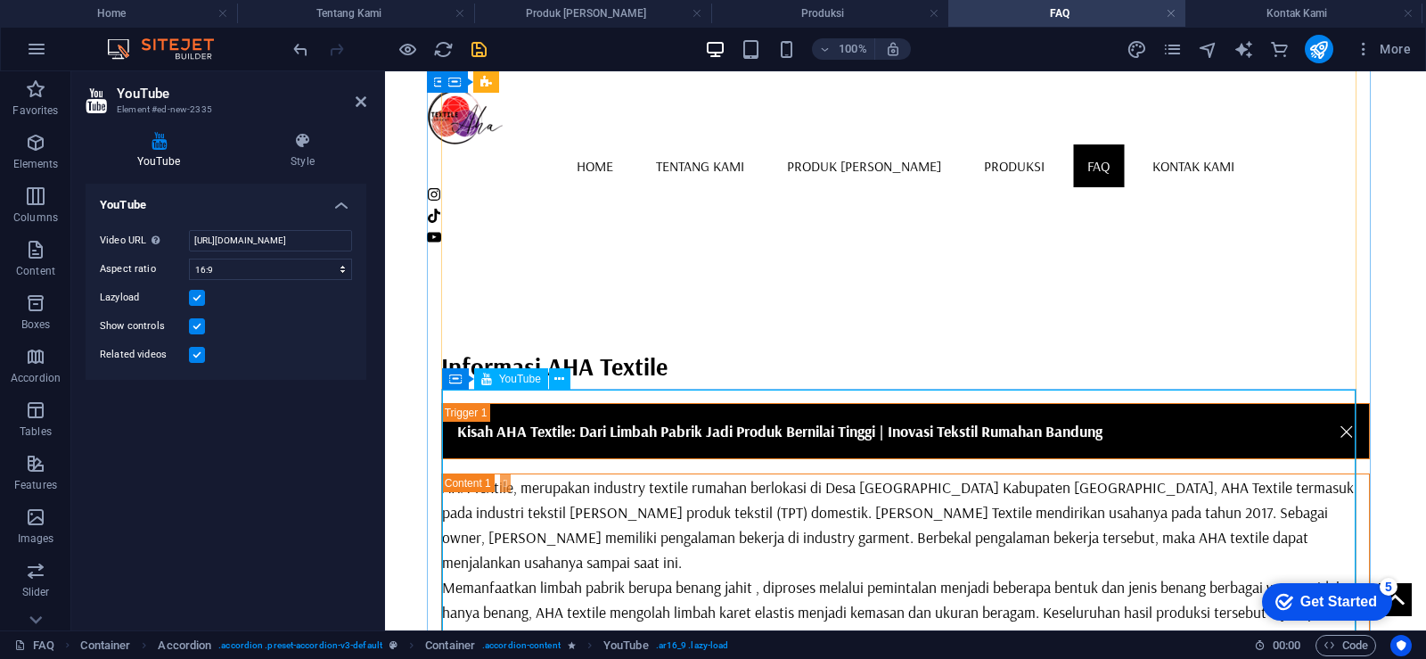
scroll to position [521, 0]
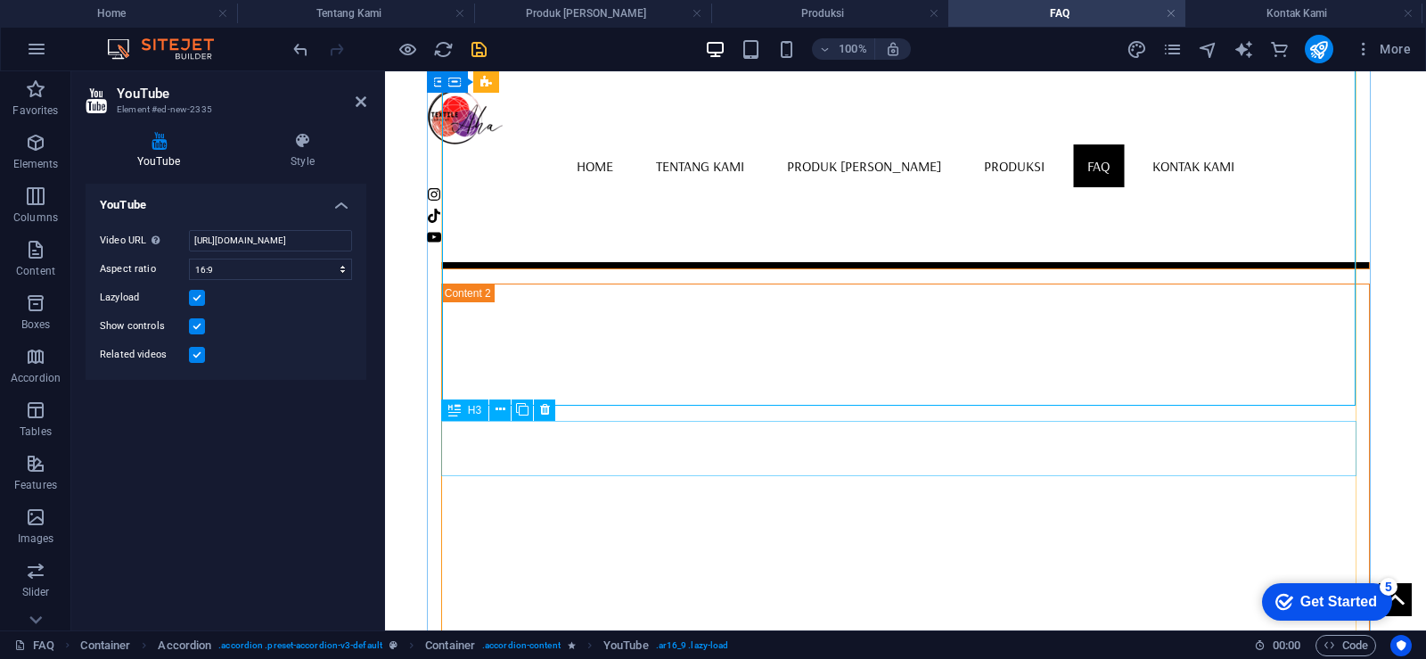
scroll to position [1056, 0]
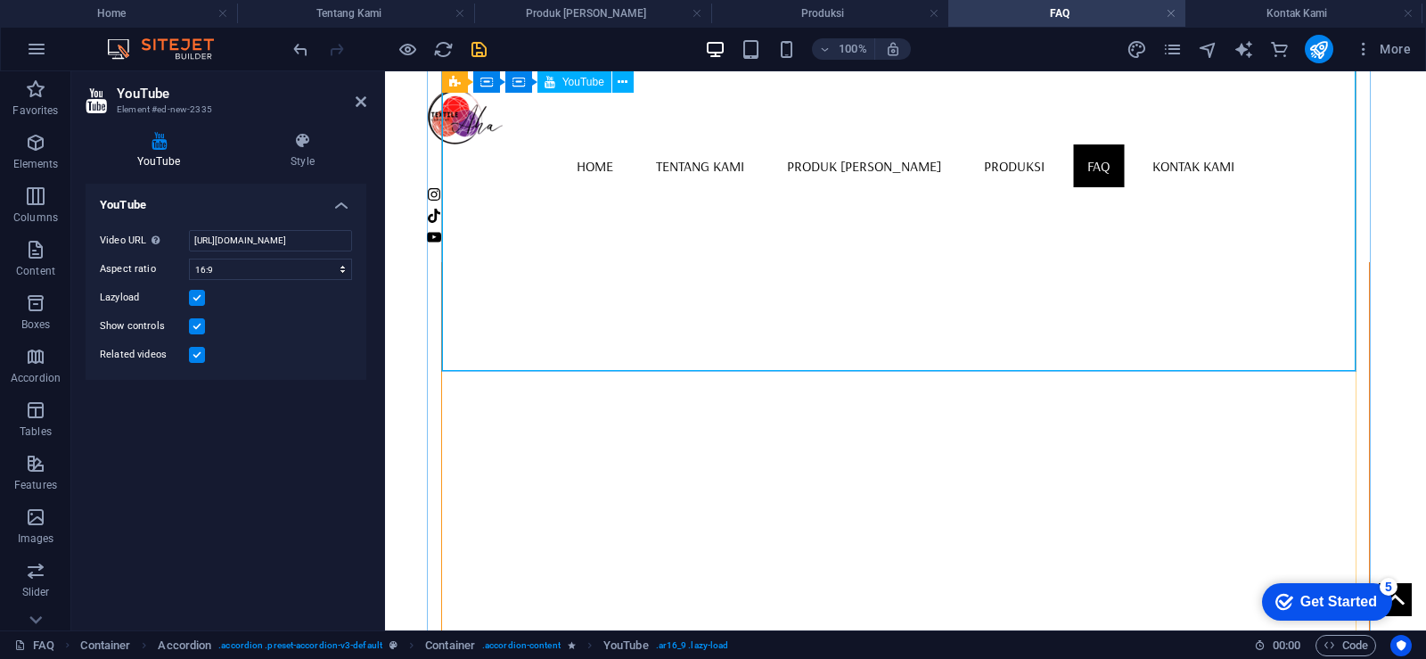
click at [1348, 364] on div at bounding box center [906, 510] width 928 height 521
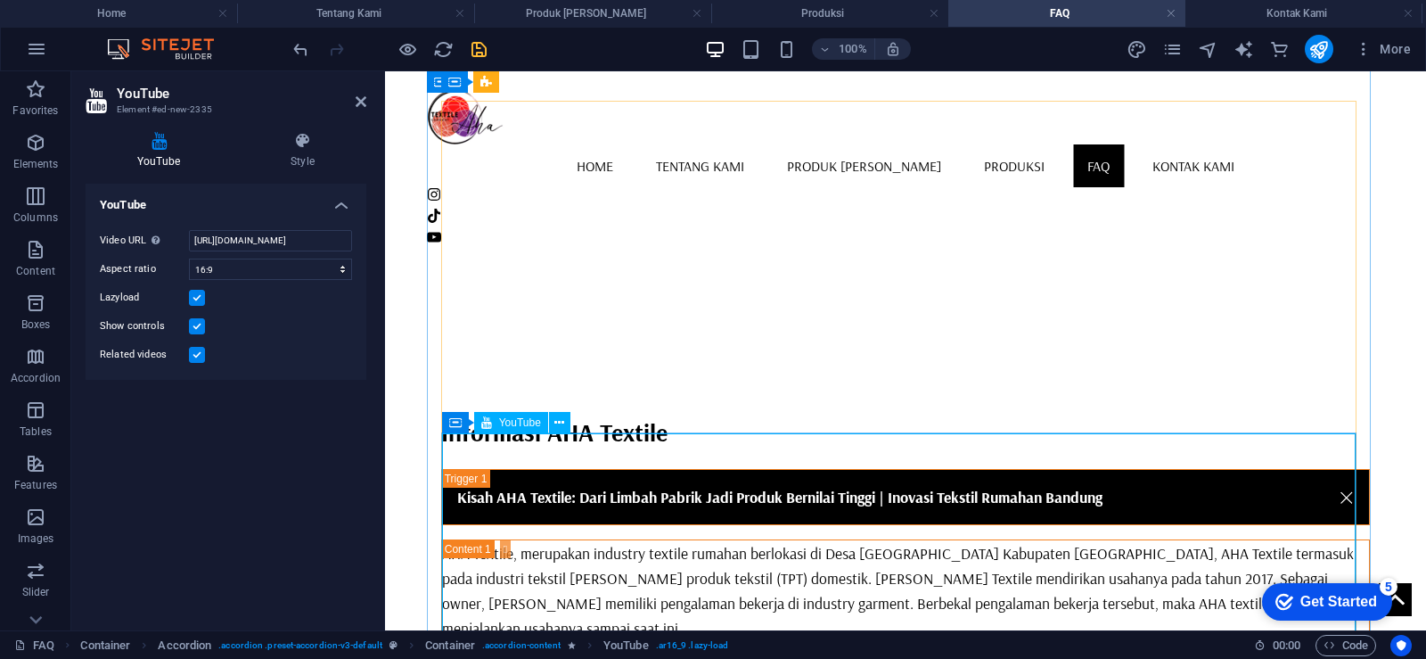
scroll to position [432, 0]
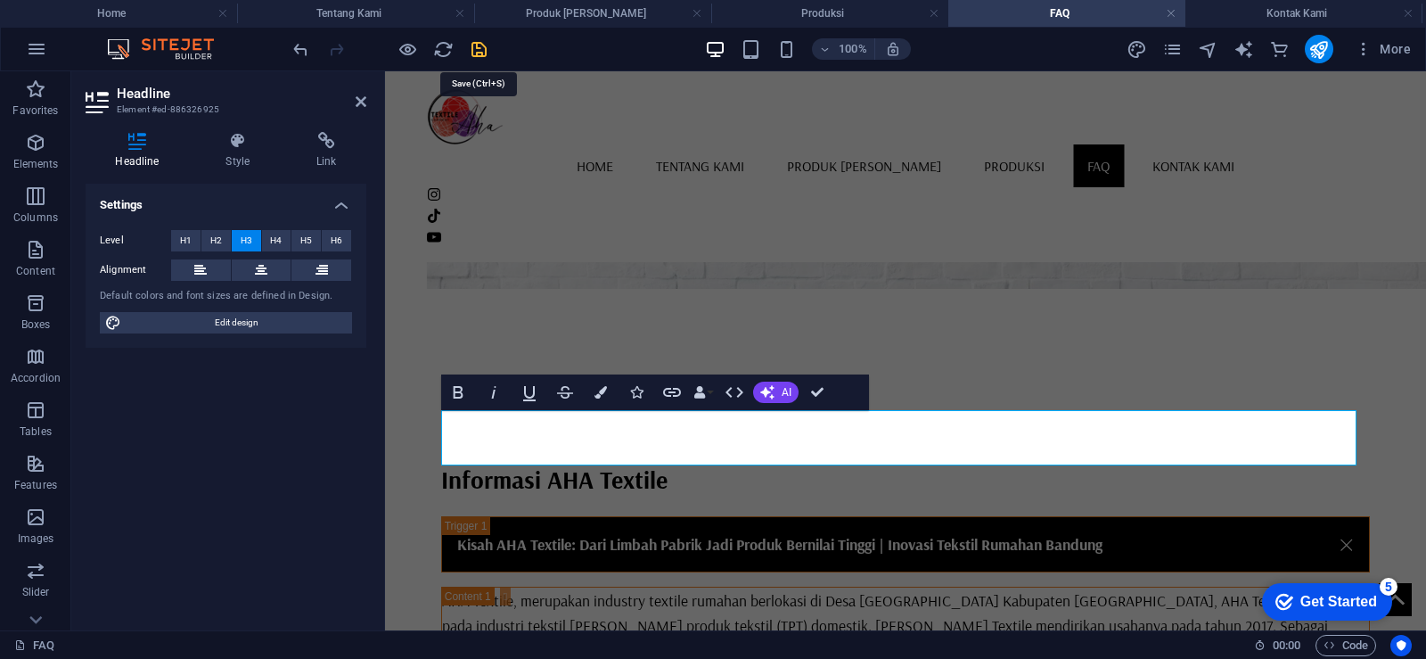
click at [472, 47] on icon "save" at bounding box center [479, 49] width 21 height 21
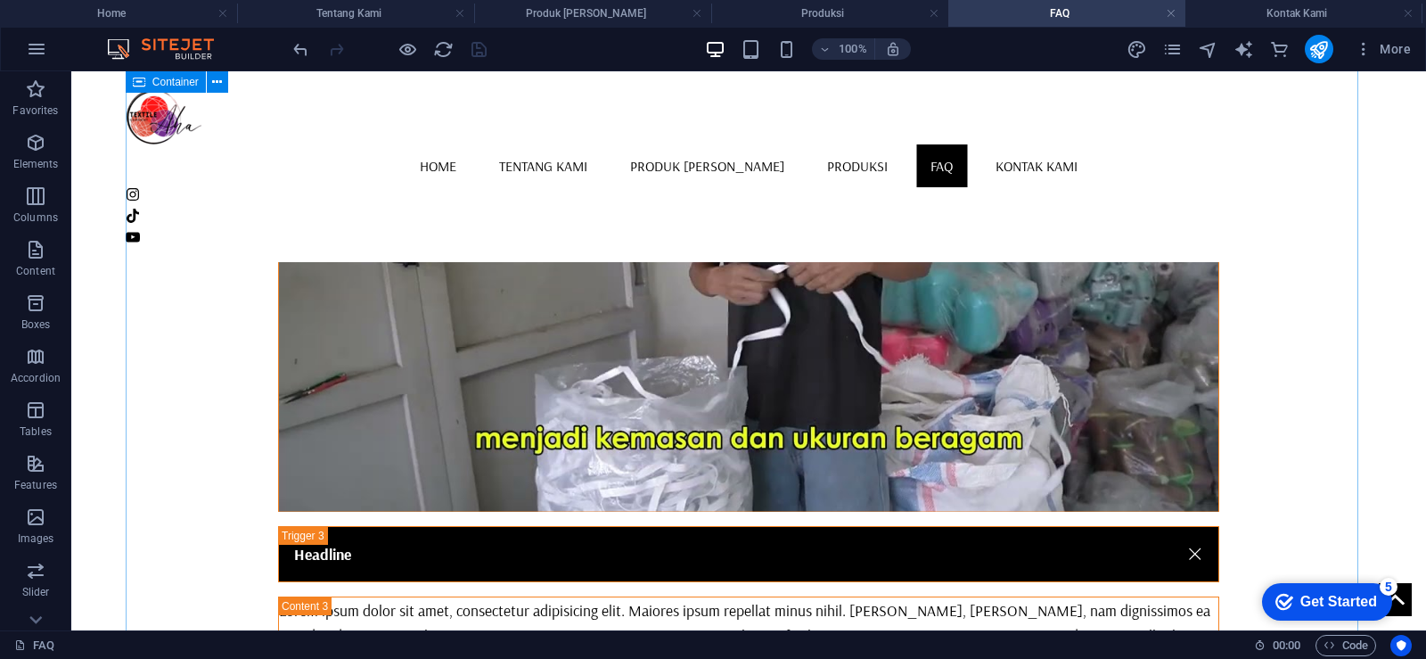
scroll to position [1235, 0]
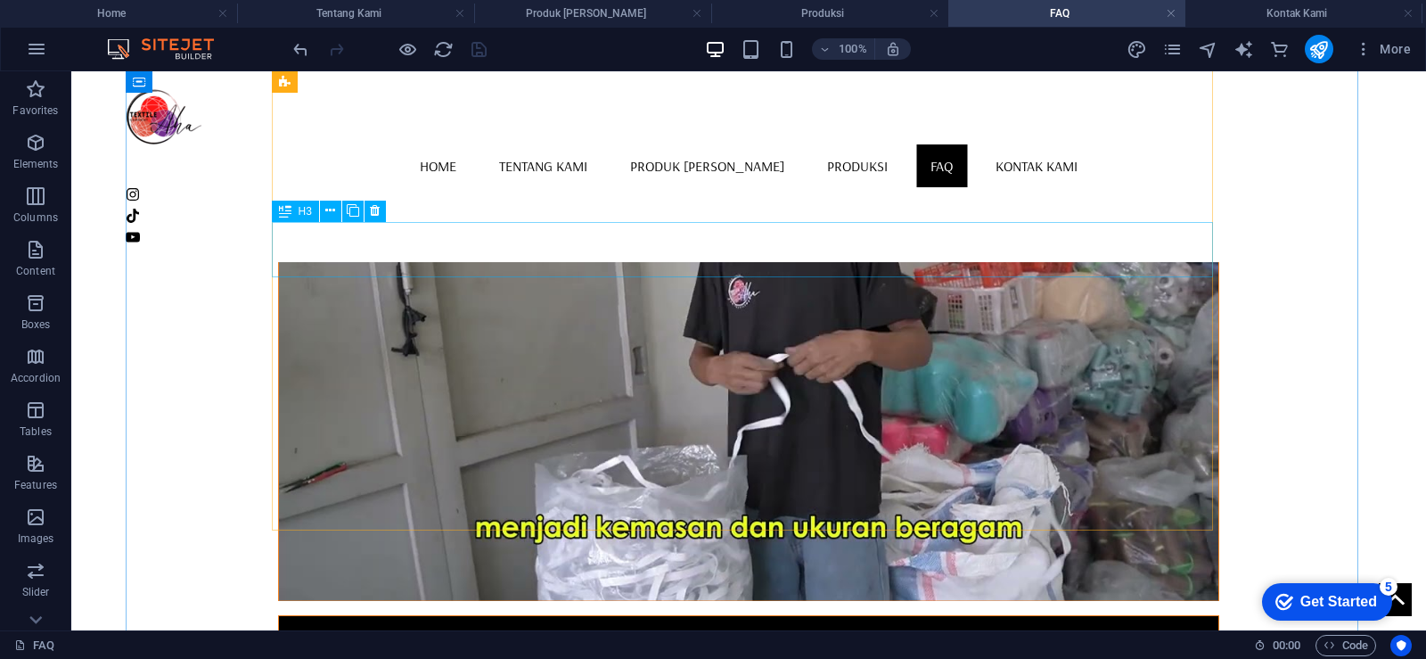
click at [333, 615] on div "Headline" at bounding box center [748, 642] width 941 height 55
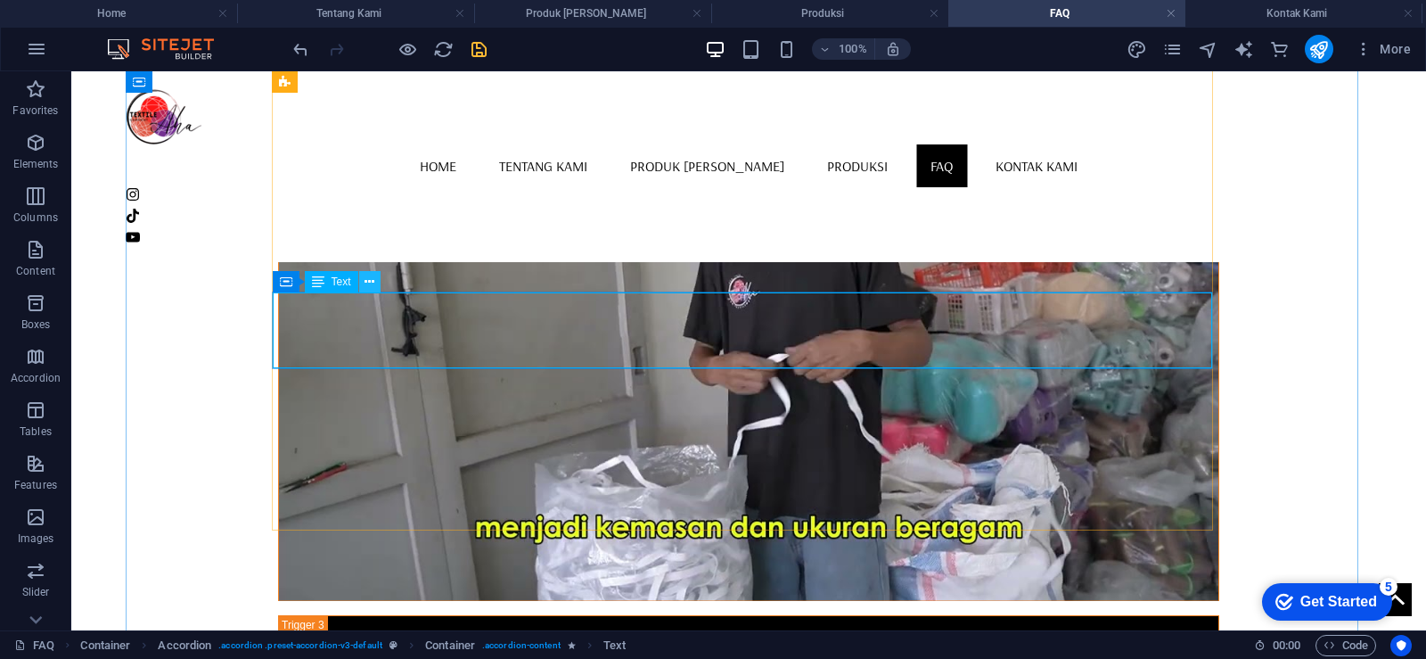
click at [370, 283] on icon at bounding box center [370, 282] width 10 height 19
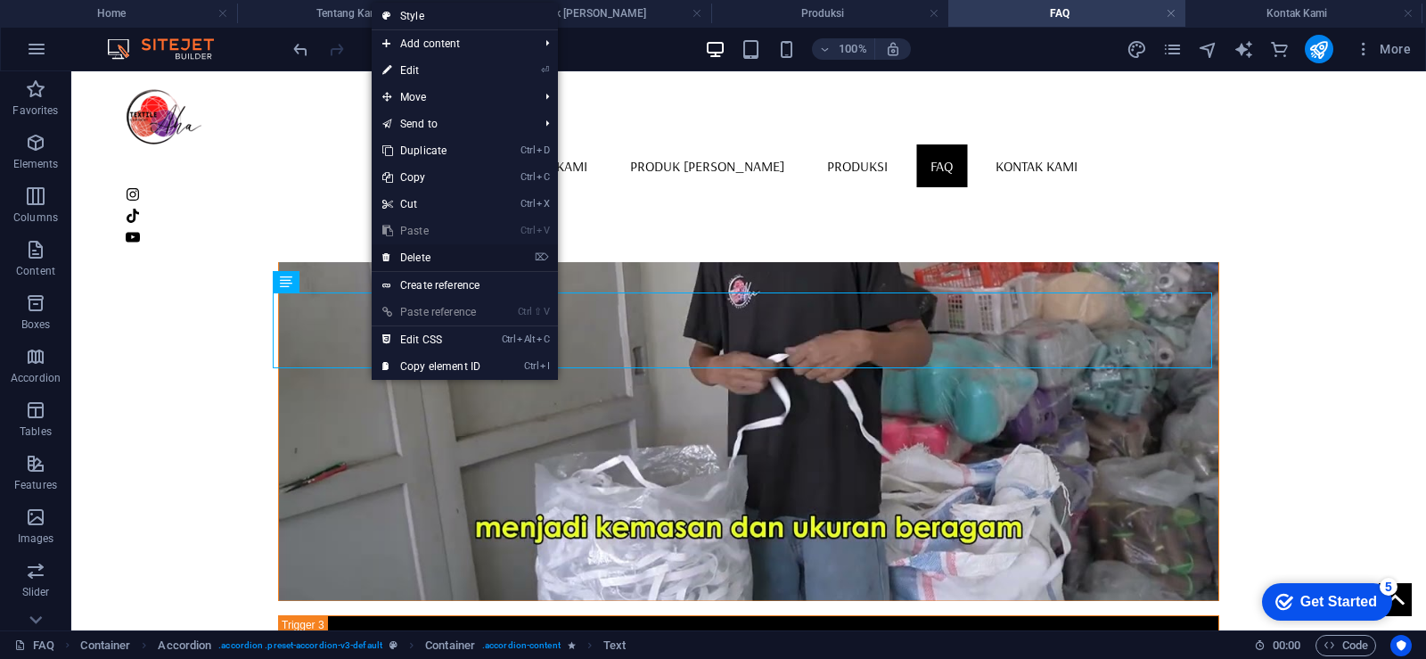
click at [415, 264] on link "⌦ Delete" at bounding box center [431, 257] width 119 height 27
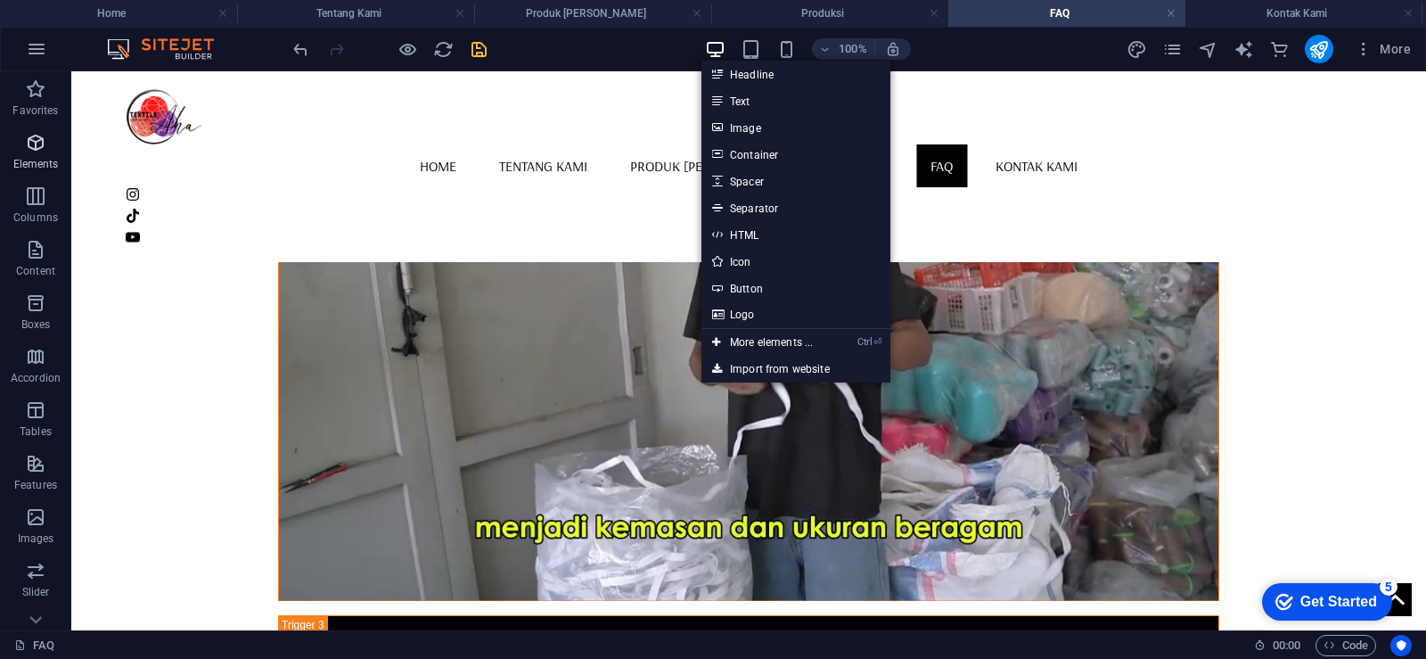
click at [42, 132] on icon "button" at bounding box center [35, 142] width 21 height 21
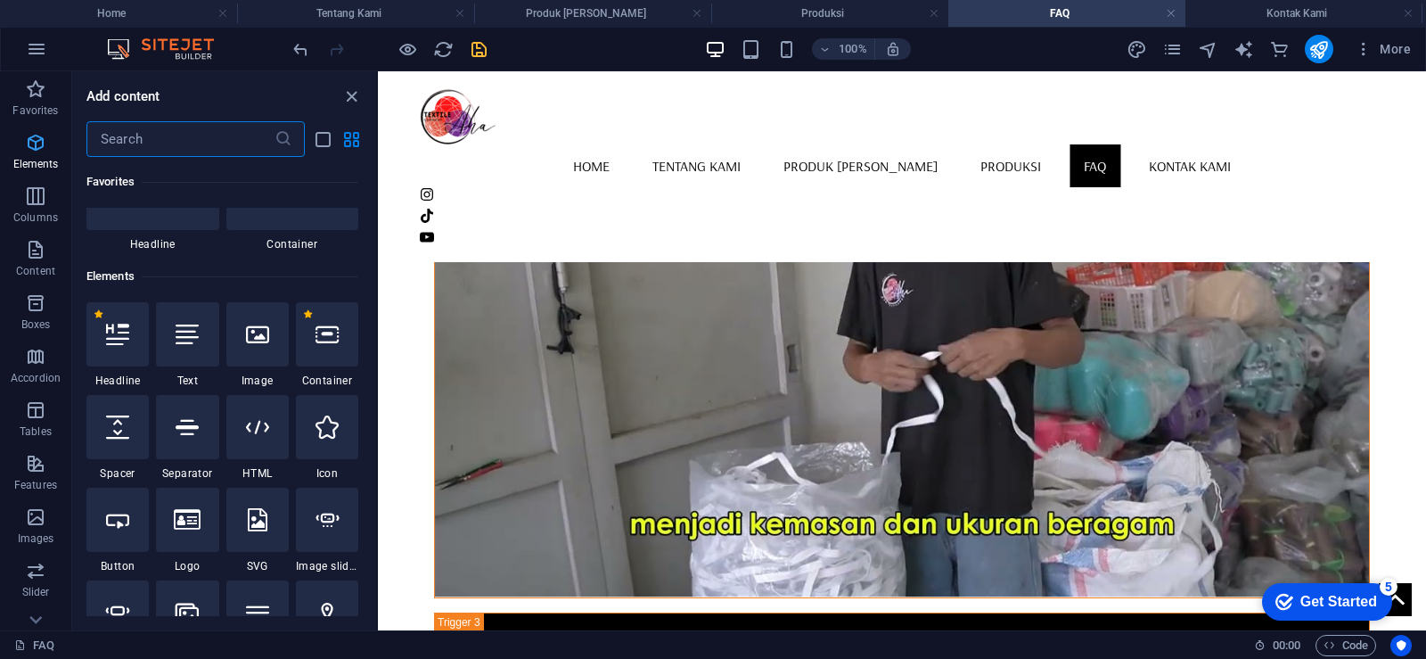
scroll to position [190, 0]
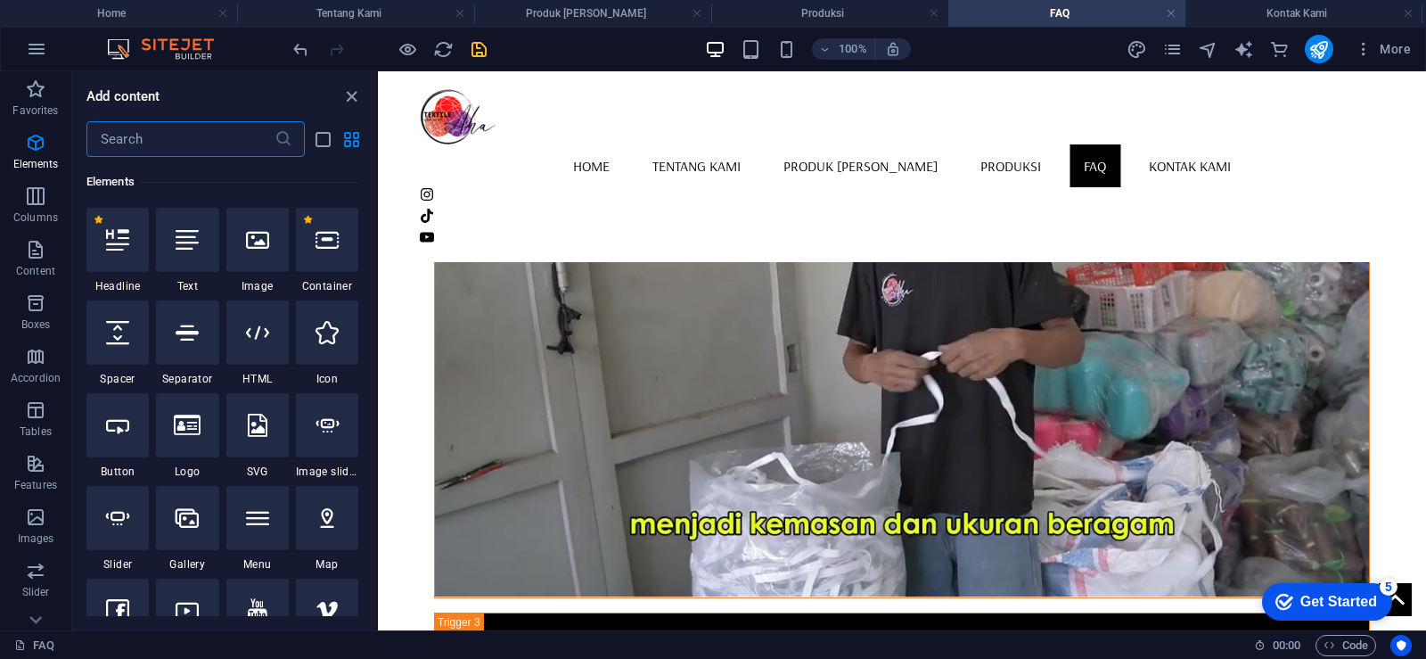
click at [136, 132] on input "text" at bounding box center [180, 139] width 188 height 36
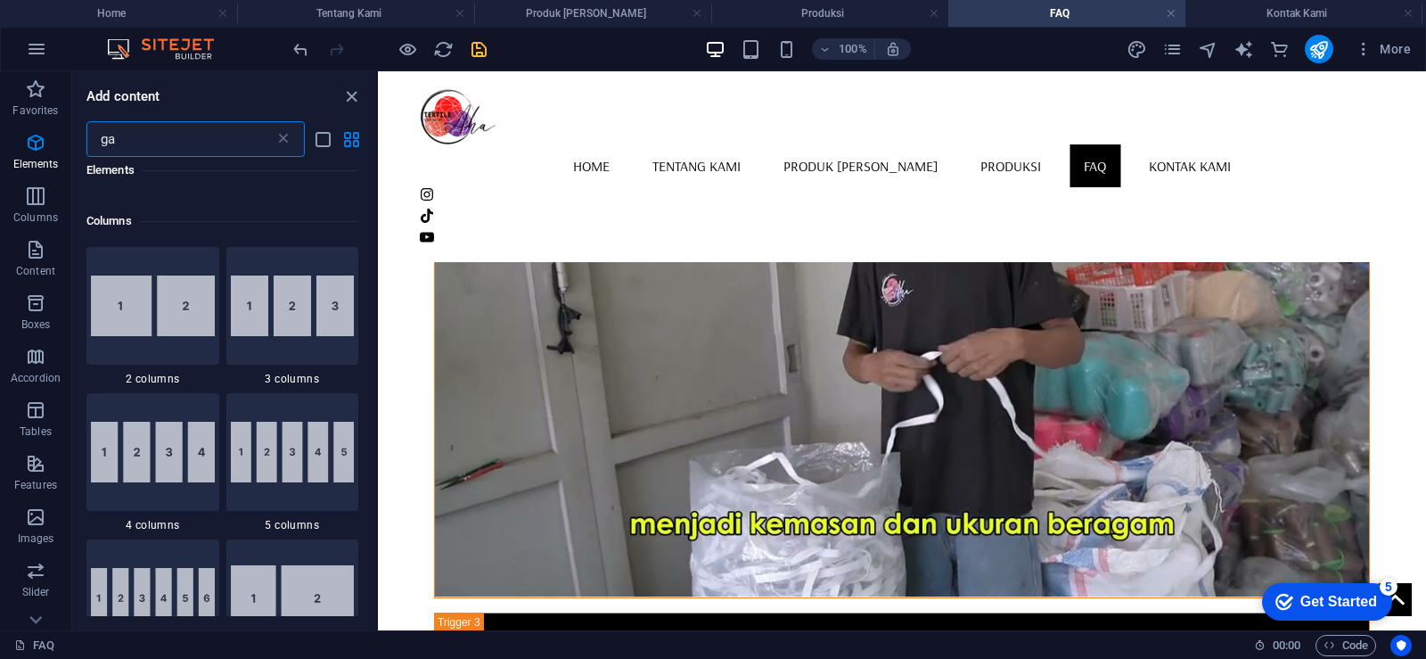
scroll to position [0, 0]
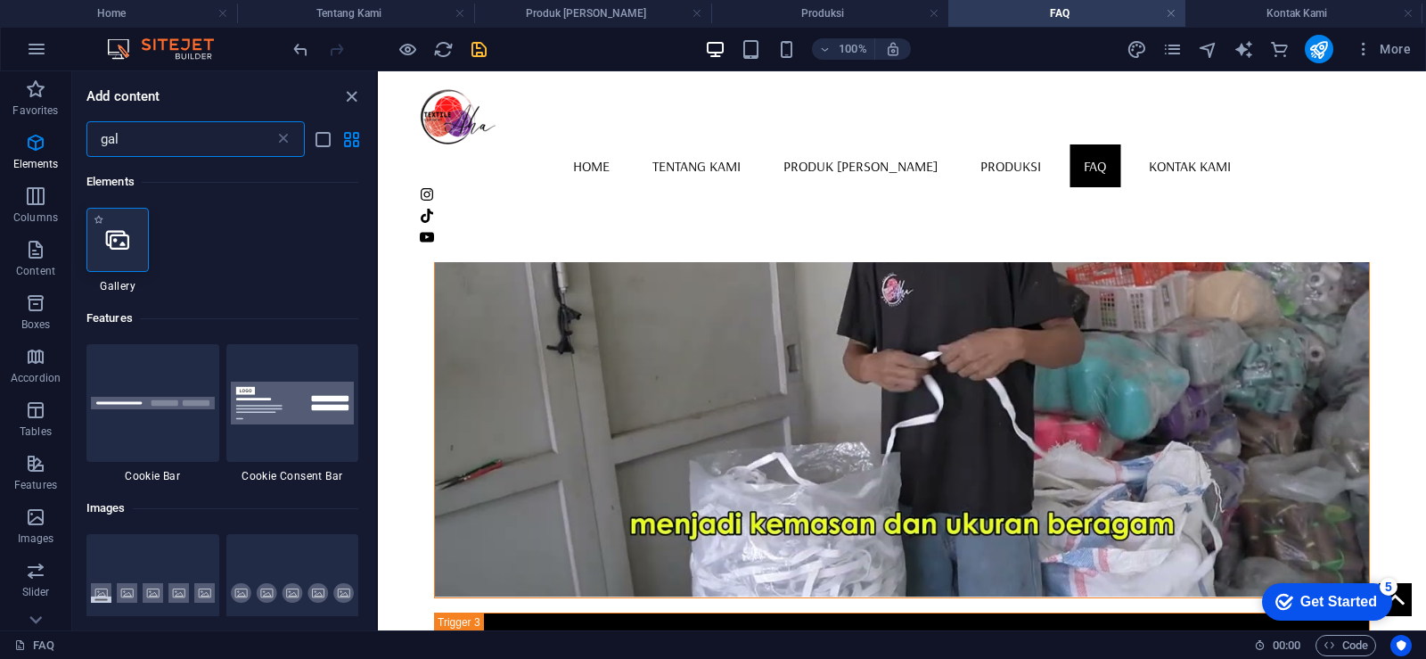
type input "gal"
select select "4"
select select "%"
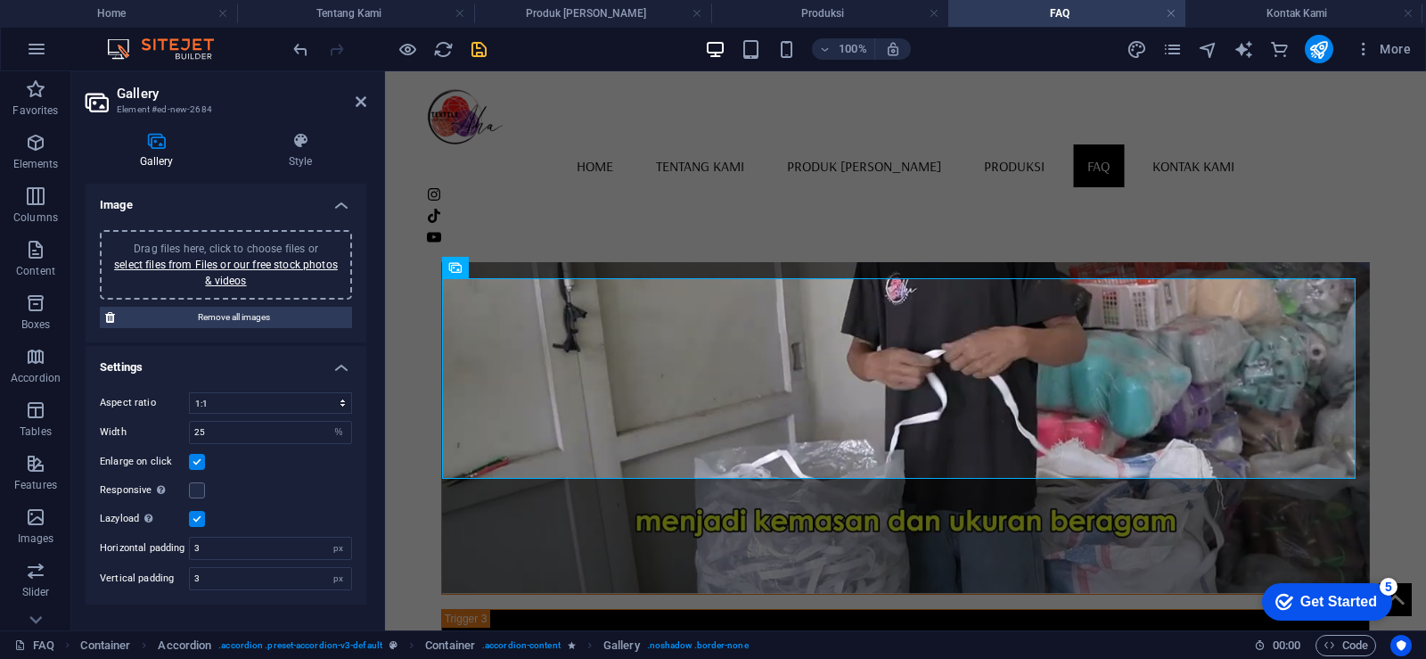
click at [275, 255] on div "Drag files here, click to choose files or select files from Files or our free s…" at bounding box center [226, 265] width 231 height 48
click at [556, 266] on icon at bounding box center [553, 268] width 10 height 19
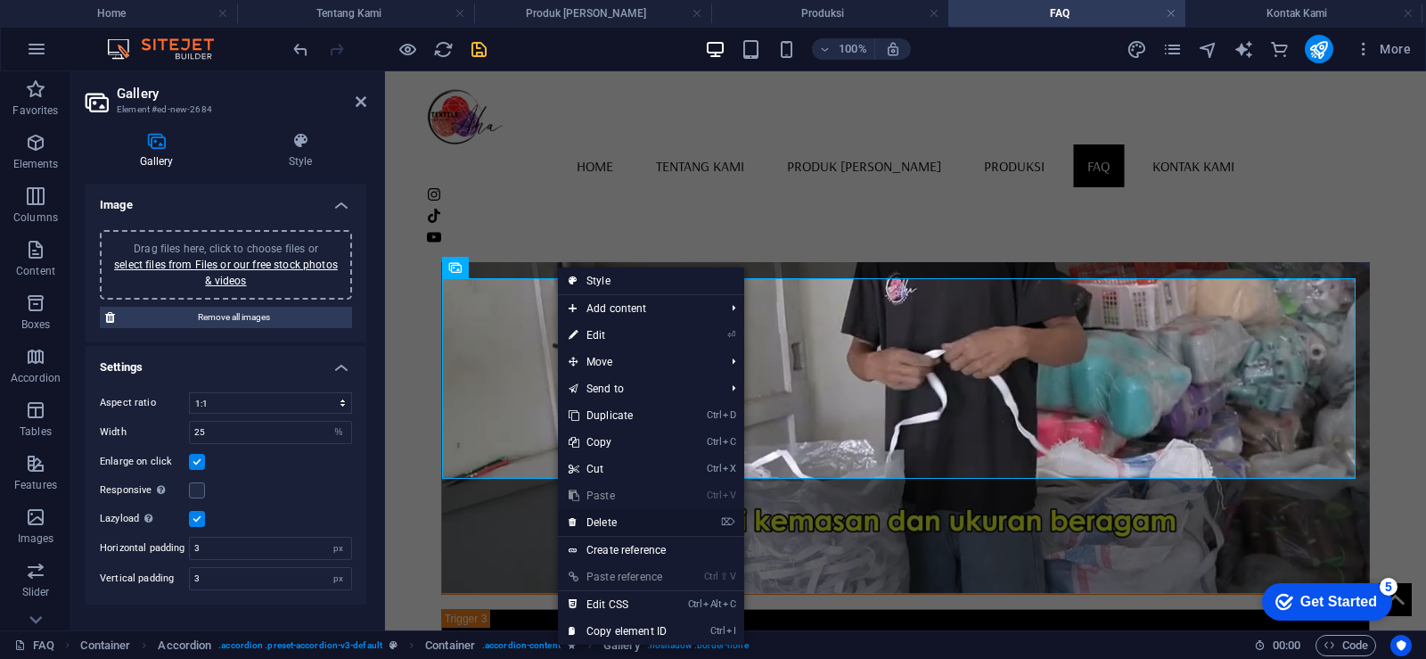
click at [606, 519] on link "⌦ Delete" at bounding box center [617, 522] width 119 height 27
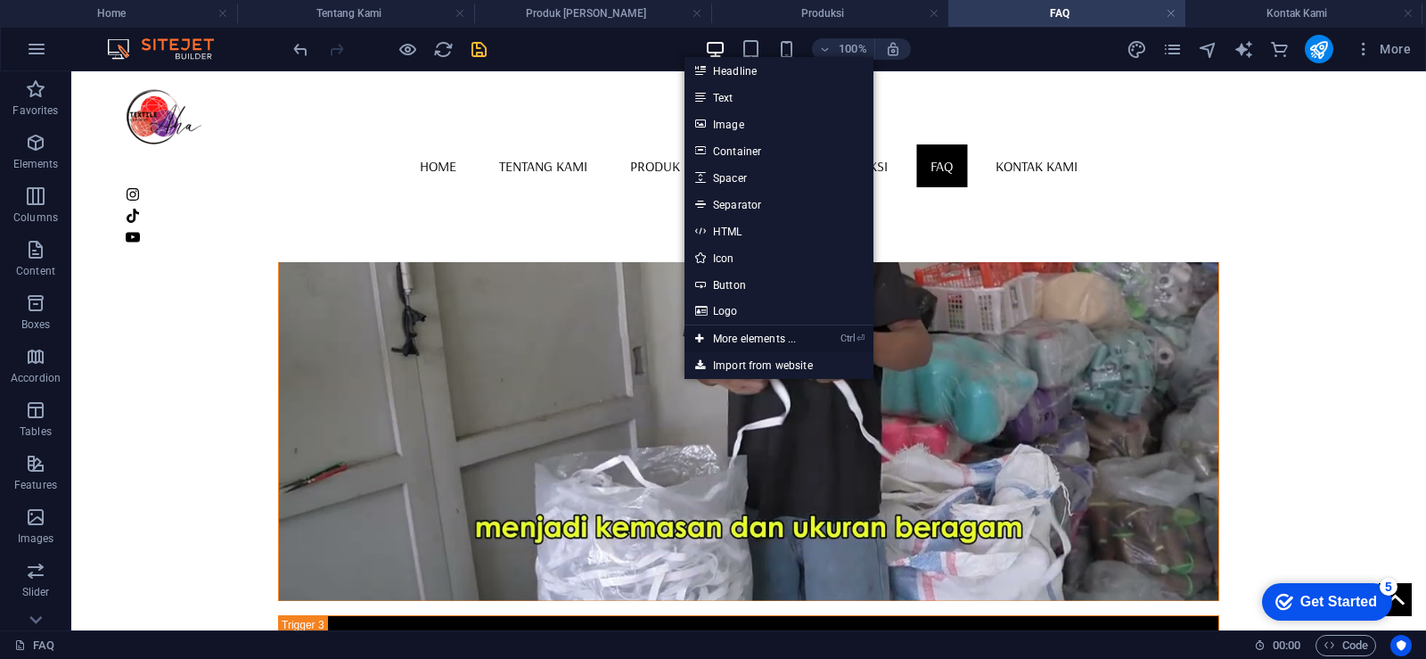
click at [721, 334] on link "Ctrl ⏎ More elements ..." at bounding box center [746, 338] width 122 height 27
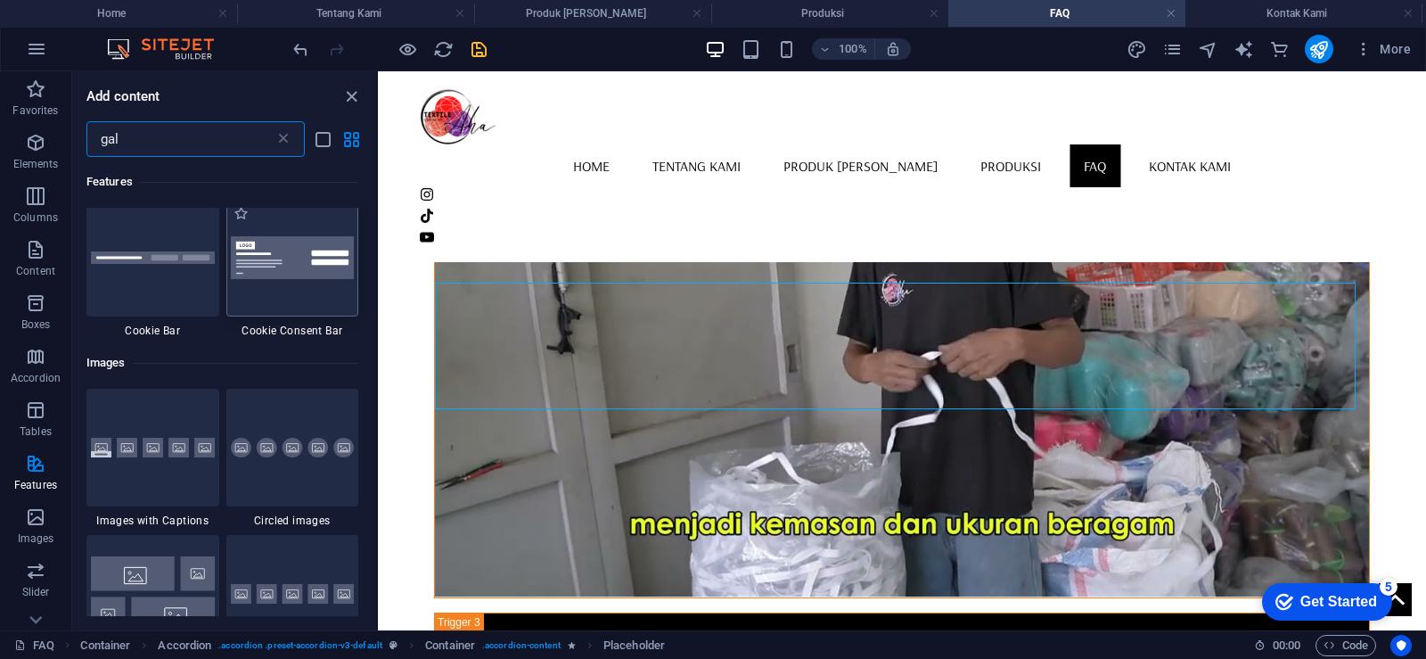
scroll to position [178, 0]
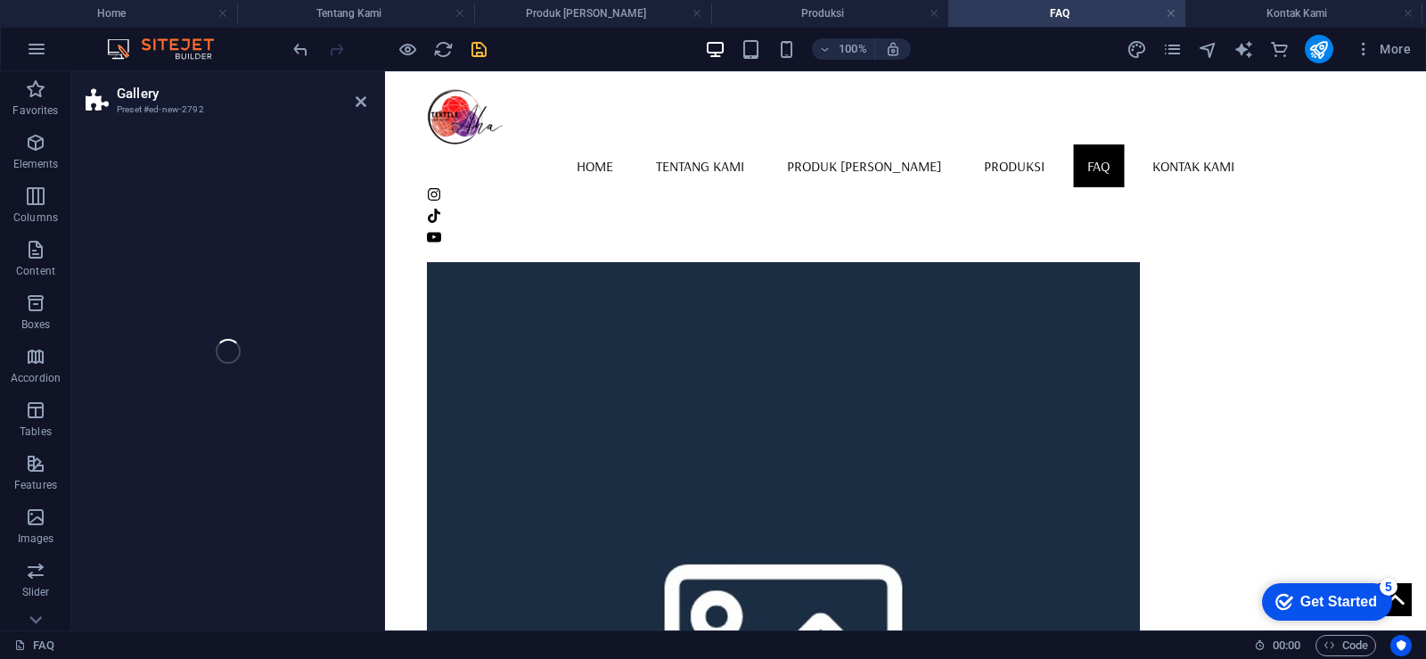
select select "rem"
select select "preset-gallery-v3-circle"
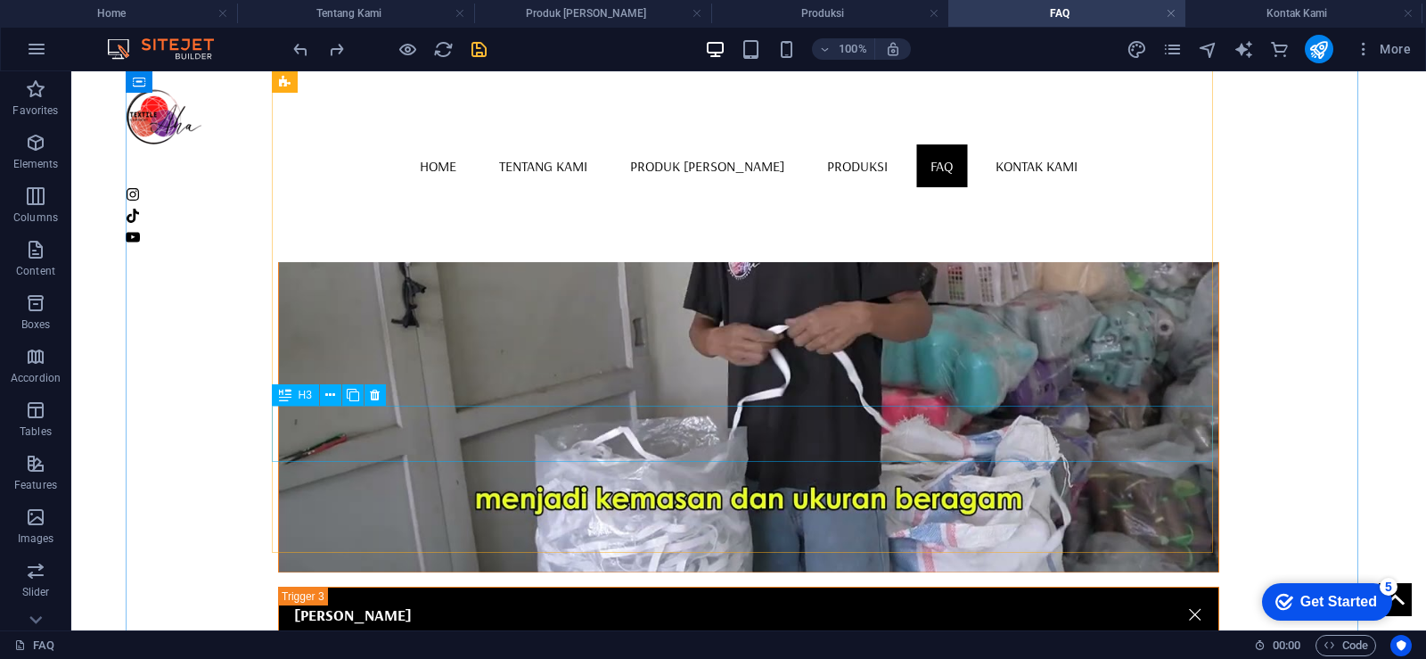
scroll to position [1337, 0]
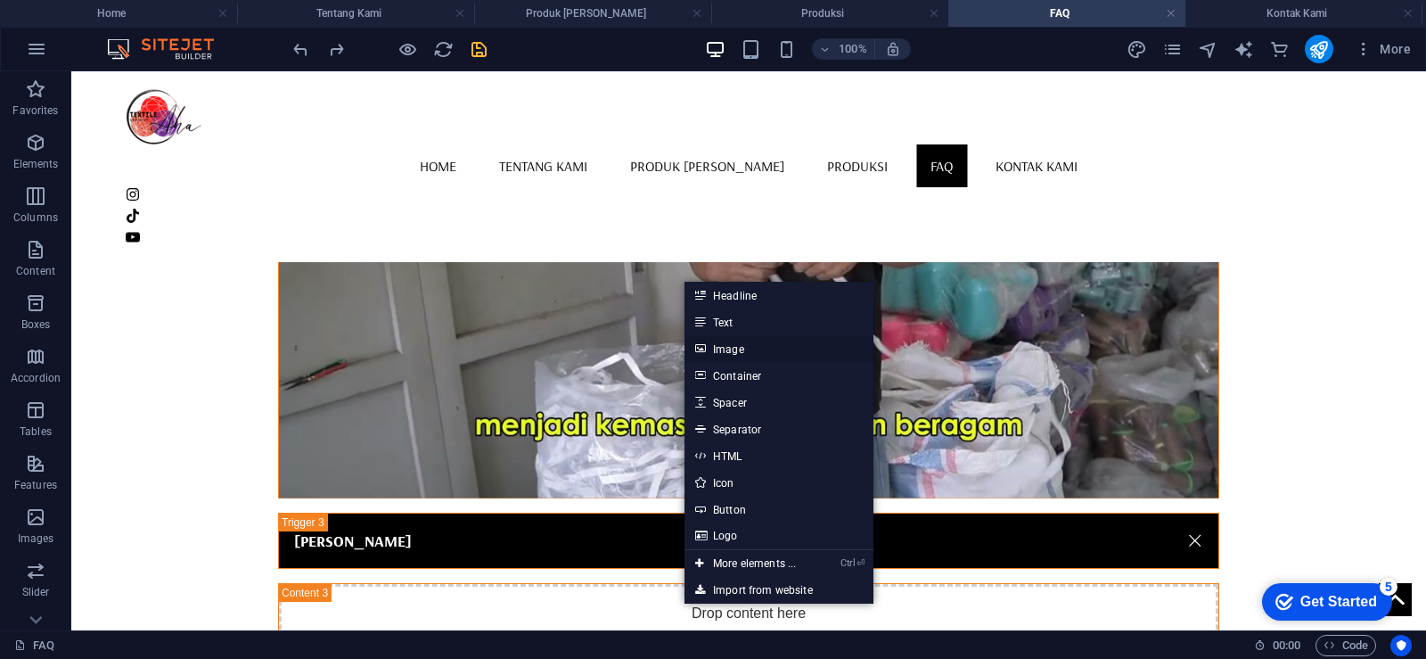
click at [708, 342] on link "Image" at bounding box center [779, 348] width 189 height 27
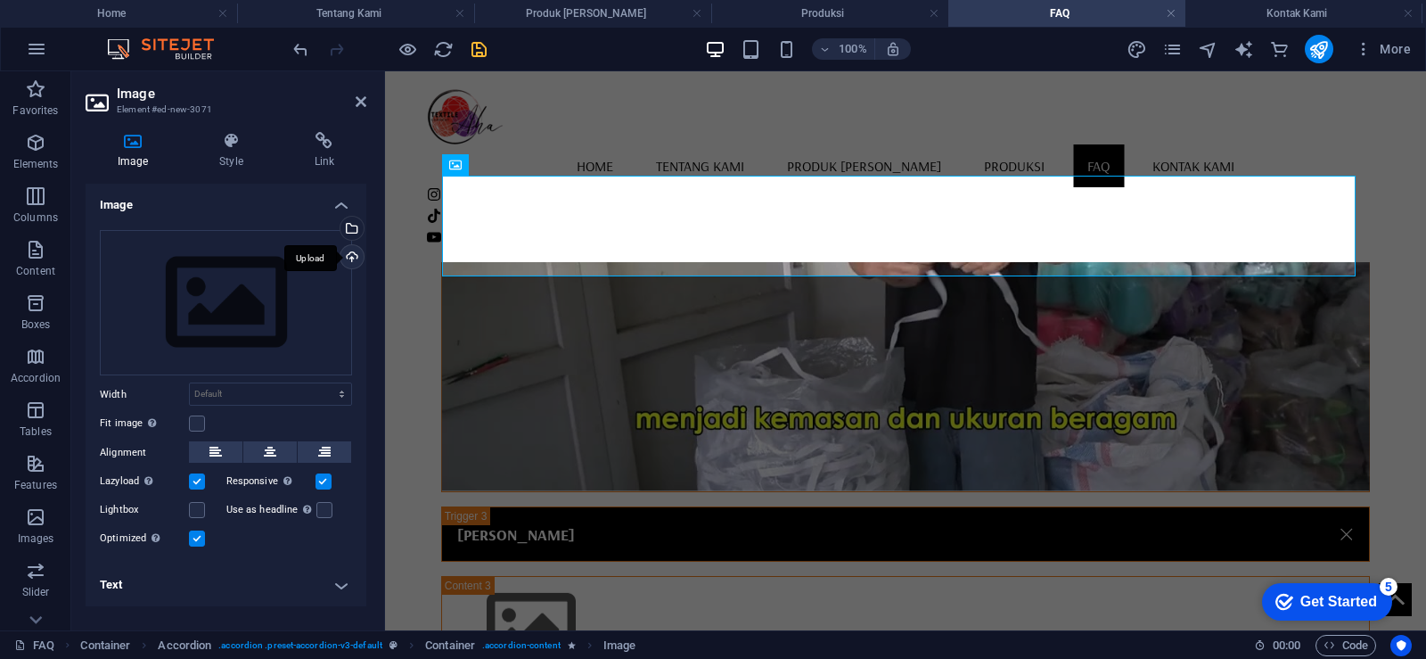
click at [353, 257] on div "Upload" at bounding box center [350, 258] width 27 height 27
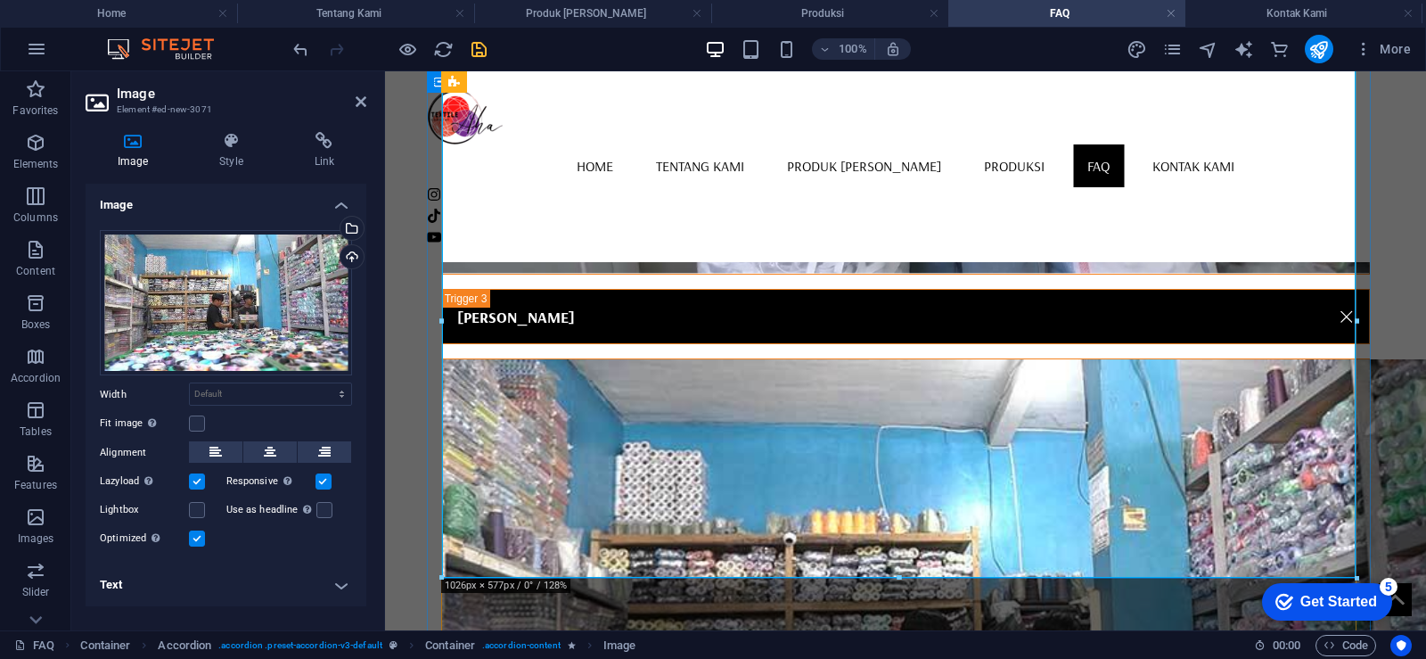
scroll to position [1605, 0]
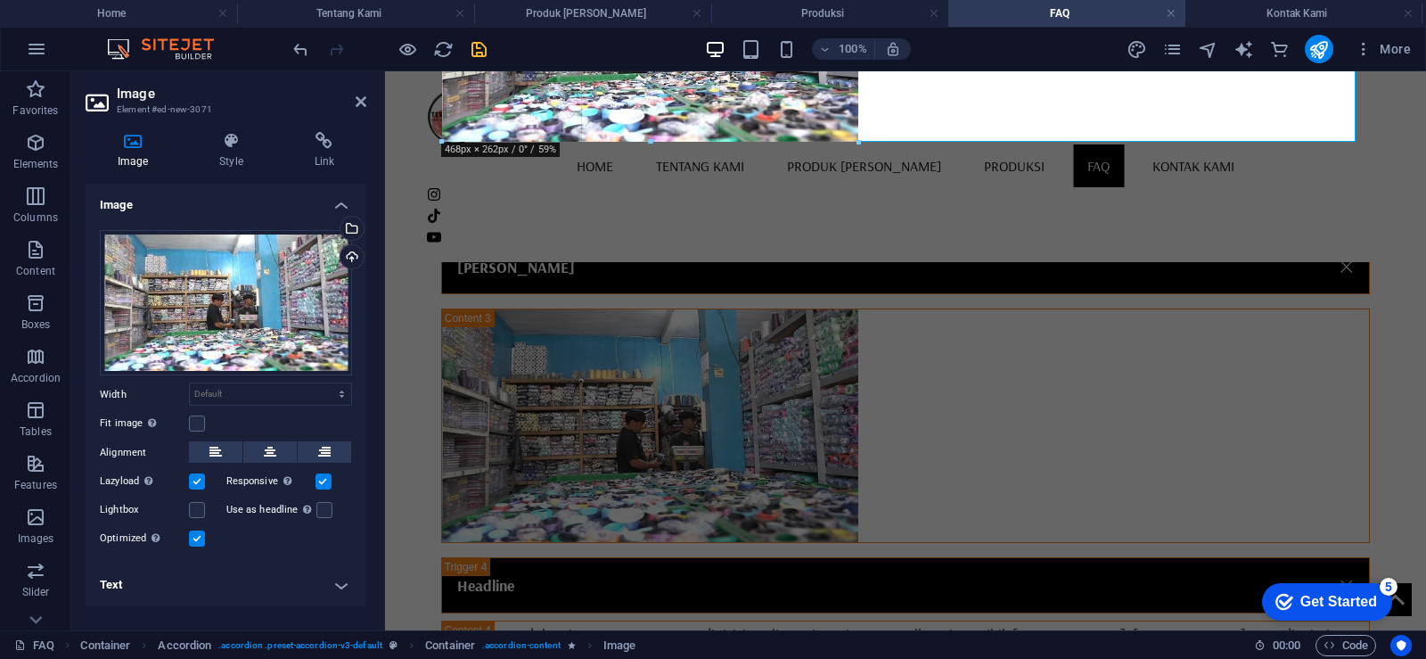
drag, startPoint x: 1356, startPoint y: 421, endPoint x: 626, endPoint y: 136, distance: 783.5
type input "470"
select select "px"
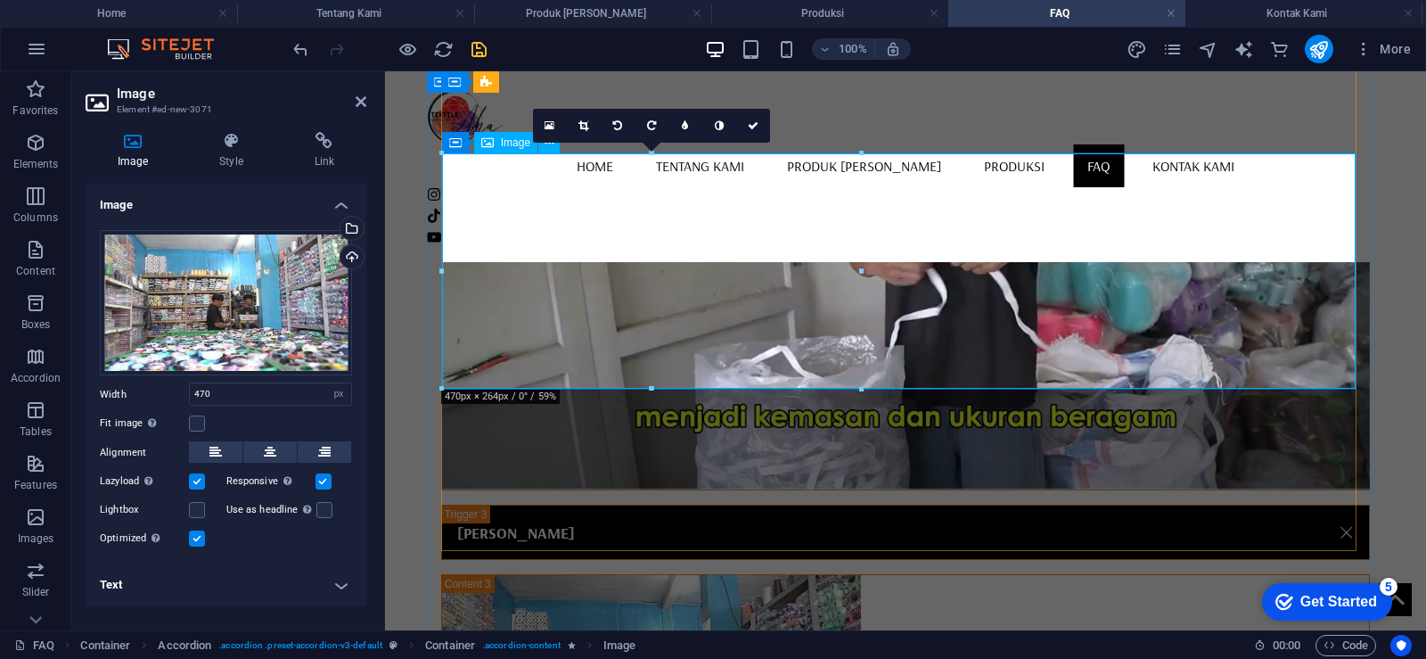
scroll to position [1337, 0]
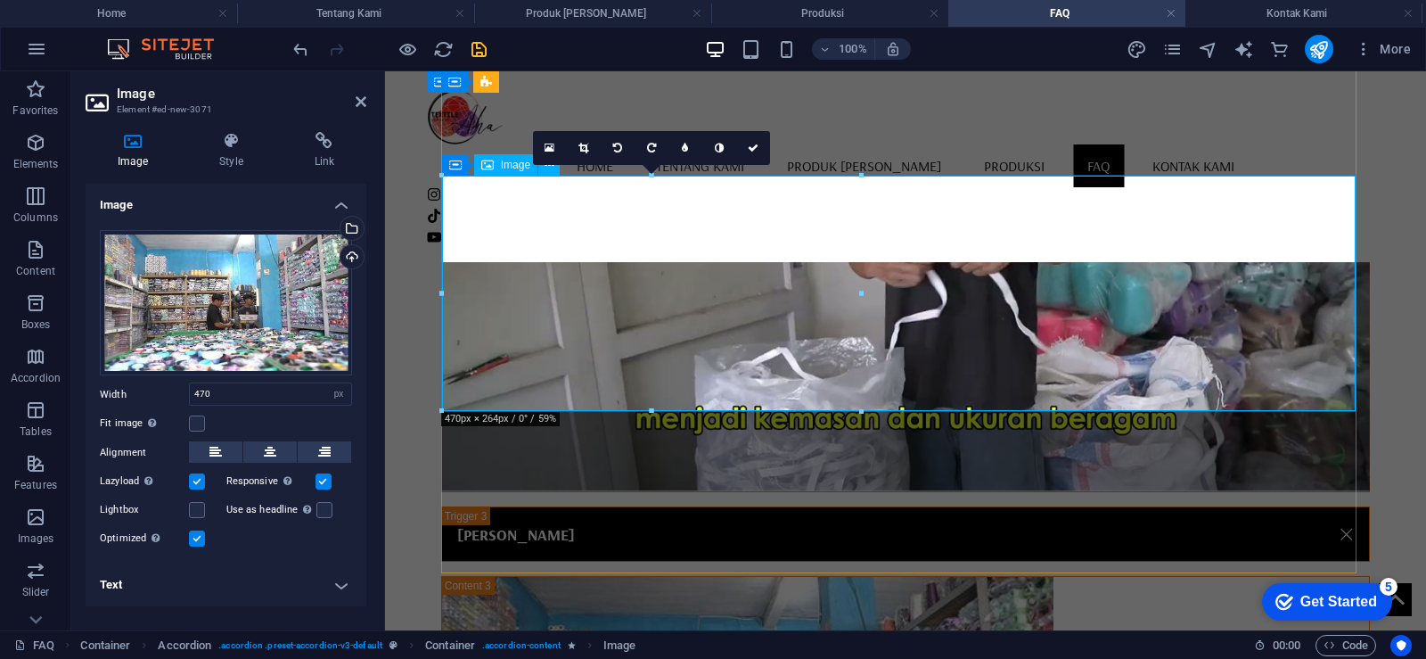
select select "DISABLED_OPTION_VALUE"
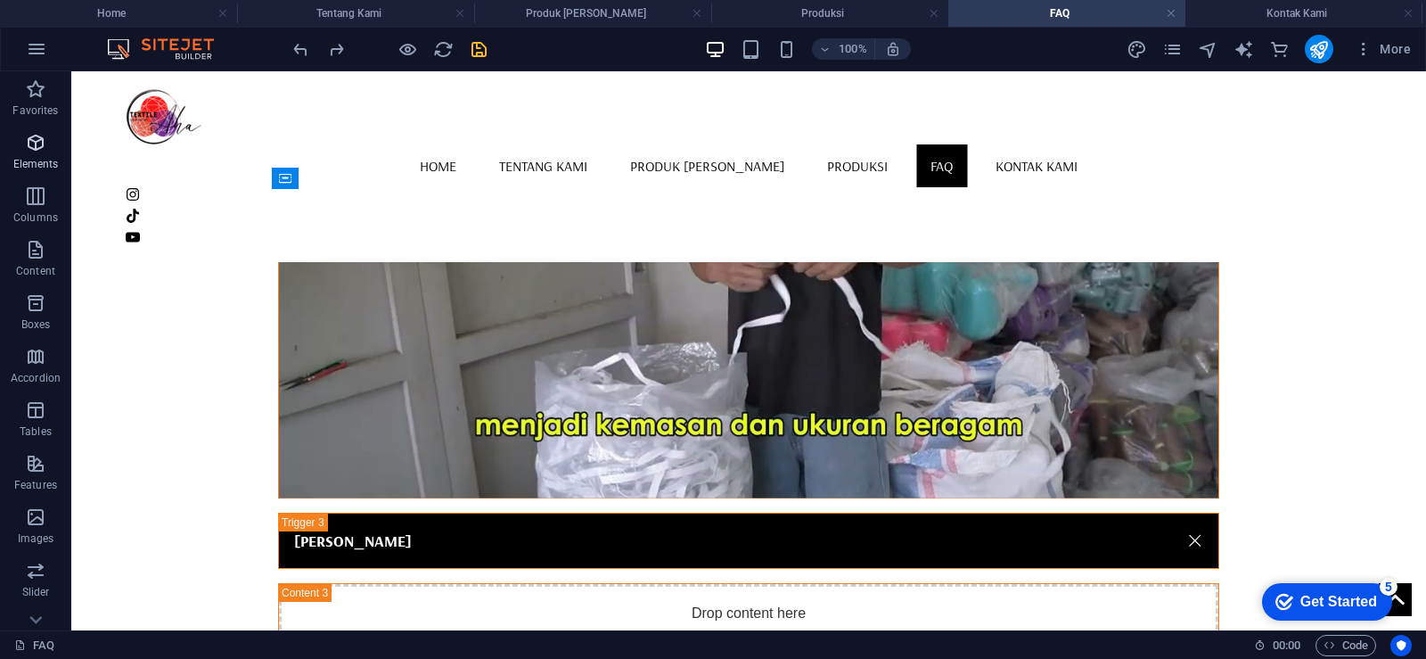
click at [31, 148] on icon "button" at bounding box center [35, 142] width 21 height 21
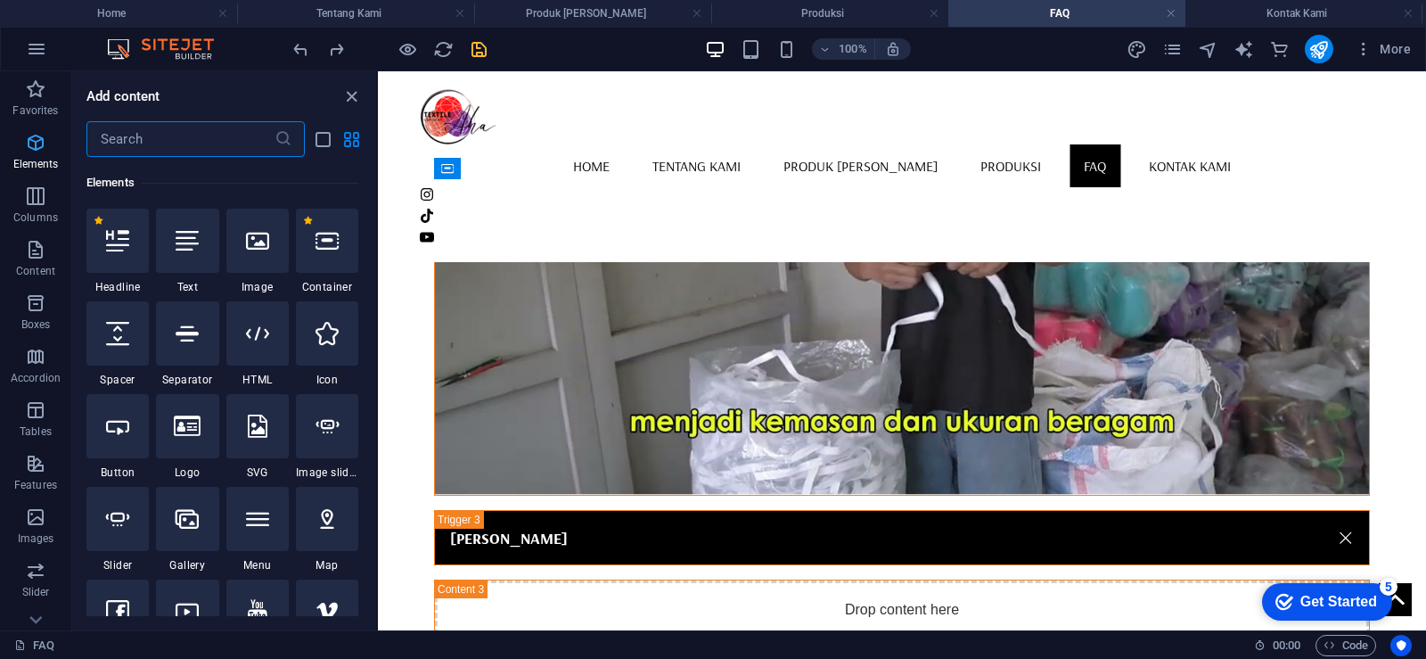
scroll to position [190, 0]
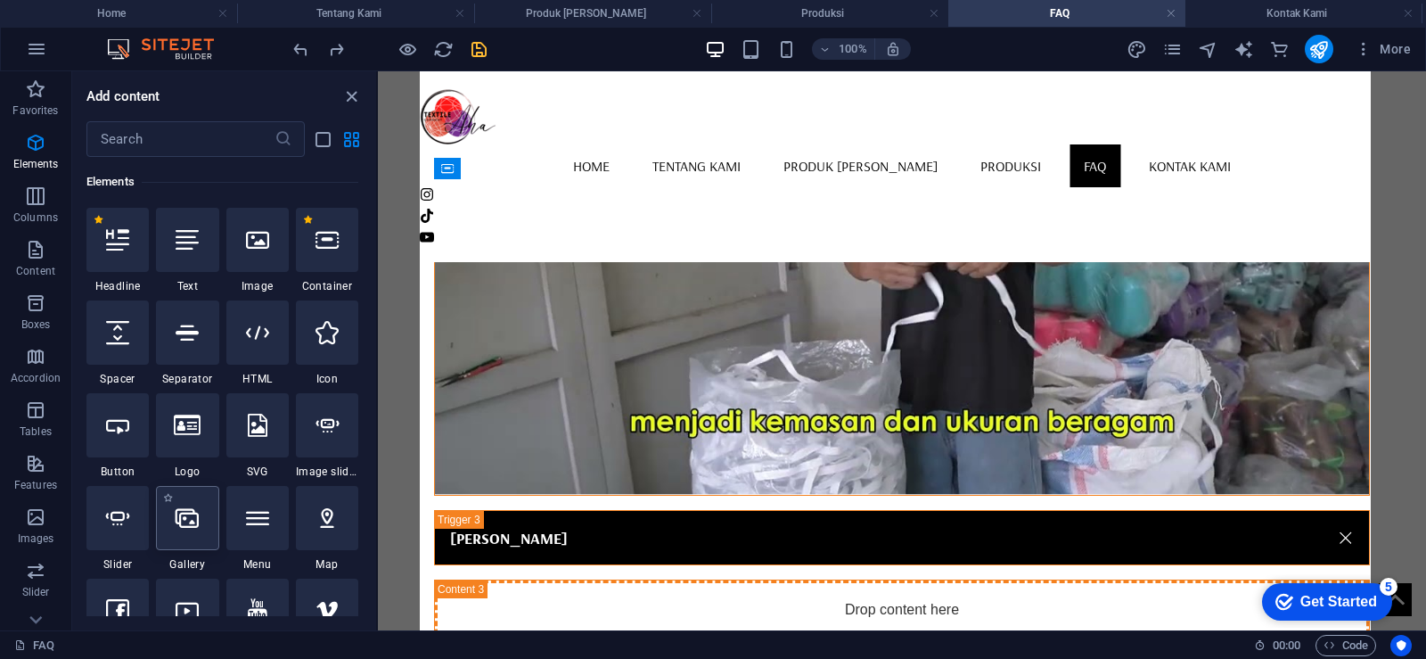
select select "4"
select select "%"
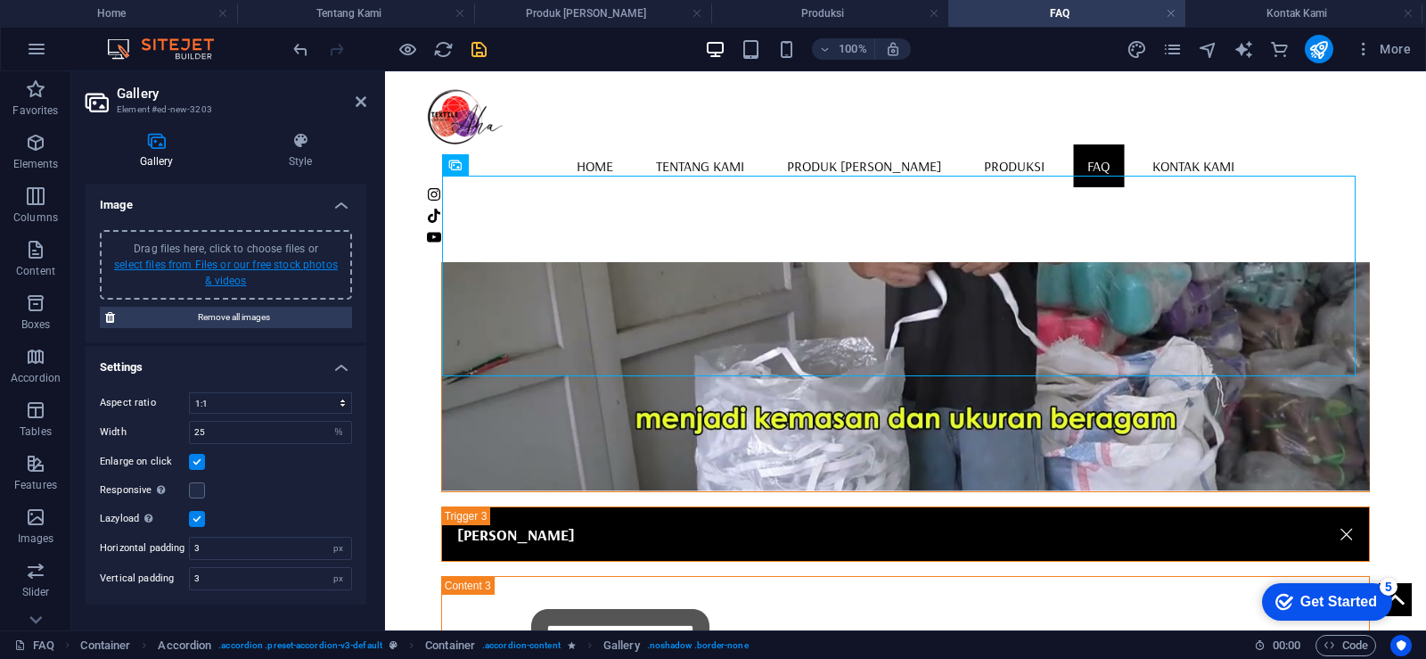
click at [237, 264] on link "select files from Files or our free stock photos & videos" at bounding box center [226, 273] width 224 height 29
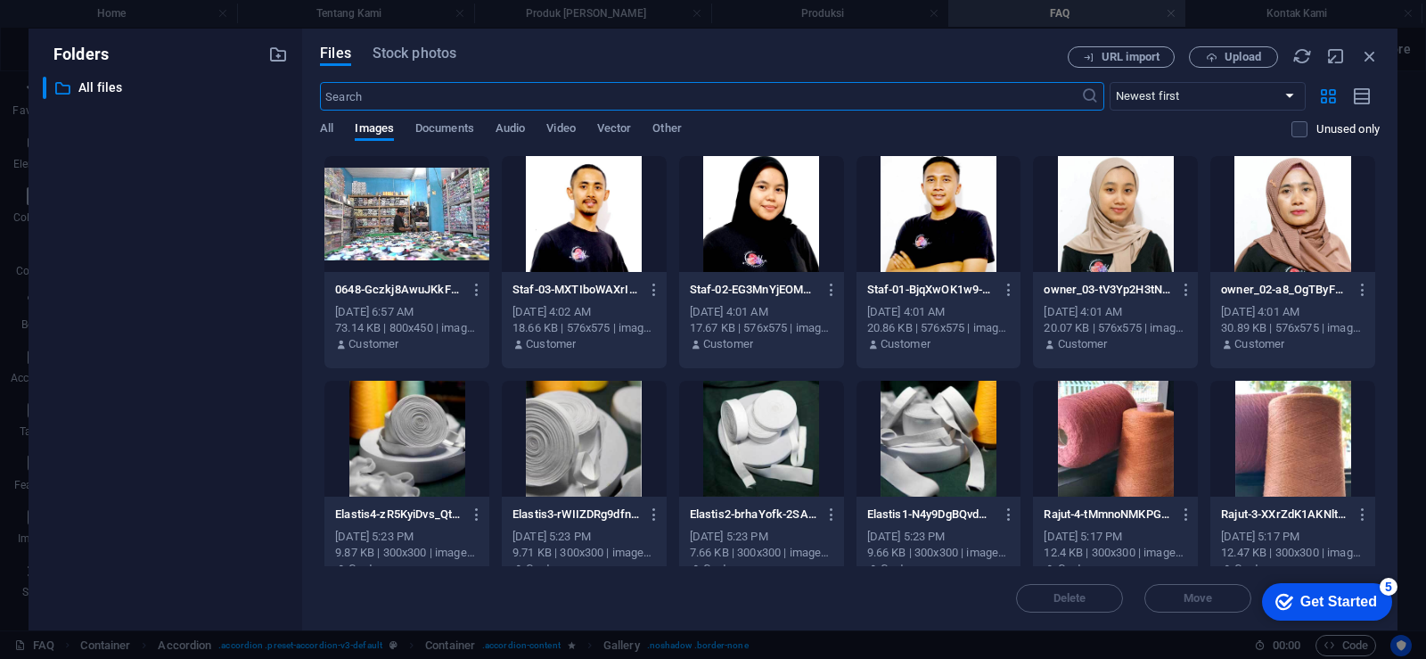
click at [417, 223] on div at bounding box center [406, 214] width 165 height 116
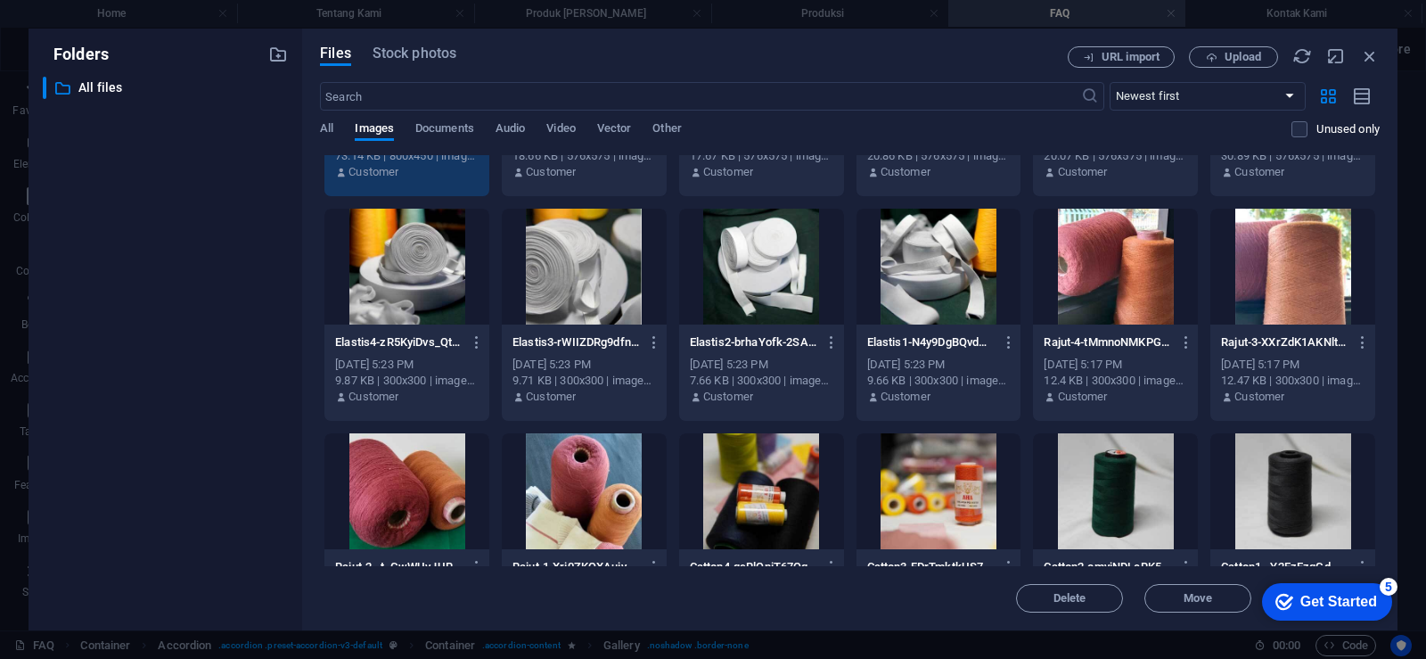
scroll to position [178, 0]
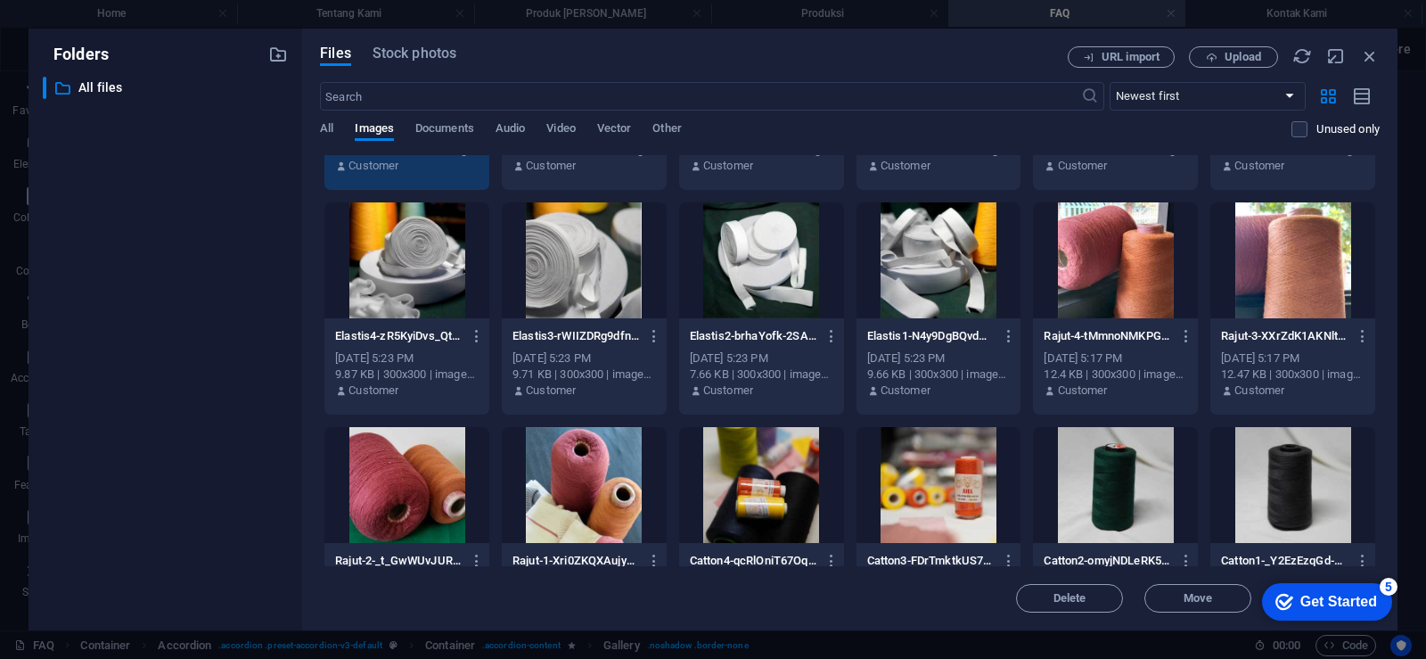
click at [1354, 594] on div "Get Started" at bounding box center [1339, 602] width 77 height 16
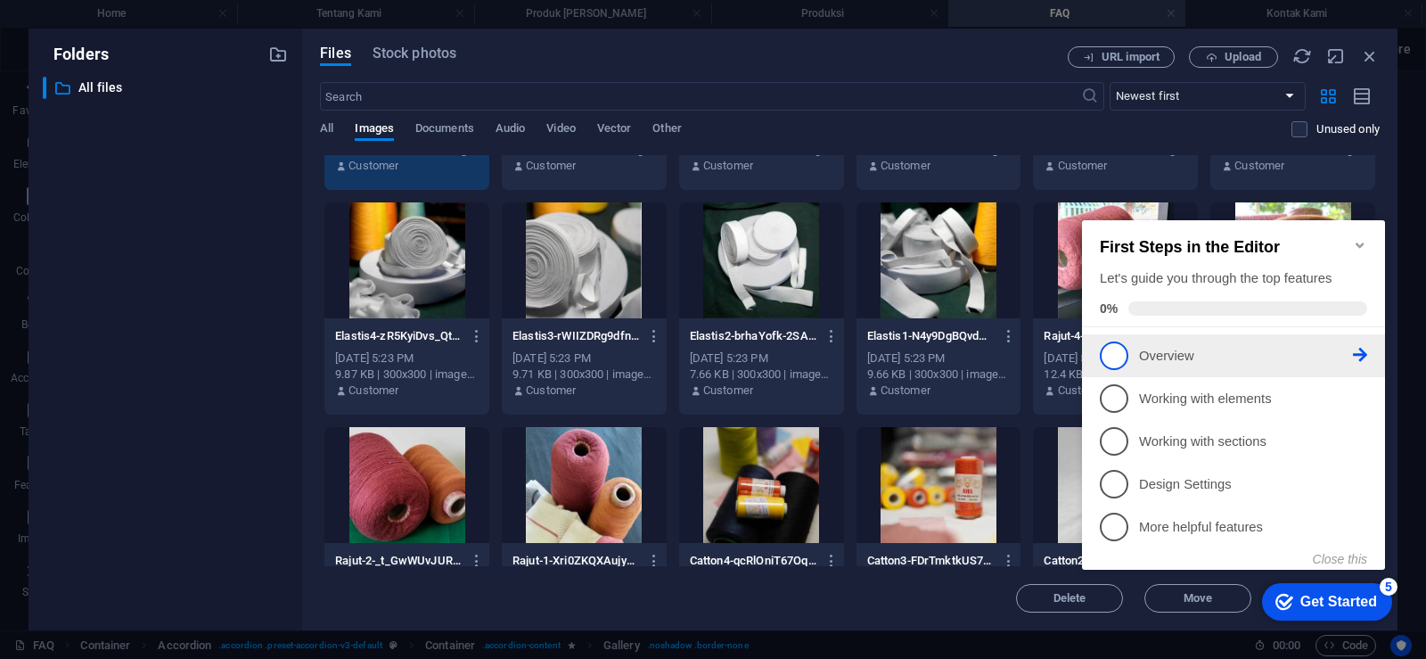
click at [1187, 364] on link "1 Overview - incomplete" at bounding box center [1233, 355] width 267 height 29
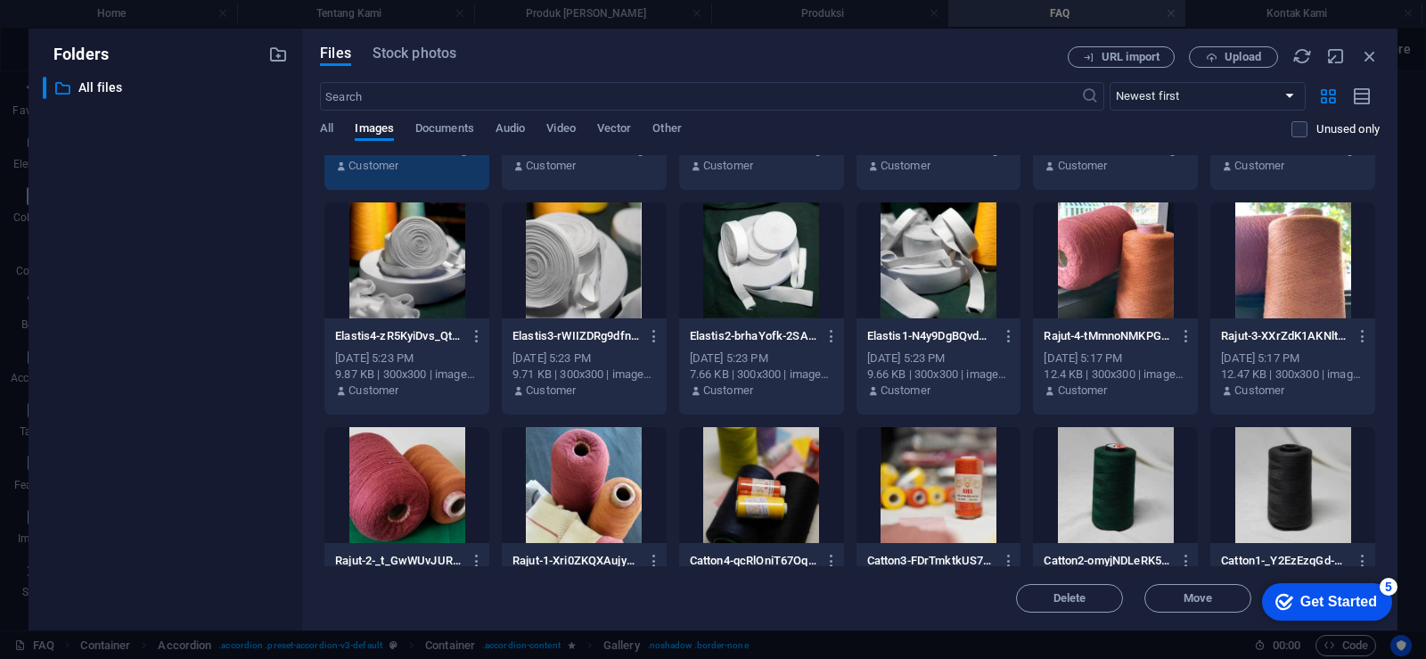
click at [1324, 603] on div "Get Started" at bounding box center [1339, 602] width 77 height 16
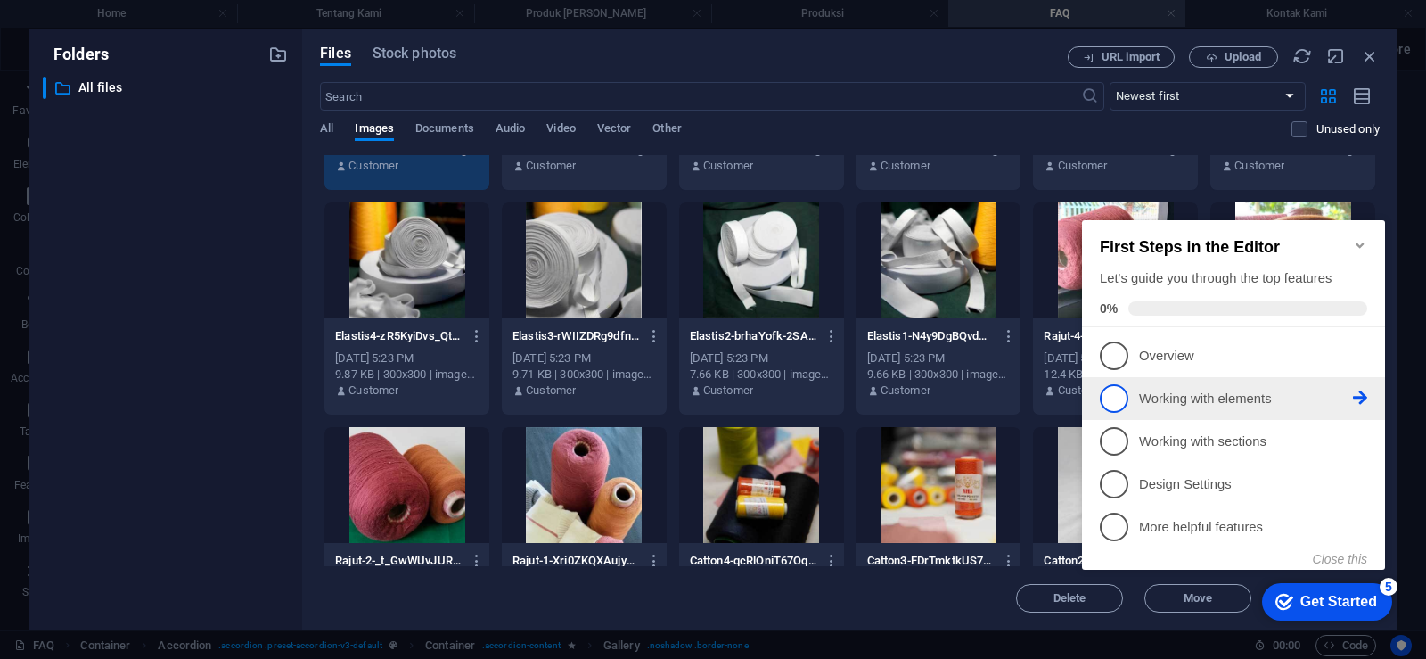
click at [1213, 393] on p "Working with elements - incomplete" at bounding box center [1246, 399] width 214 height 19
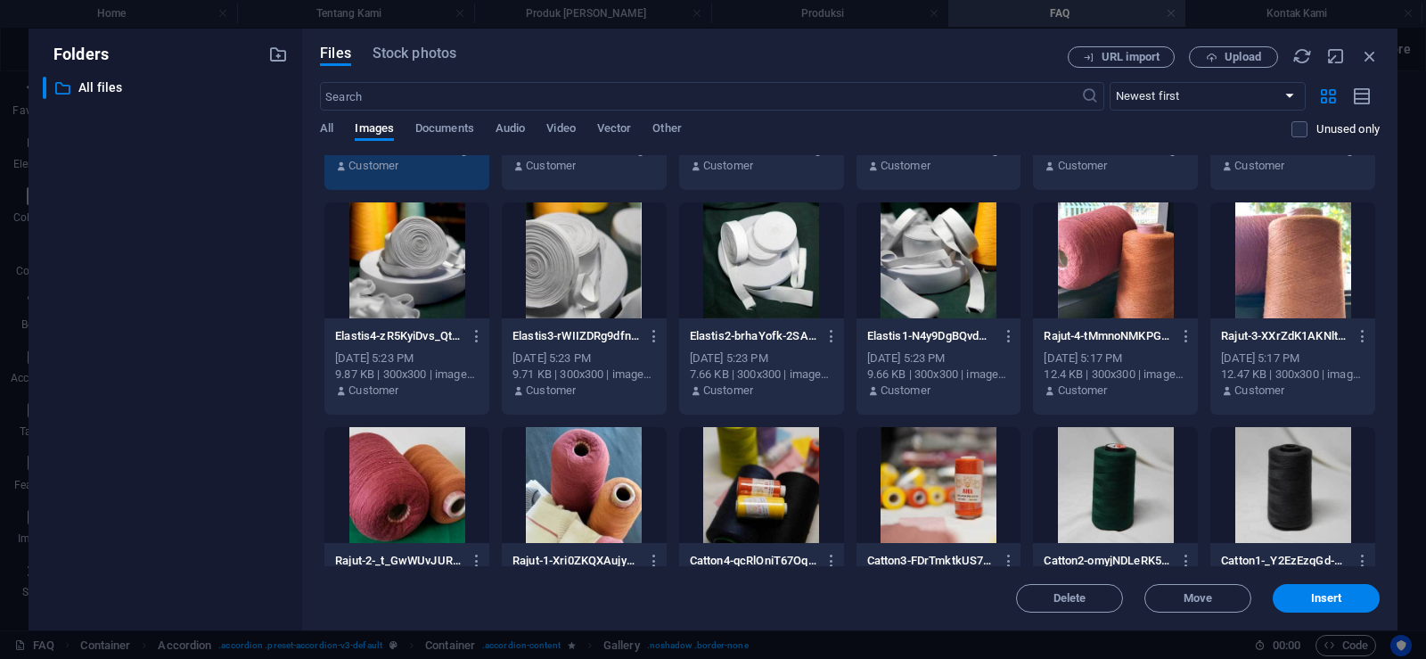
scroll to position [0, 0]
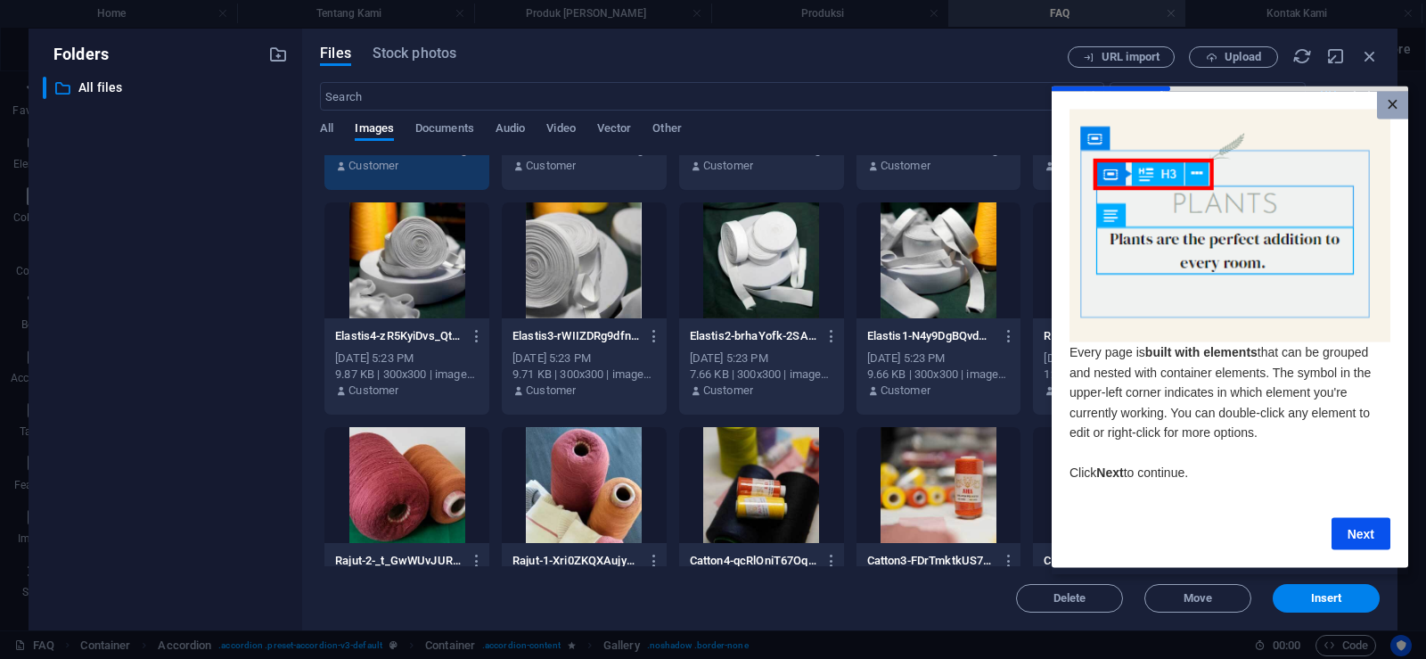
click at [1401, 110] on link "×" at bounding box center [1392, 105] width 31 height 28
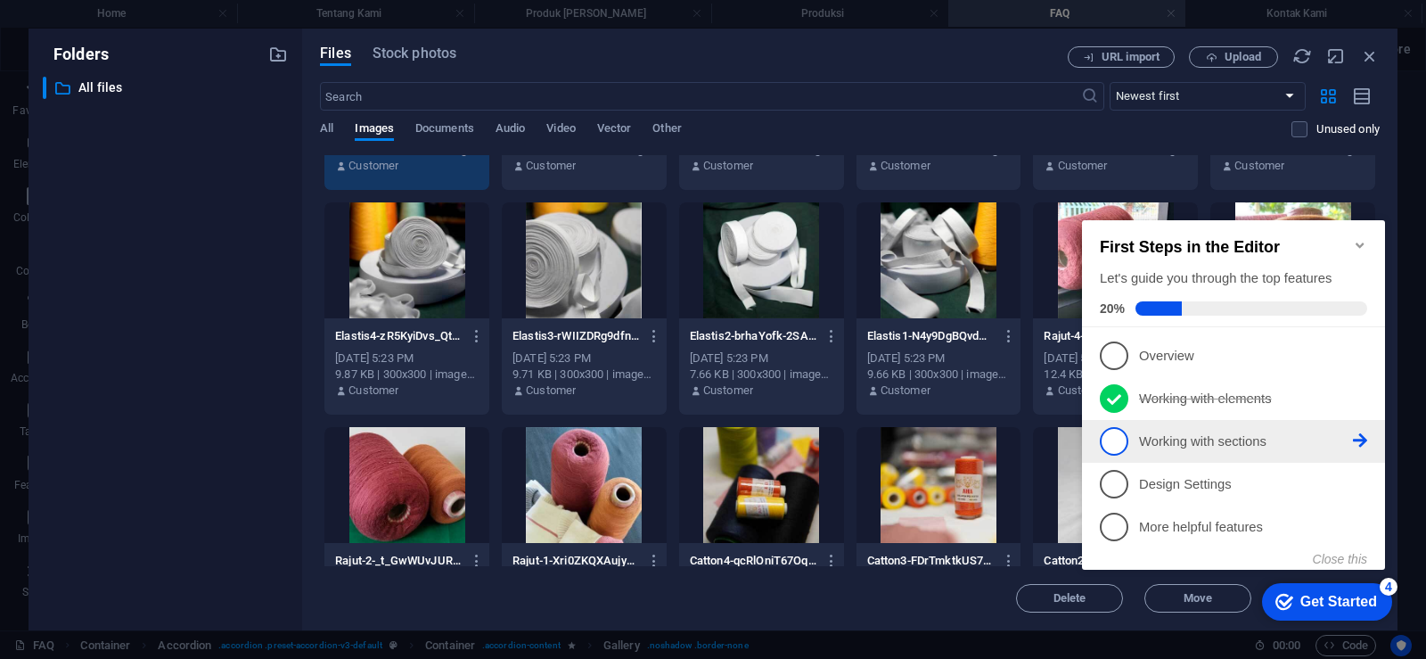
click at [1199, 441] on p "Working with sections - incomplete" at bounding box center [1246, 441] width 214 height 19
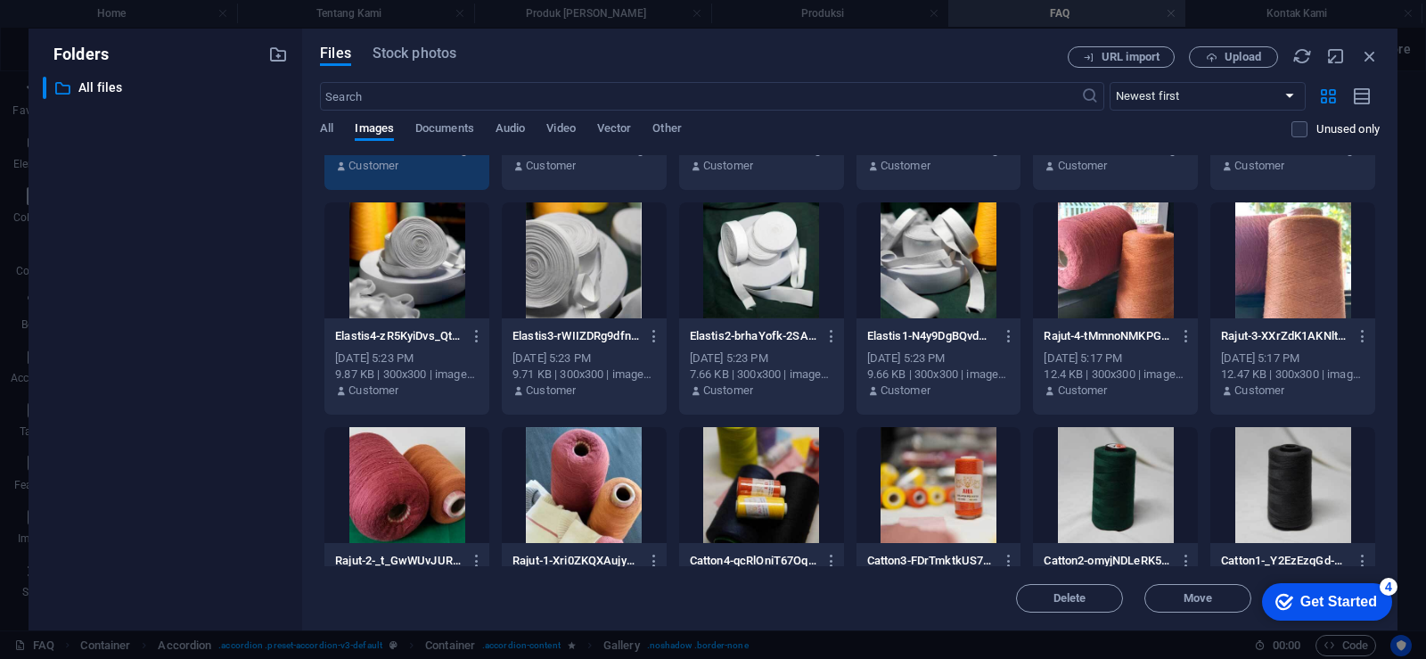
click at [1337, 594] on div "Get Started" at bounding box center [1339, 602] width 77 height 16
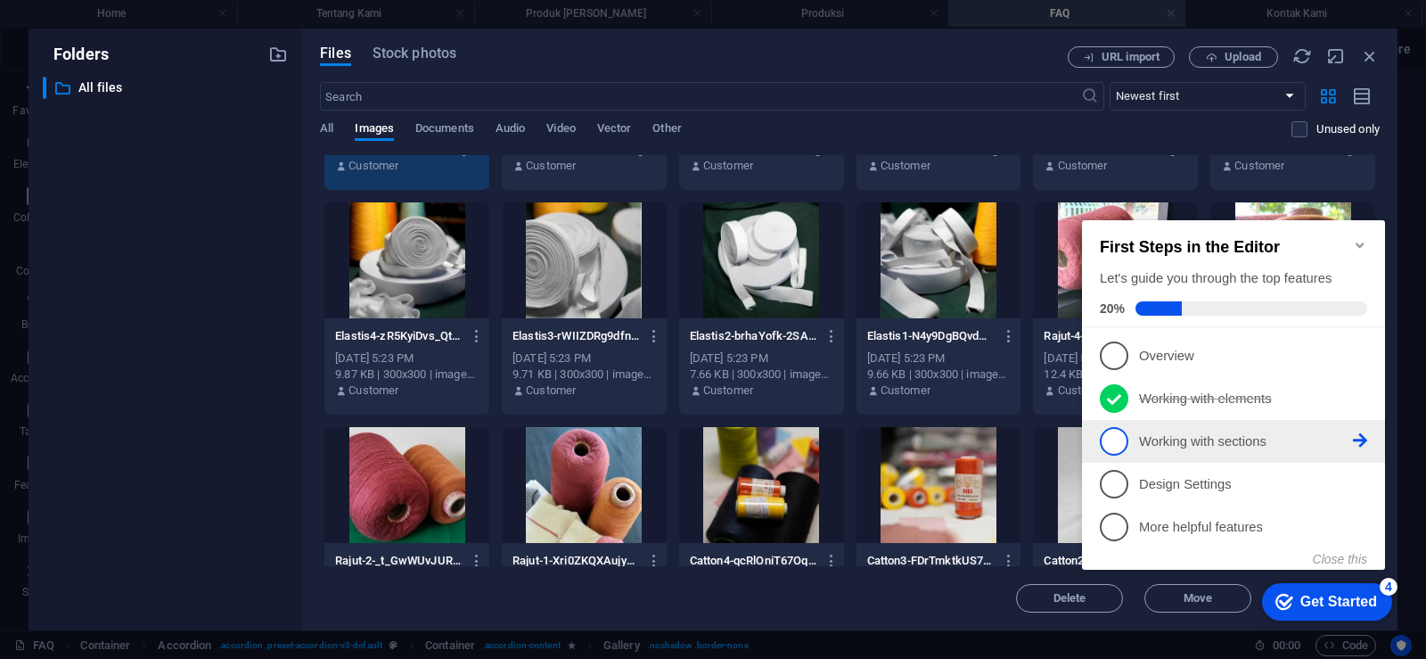
click at [1118, 445] on span "3" at bounding box center [1114, 441] width 29 height 29
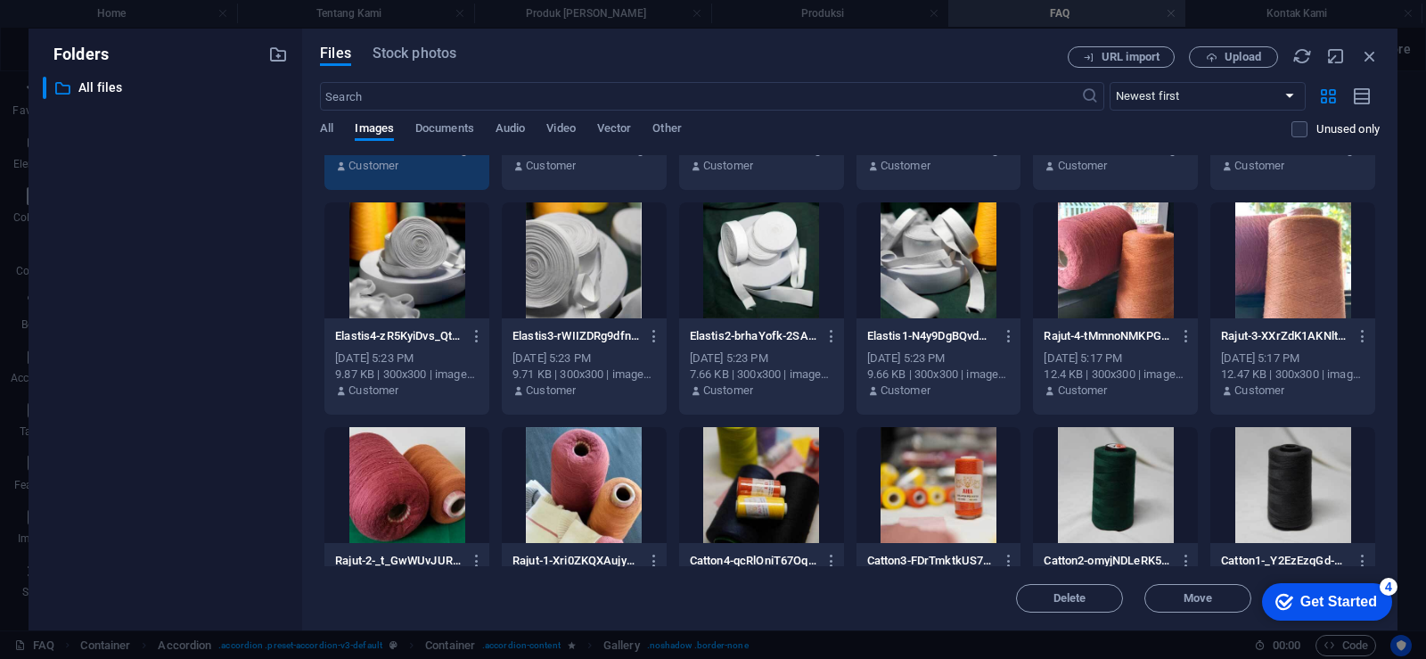
click at [1334, 602] on div "Get Started" at bounding box center [1339, 602] width 77 height 16
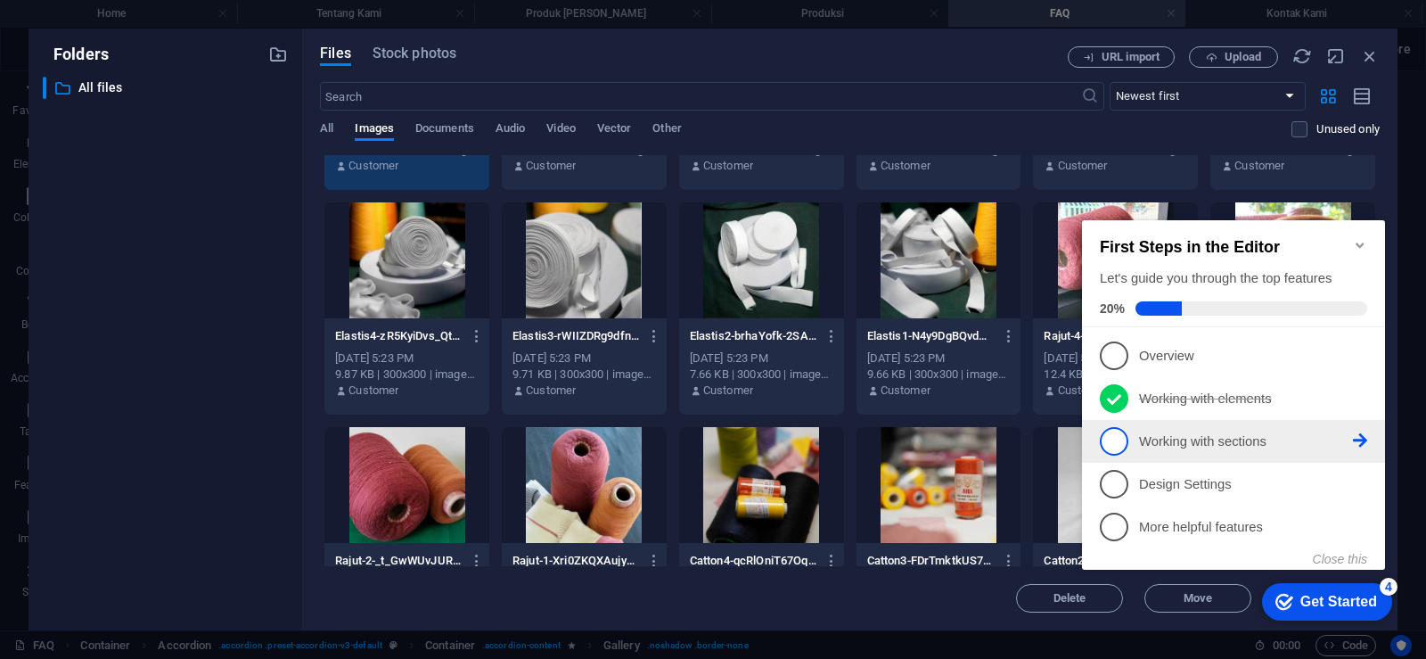
click at [1361, 436] on icon at bounding box center [1360, 440] width 14 height 14
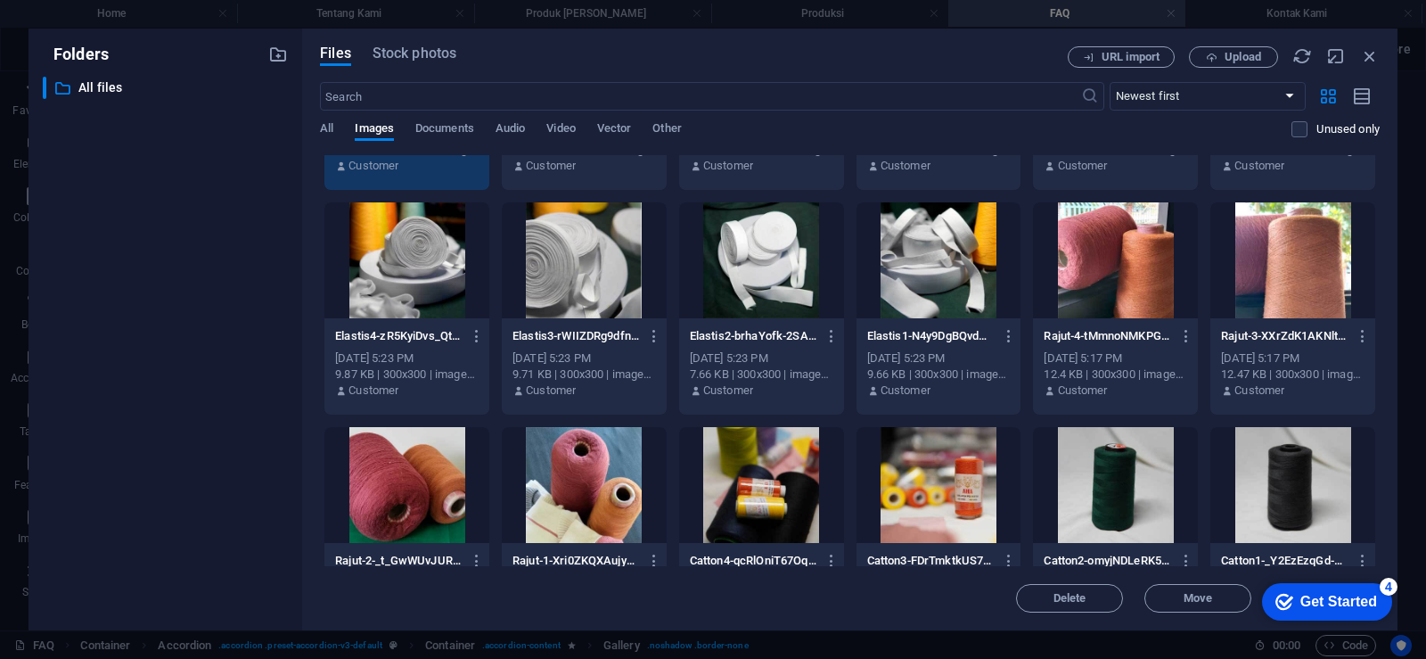
click at [1363, 597] on div "Get Started" at bounding box center [1339, 602] width 77 height 16
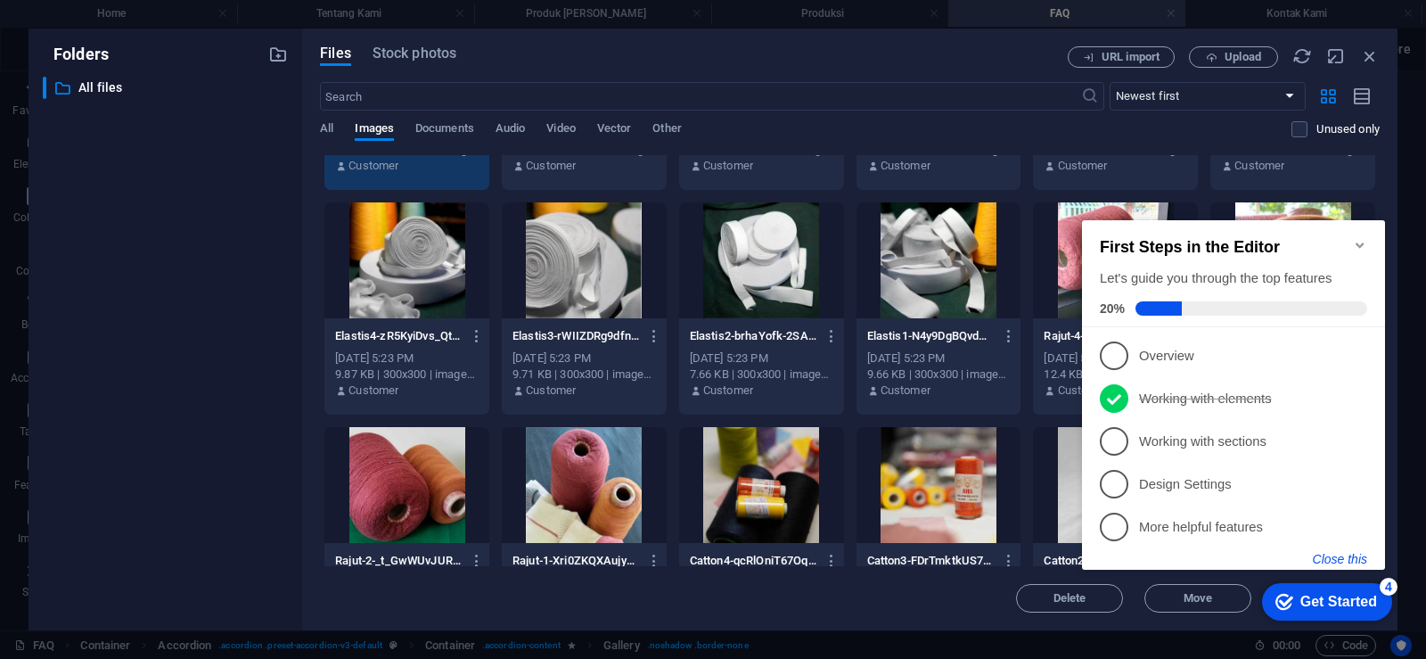
click at [1338, 558] on button "Close this" at bounding box center [1340, 559] width 54 height 14
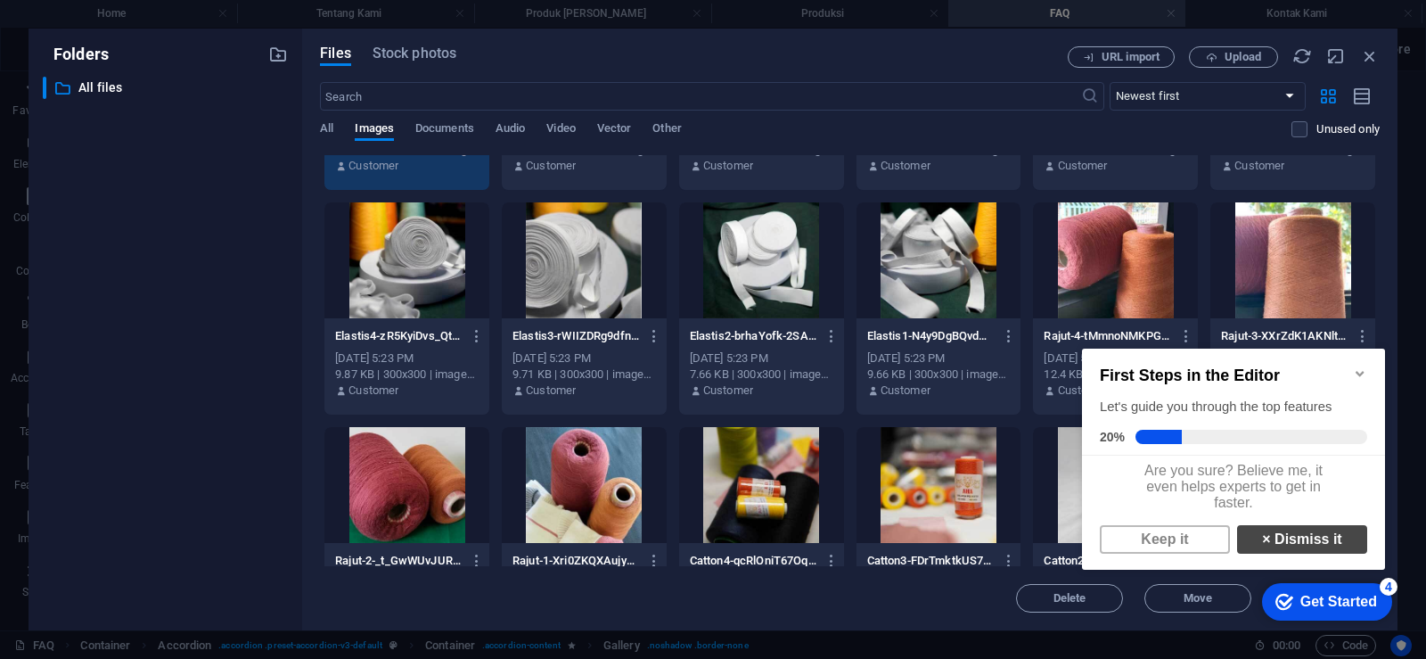
click at [1276, 547] on link "× Dismiss it" at bounding box center [1302, 539] width 130 height 29
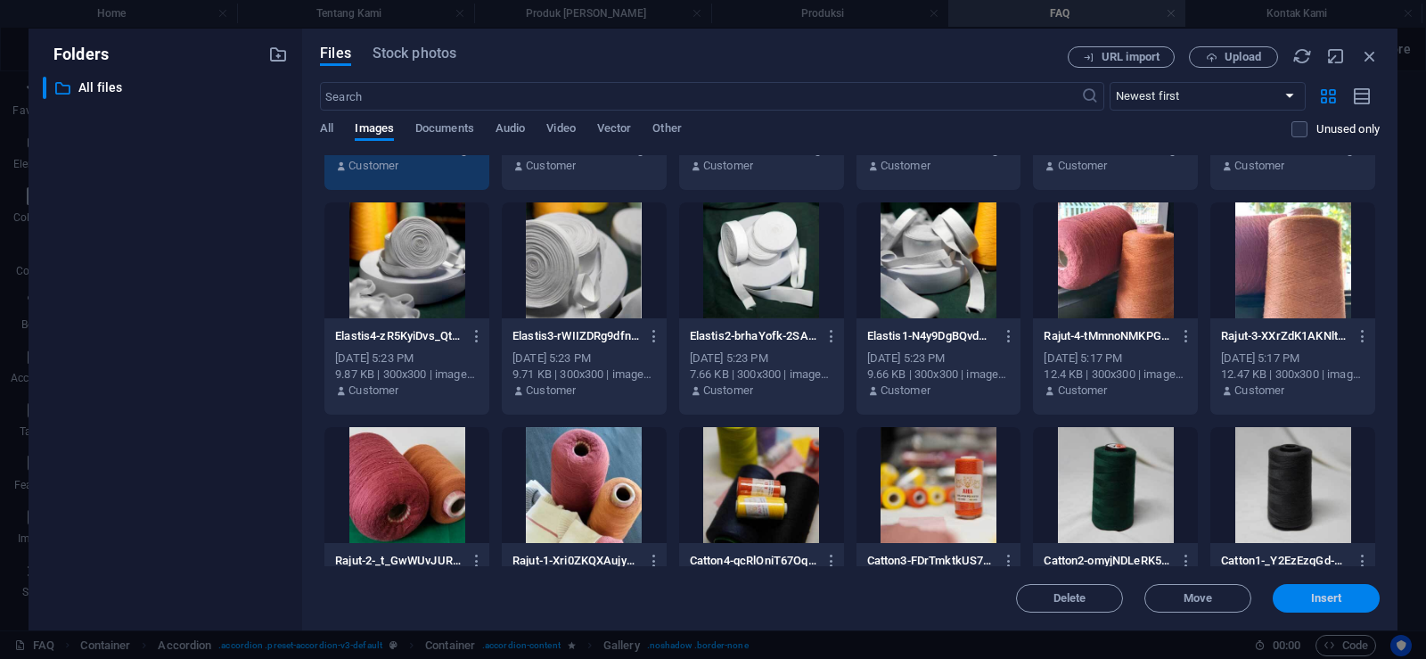
click at [1334, 590] on button "Insert" at bounding box center [1326, 598] width 107 height 29
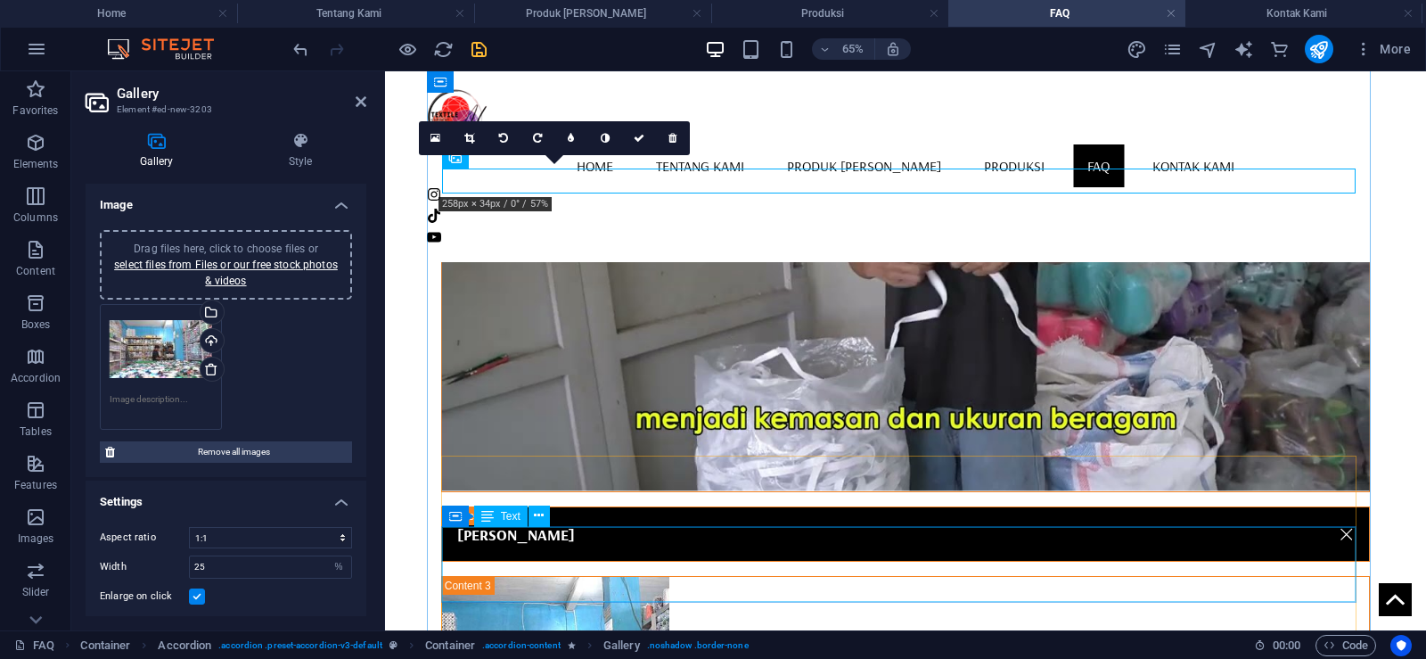
scroll to position [1344, 0]
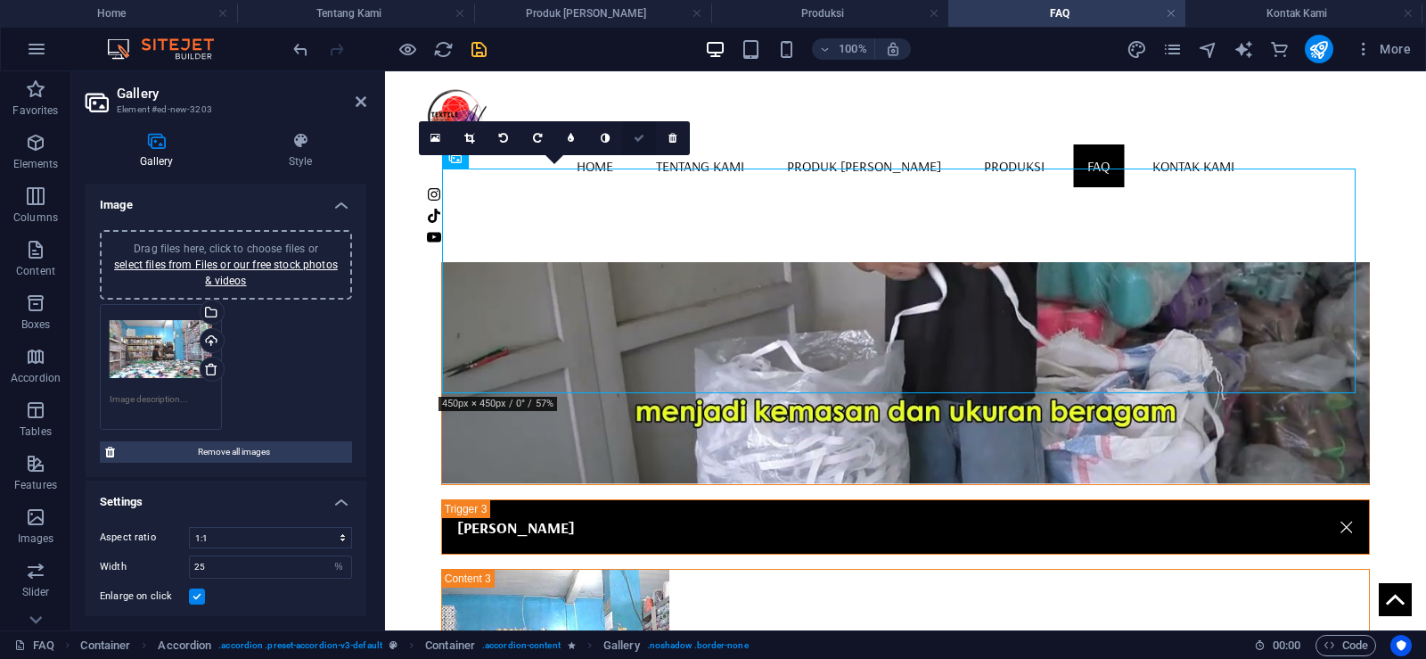
click at [645, 138] on link at bounding box center [639, 138] width 34 height 34
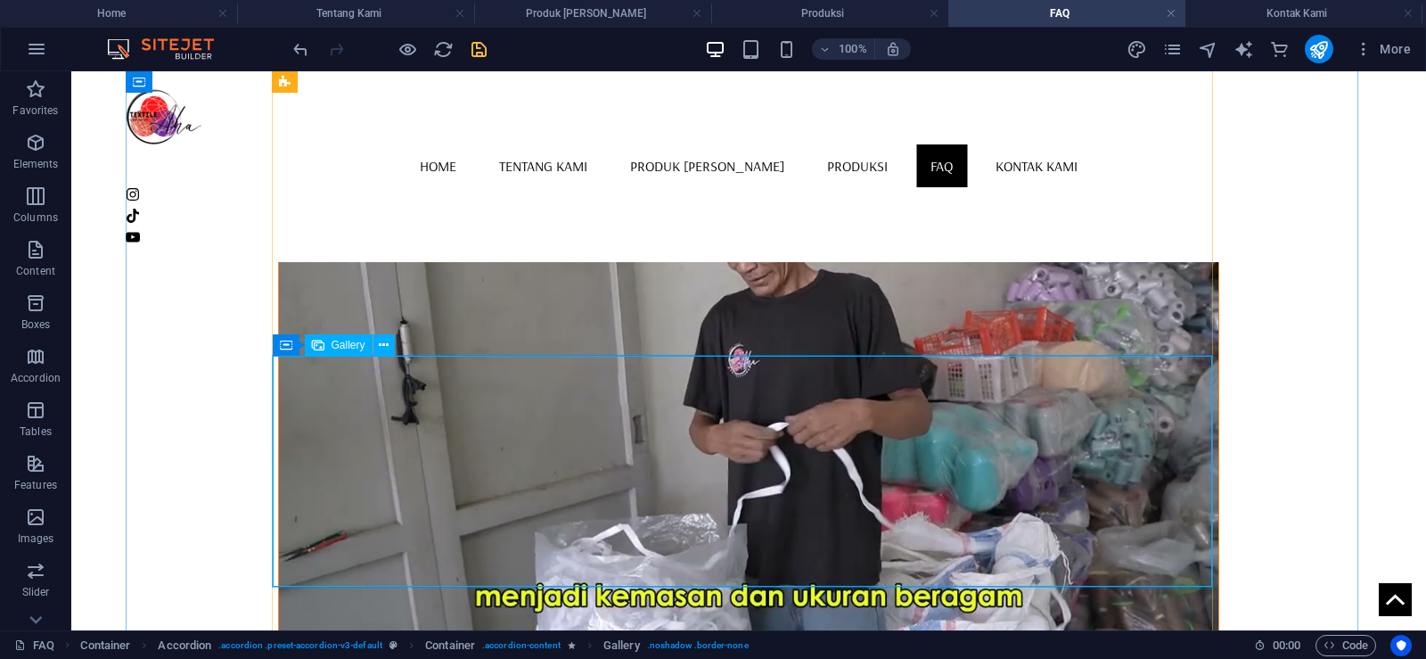
scroll to position [1255, 0]
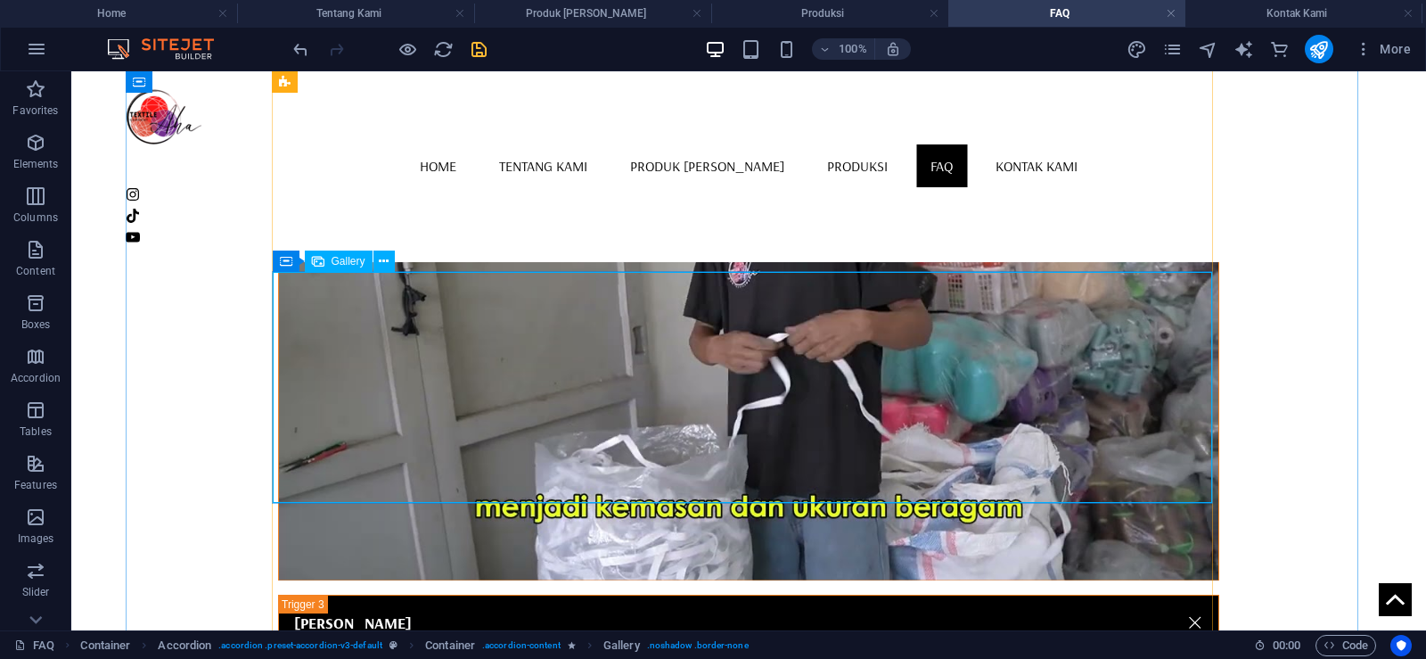
select select "4"
select select "%"
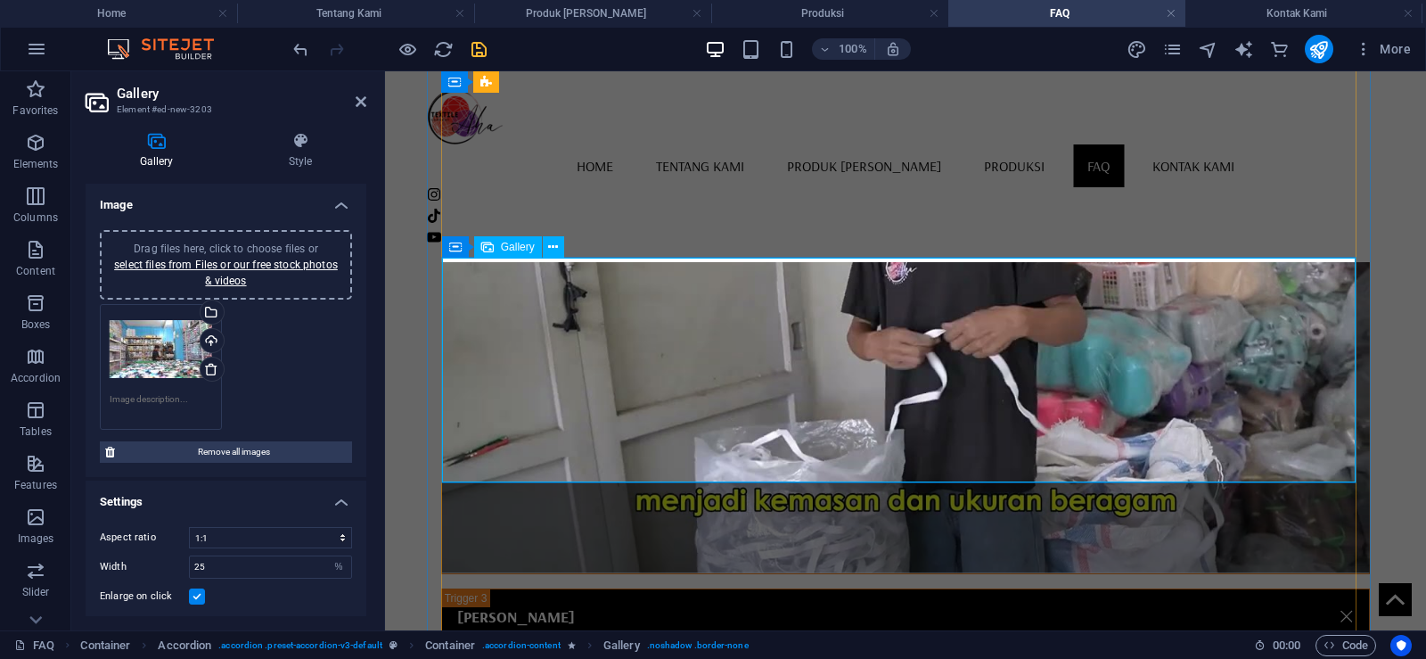
click at [283, 376] on div "Drag files here, click to choose files or select files from Files or our free s…" at bounding box center [225, 367] width 261 height 135
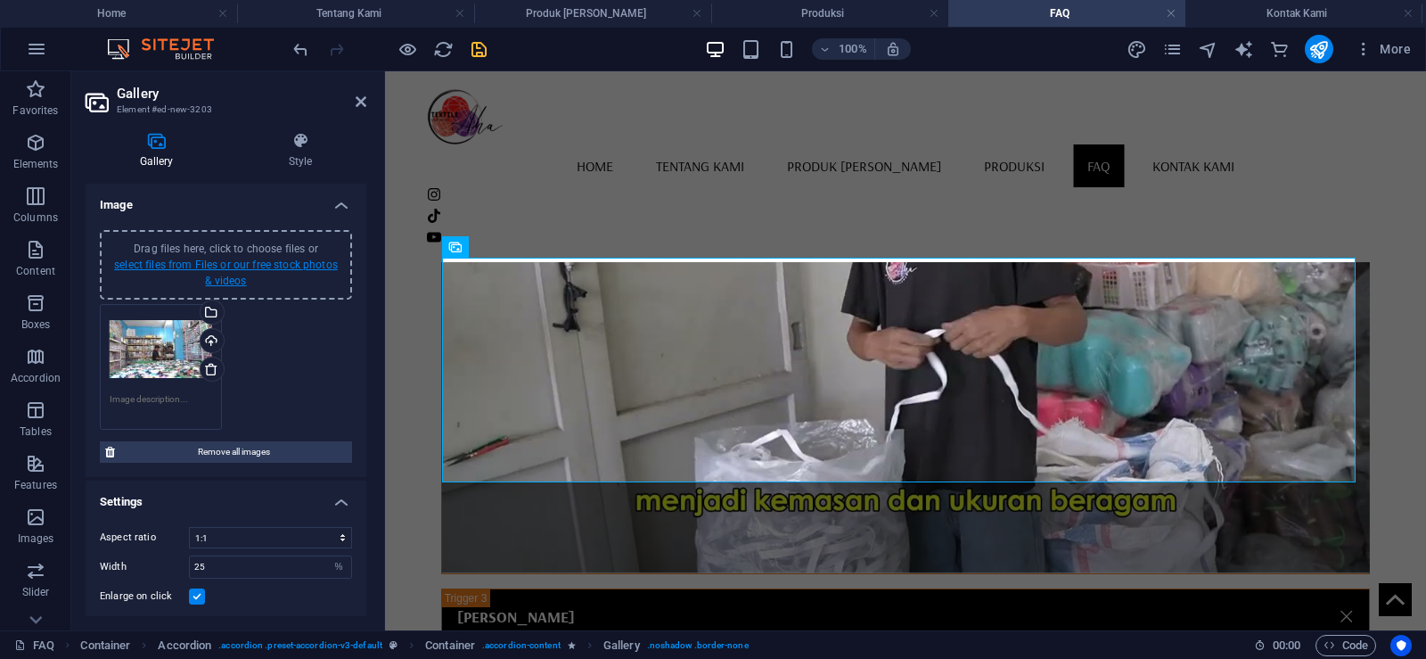
click at [289, 267] on link "select files from Files or our free stock photos & videos" at bounding box center [226, 273] width 224 height 29
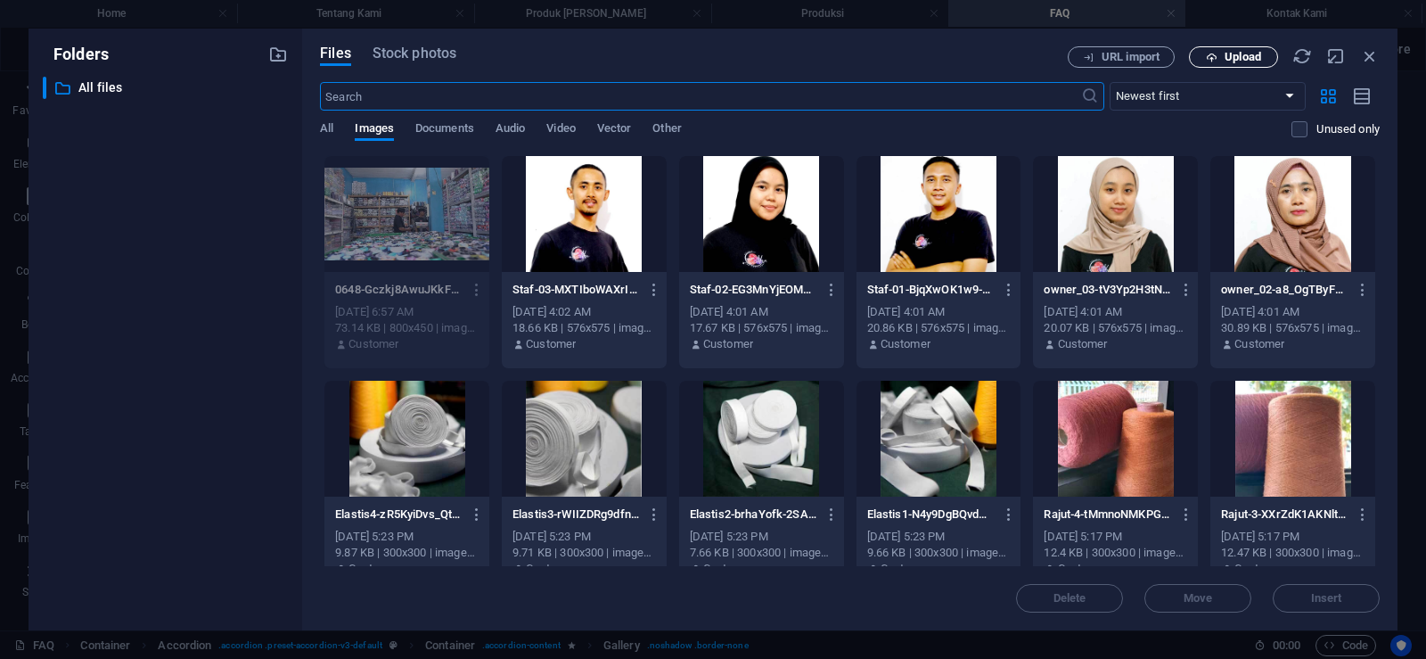
click at [1238, 62] on span "Upload" at bounding box center [1243, 57] width 37 height 11
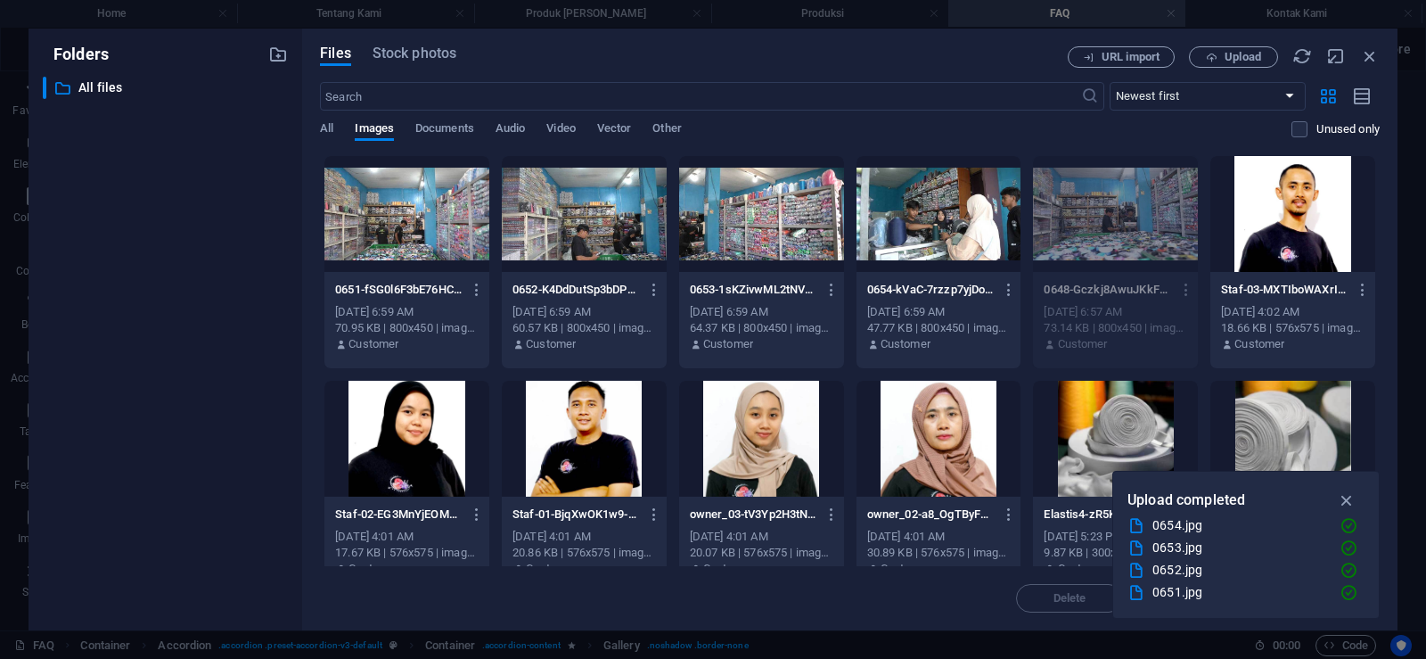
click at [954, 226] on div at bounding box center [939, 214] width 165 height 116
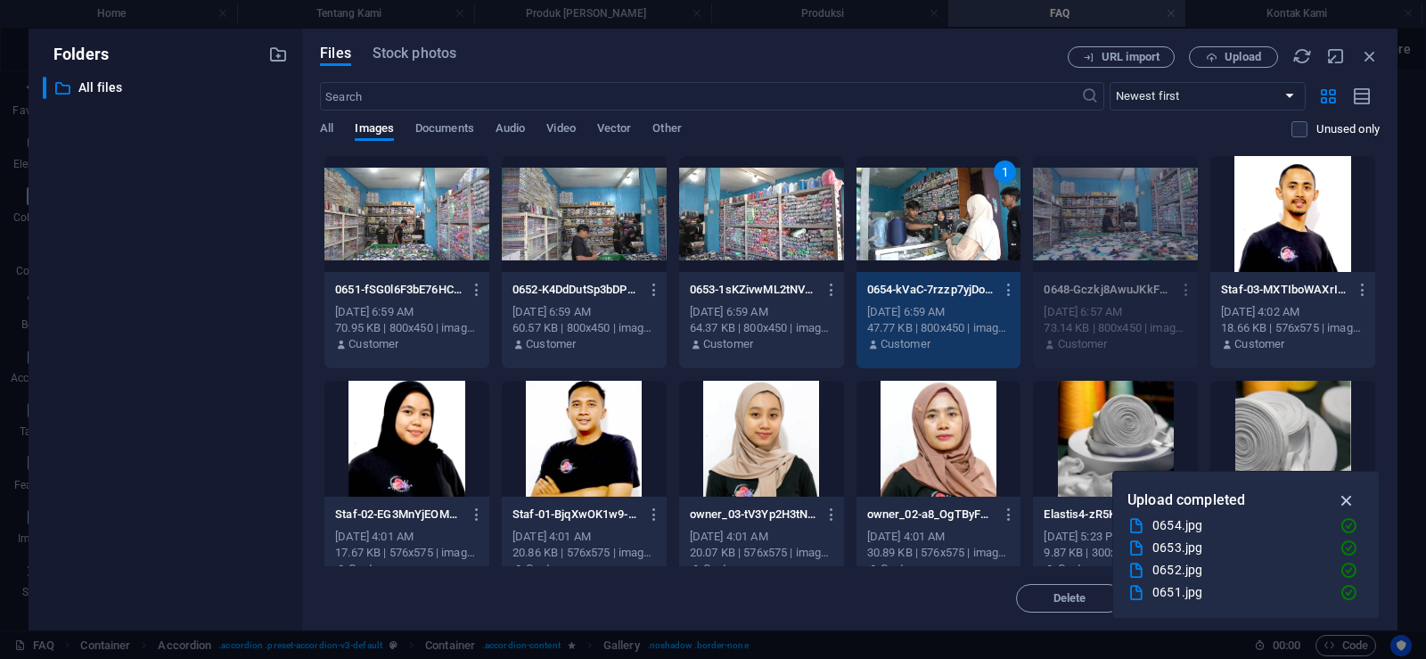
click at [1351, 498] on icon "button" at bounding box center [1347, 500] width 21 height 20
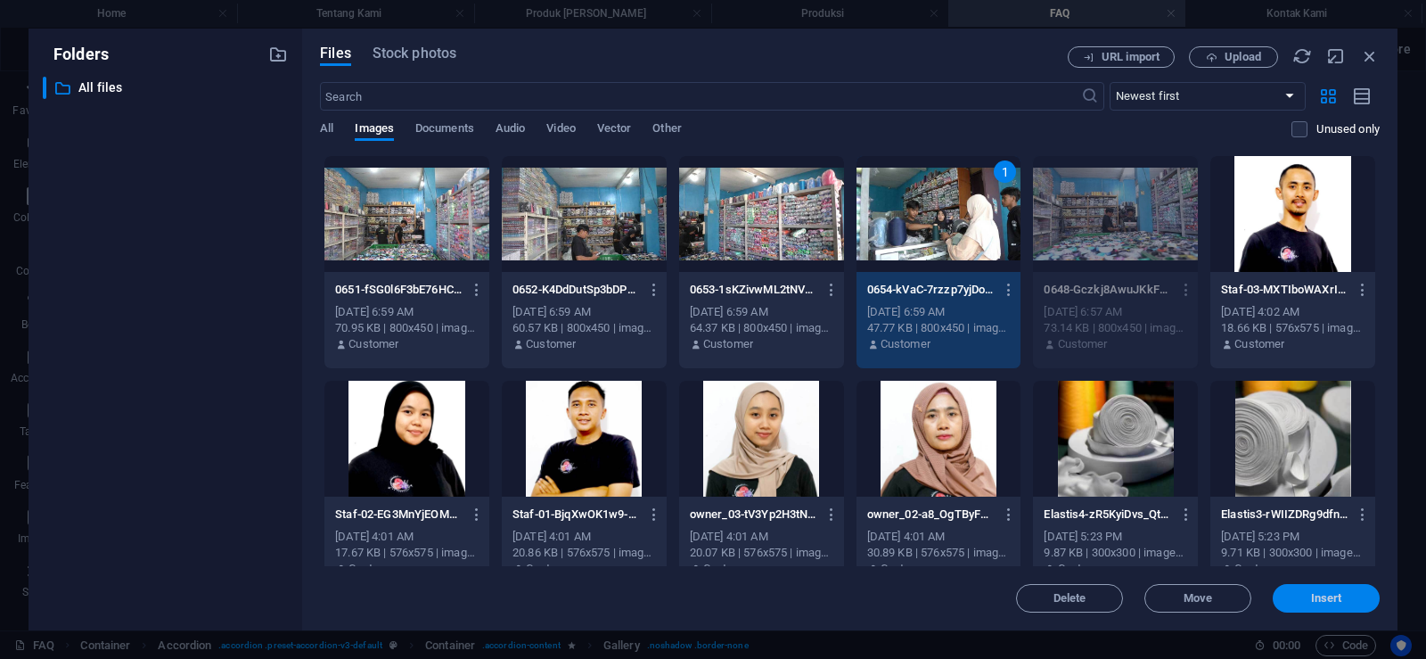
click at [1345, 595] on span "Insert" at bounding box center [1326, 598] width 93 height 11
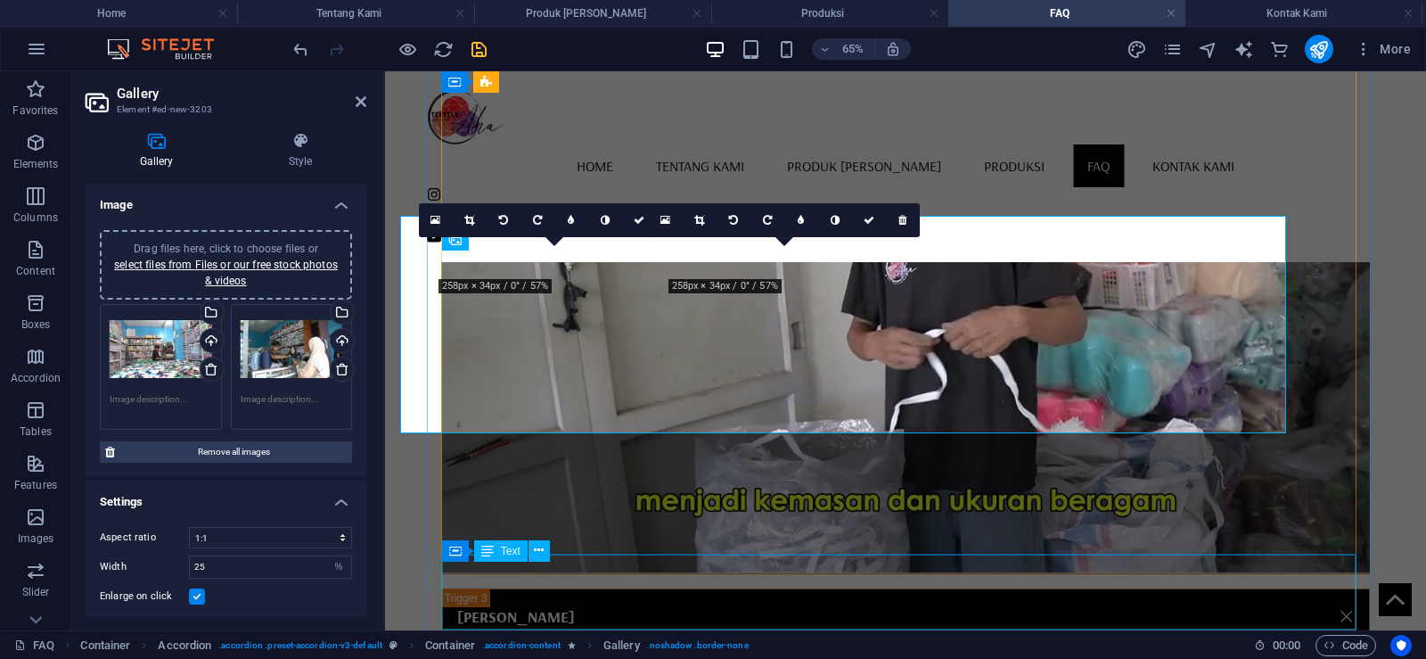
scroll to position [1262, 0]
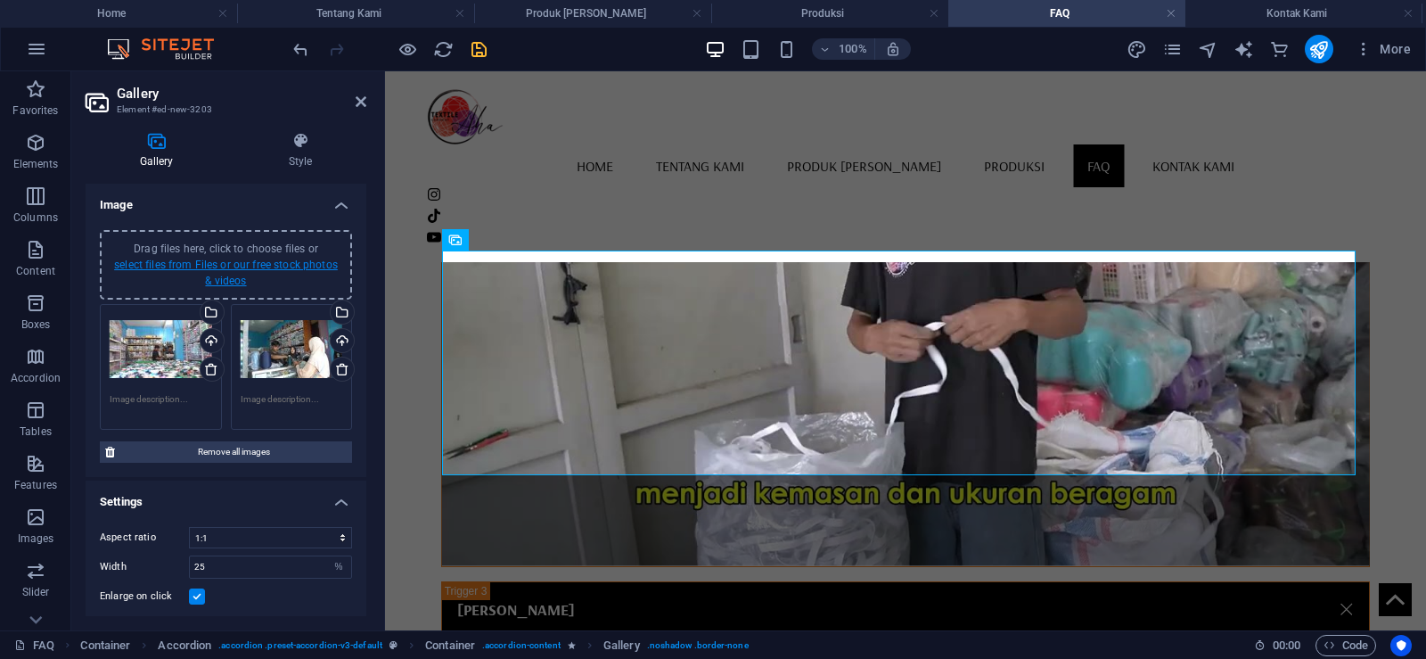
click at [311, 267] on link "select files from Files or our free stock photos & videos" at bounding box center [226, 273] width 224 height 29
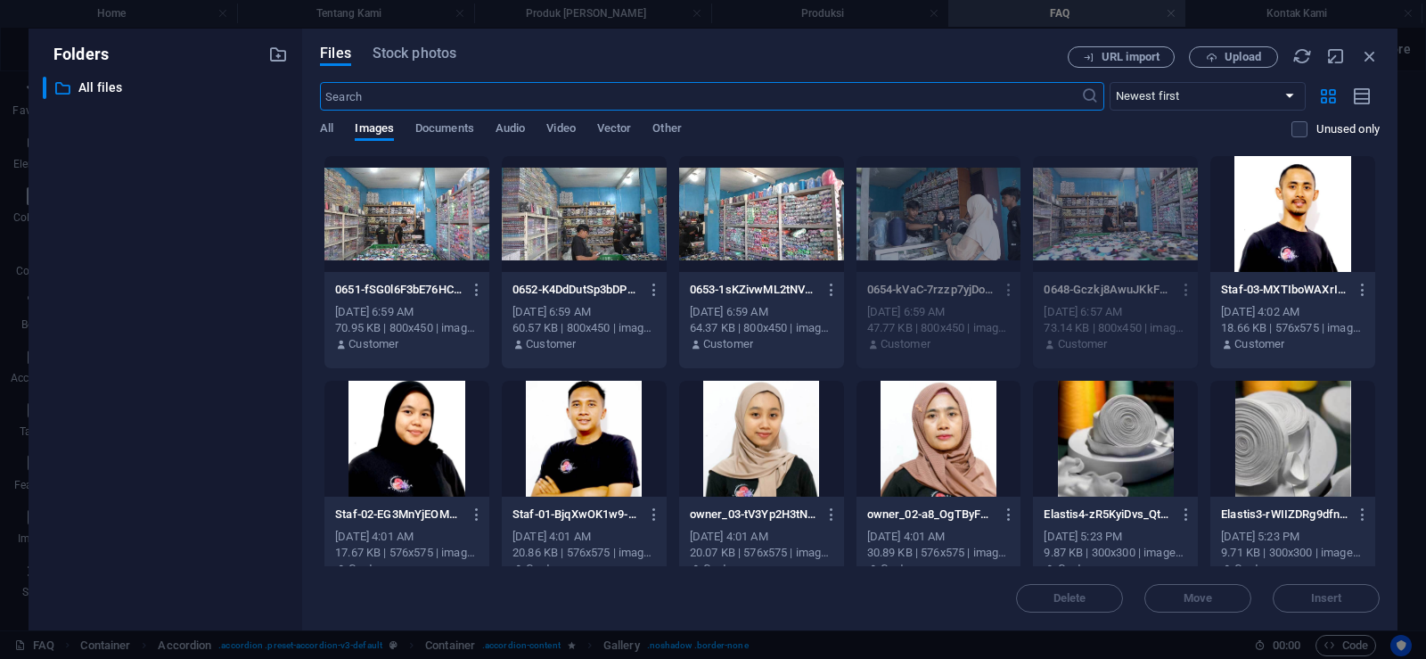
click at [783, 252] on div at bounding box center [761, 214] width 165 height 116
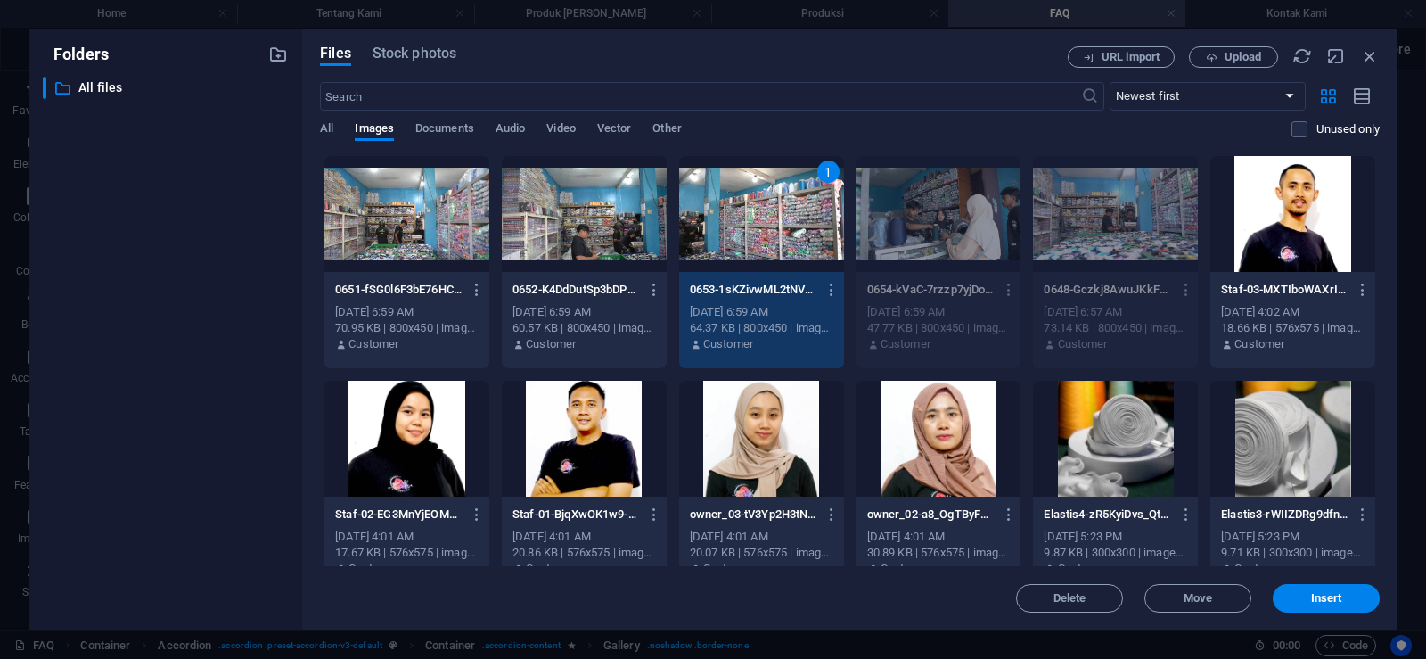
click at [596, 218] on div at bounding box center [584, 214] width 165 height 116
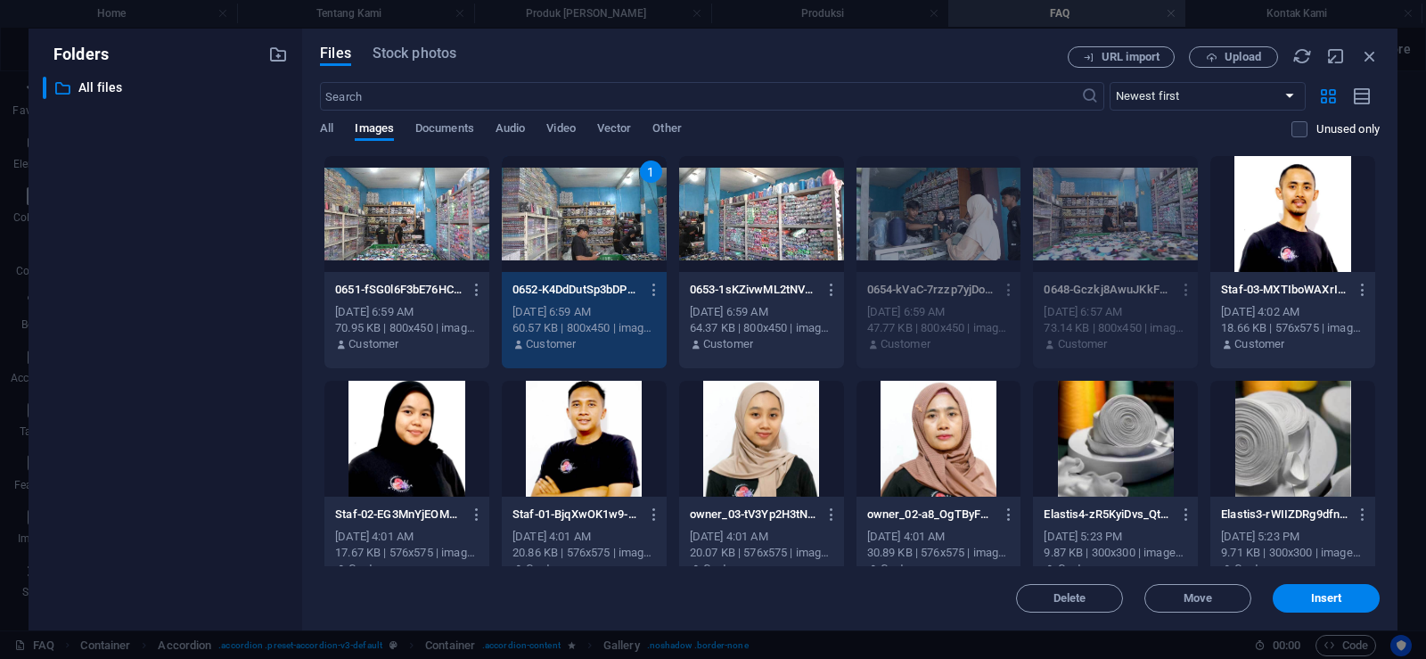
click at [382, 218] on div at bounding box center [406, 214] width 165 height 116
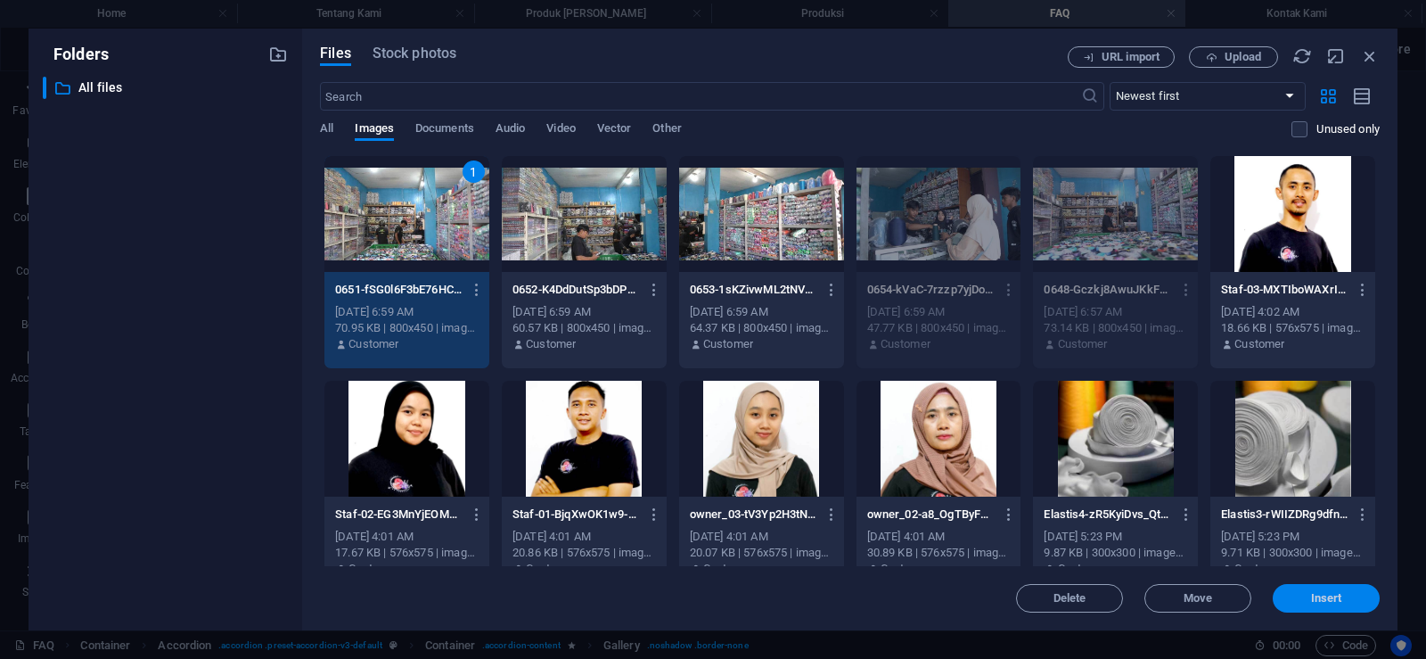
click at [1309, 599] on span "Insert" at bounding box center [1326, 598] width 93 height 11
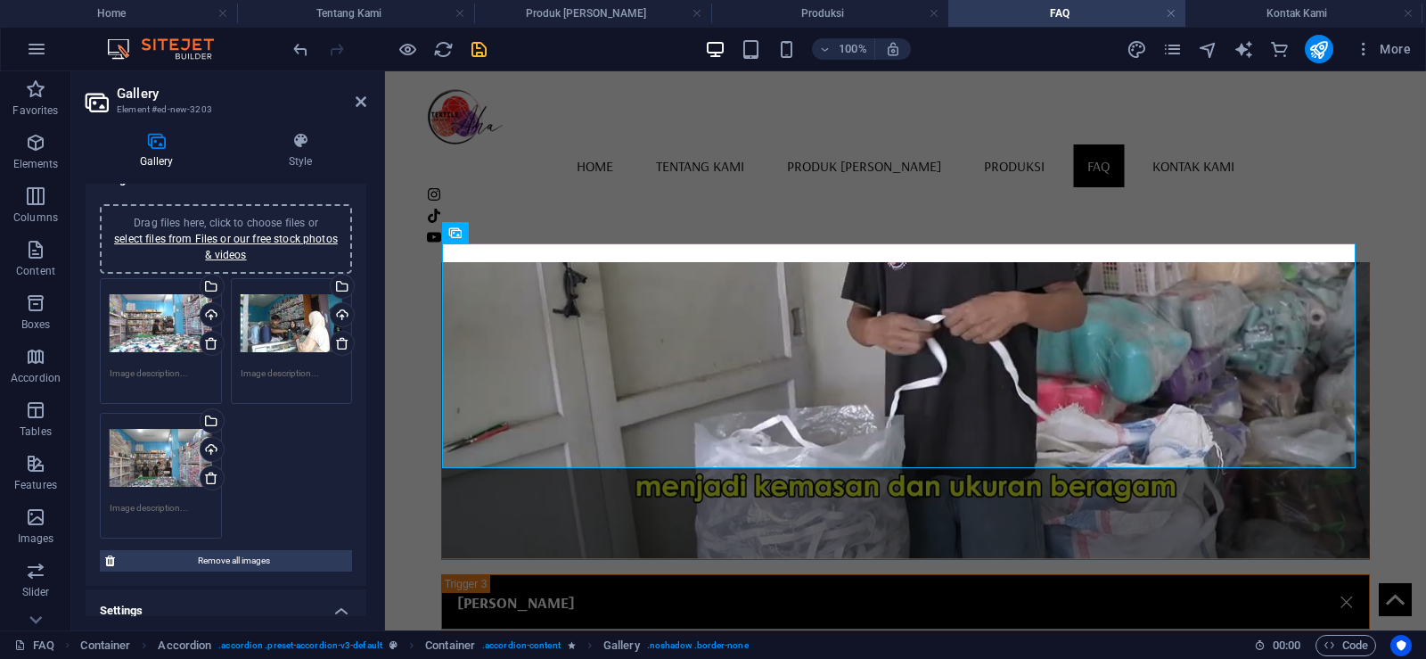
scroll to position [0, 0]
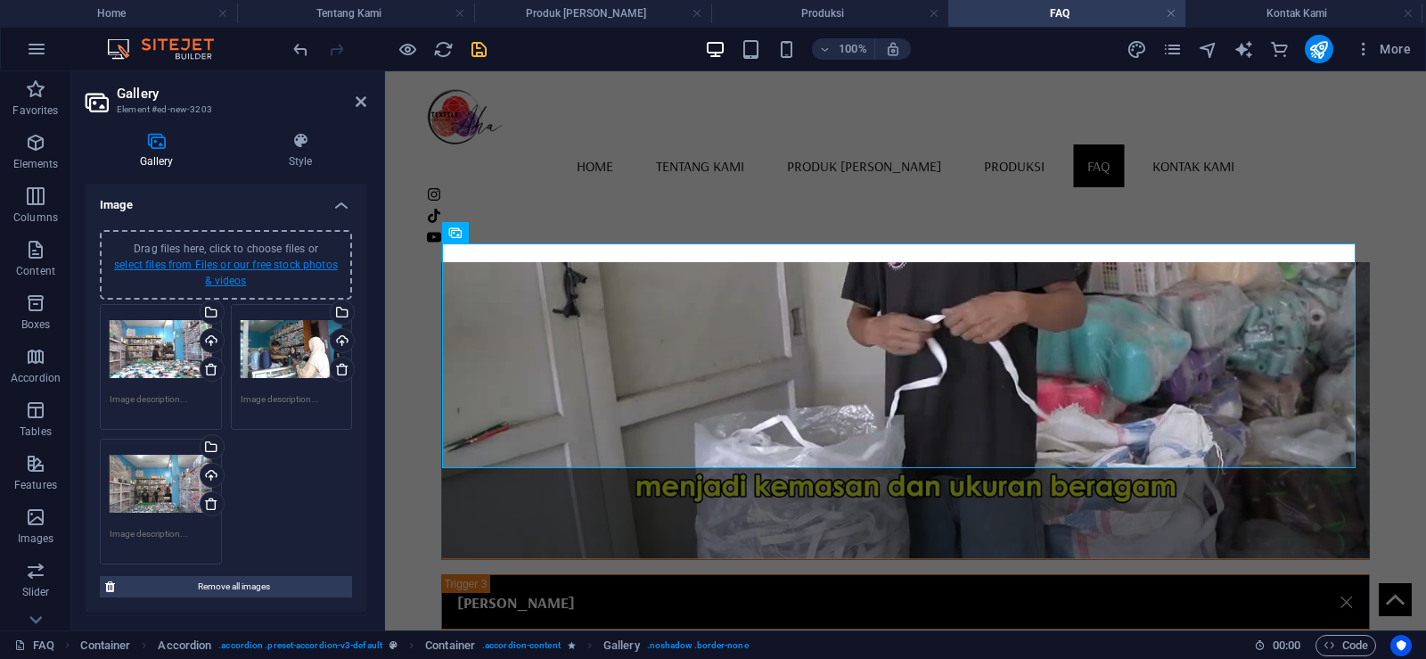
click at [286, 259] on link "select files from Files or our free stock photos & videos" at bounding box center [226, 273] width 224 height 29
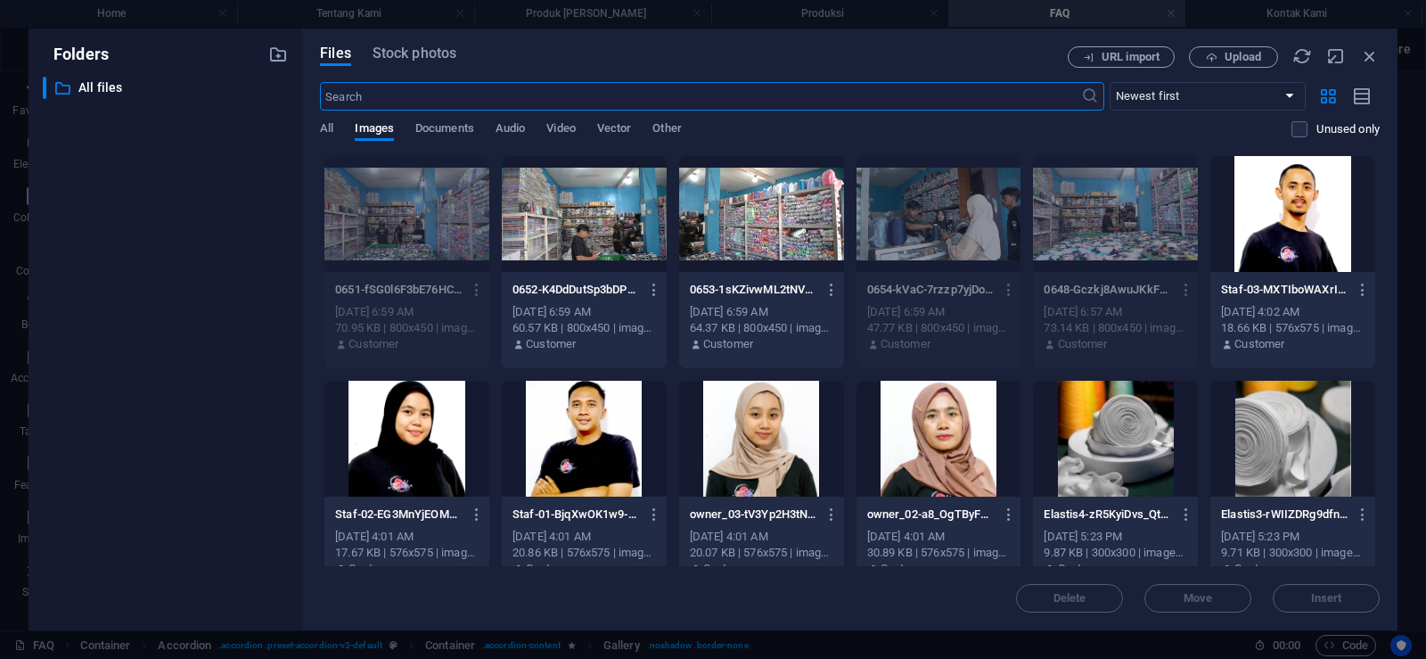
click at [601, 224] on div at bounding box center [584, 214] width 165 height 116
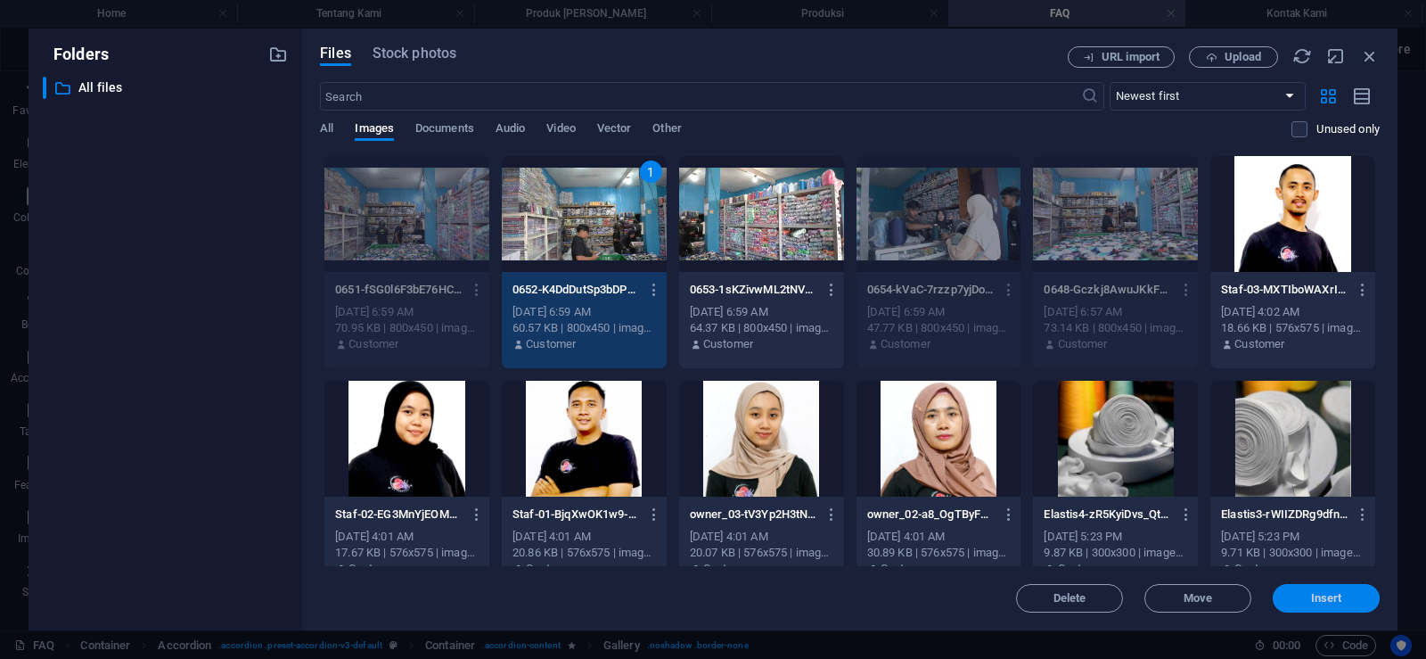
click at [1323, 602] on span "Insert" at bounding box center [1326, 598] width 31 height 11
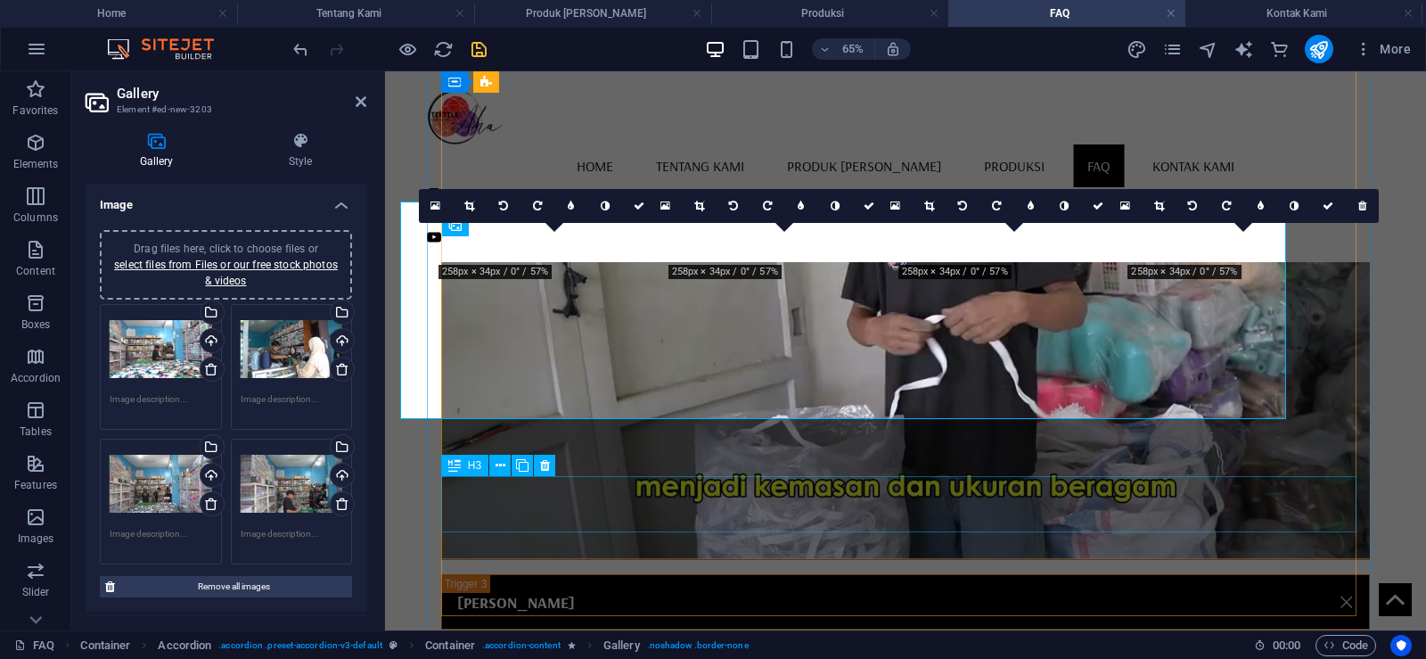
scroll to position [1277, 0]
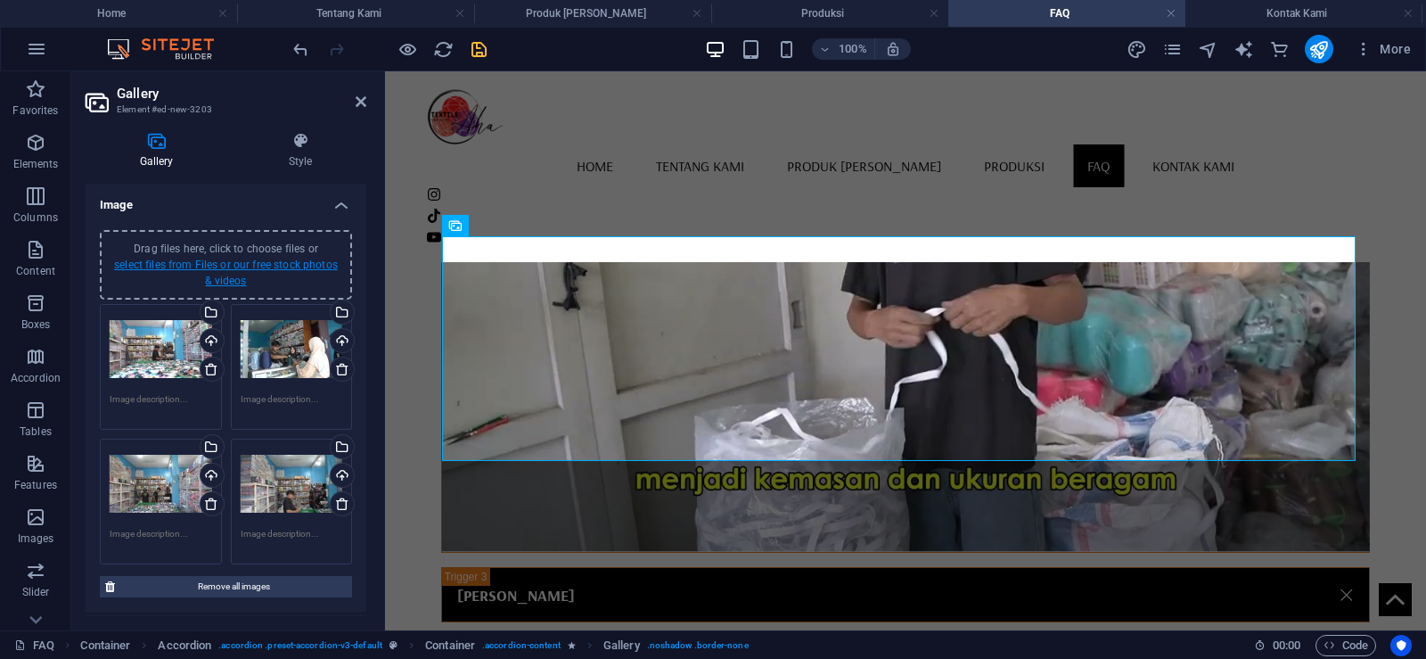
click at [308, 270] on link "select files from Files or our free stock photos & videos" at bounding box center [226, 273] width 224 height 29
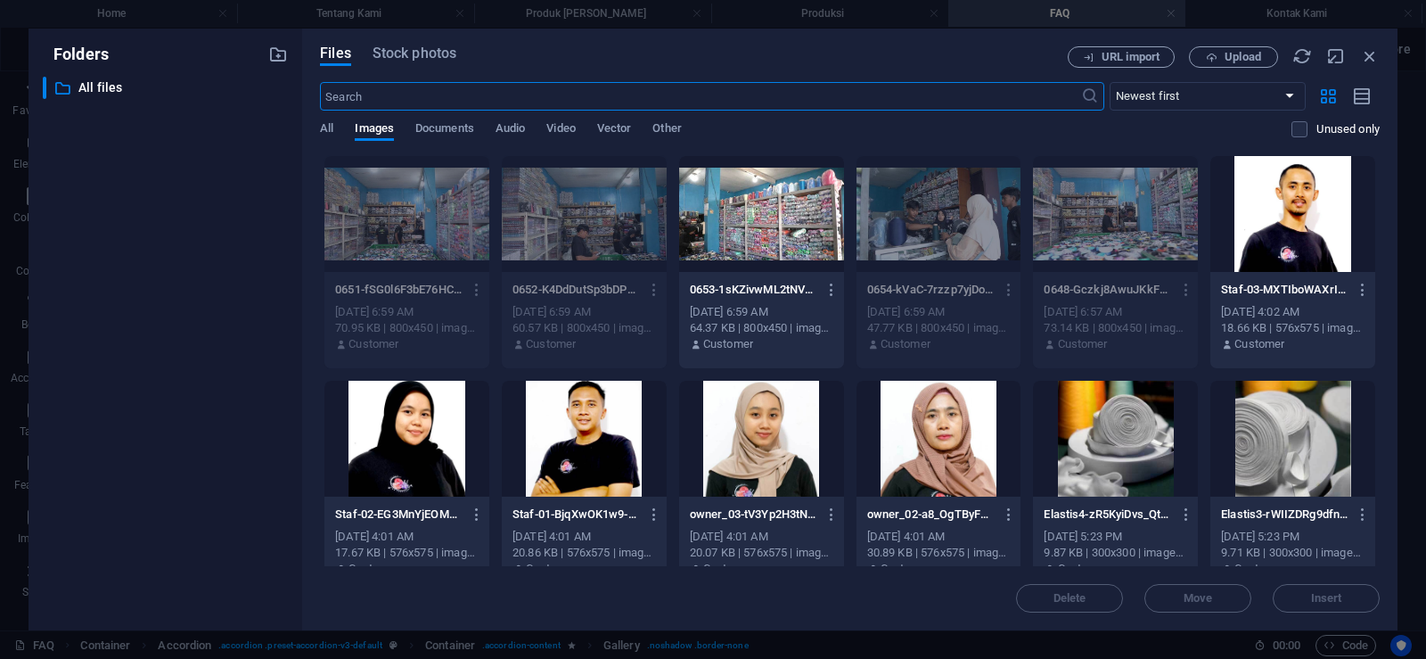
click at [758, 222] on div at bounding box center [761, 214] width 165 height 116
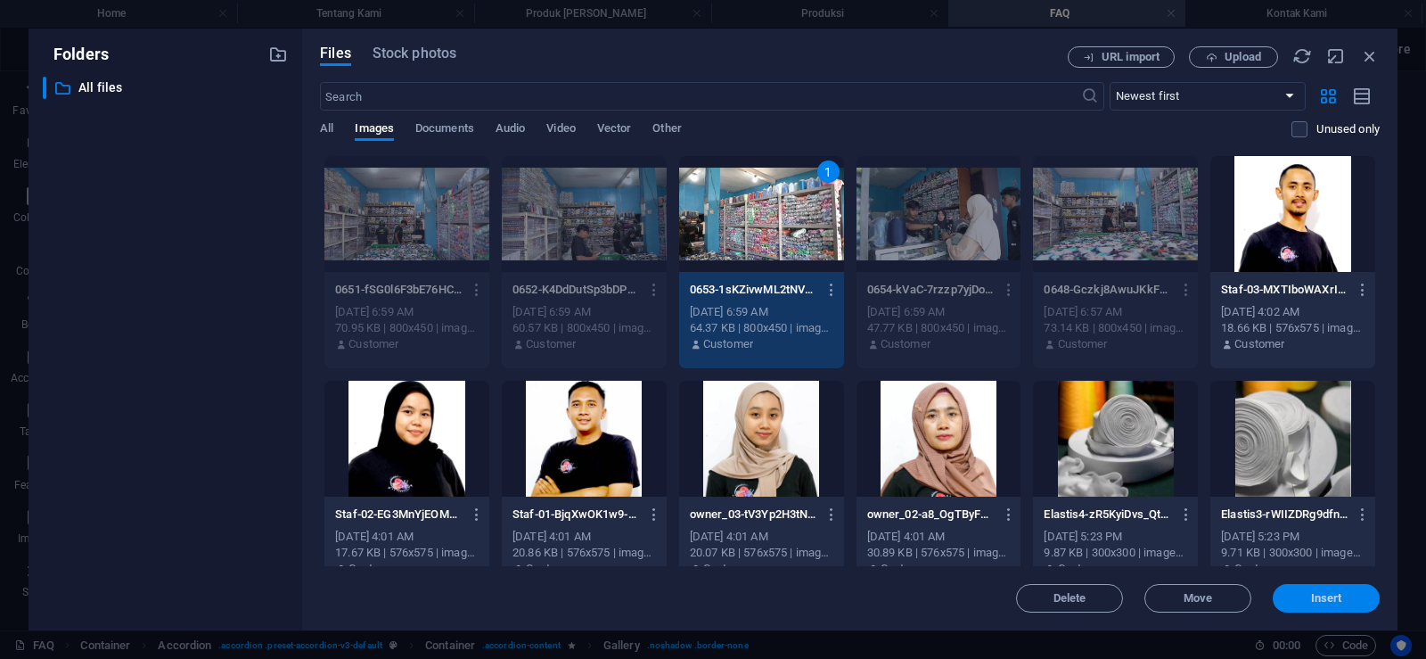
drag, startPoint x: 1305, startPoint y: 601, endPoint x: 662, endPoint y: 439, distance: 662.9
click at [1305, 601] on span "Insert" at bounding box center [1326, 598] width 93 height 11
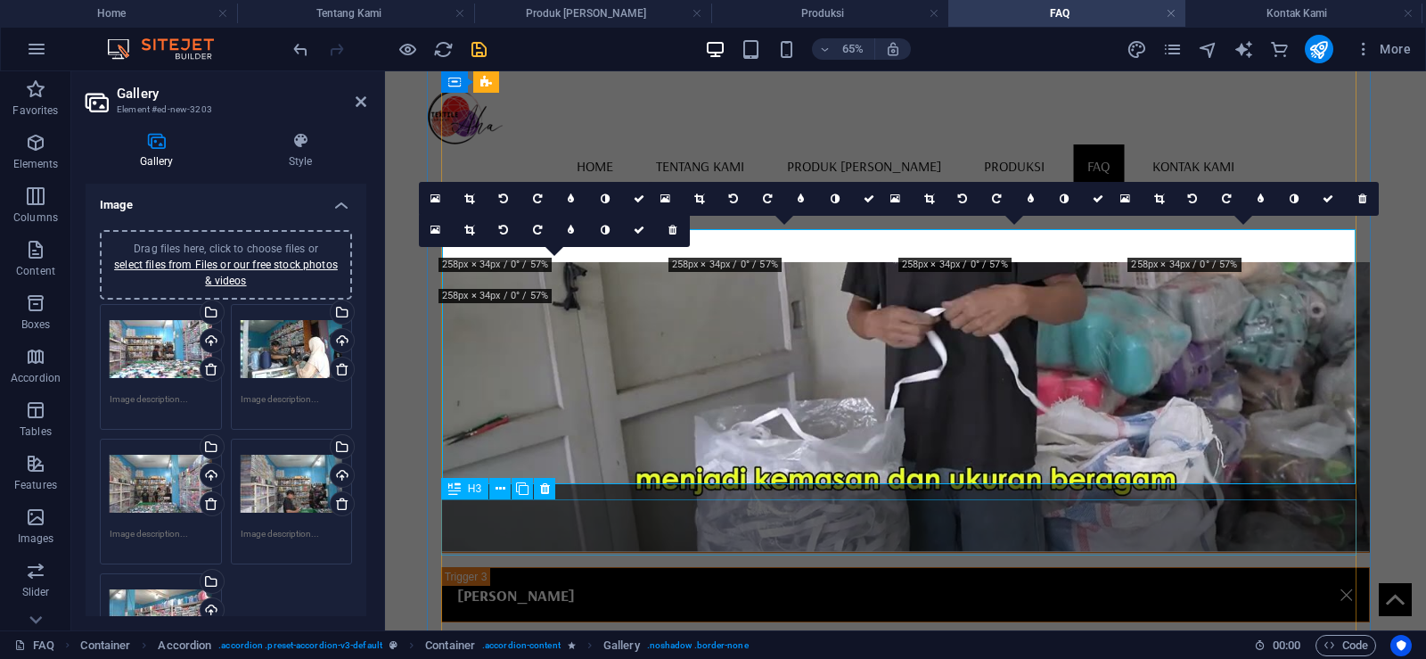
scroll to position [1284, 0]
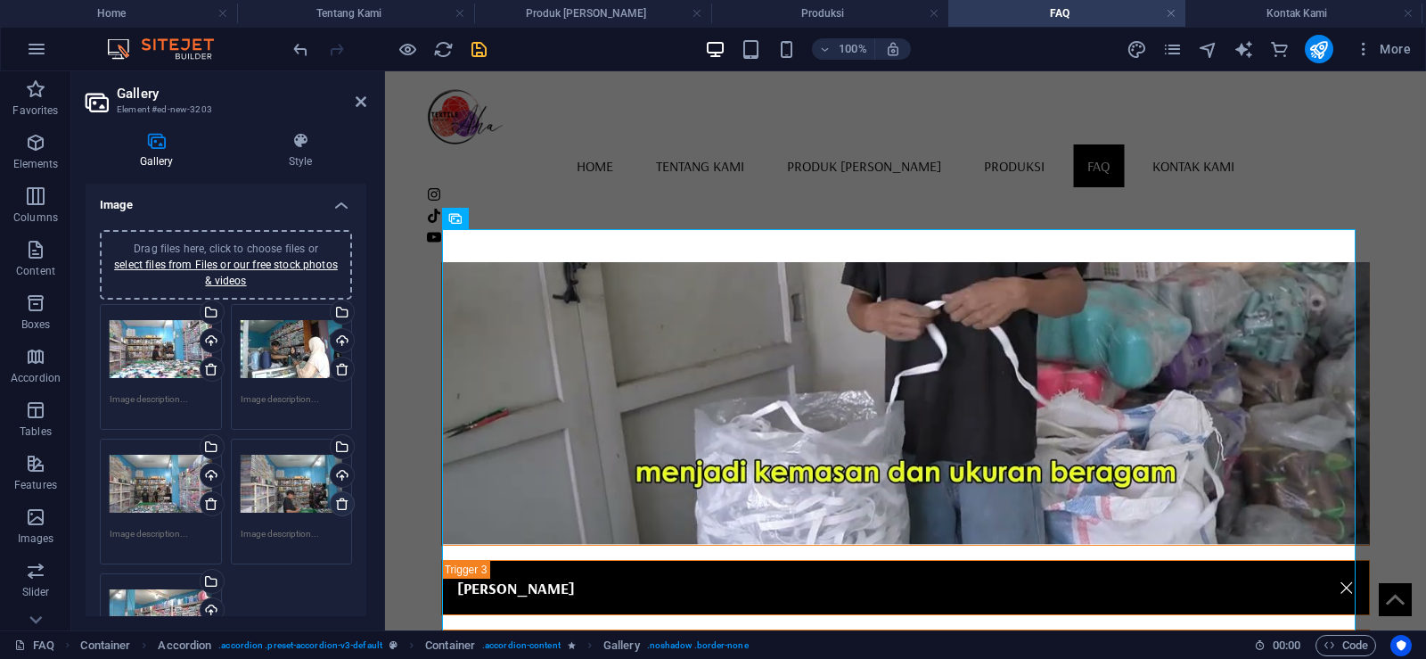
click at [336, 508] on icon at bounding box center [342, 504] width 14 height 14
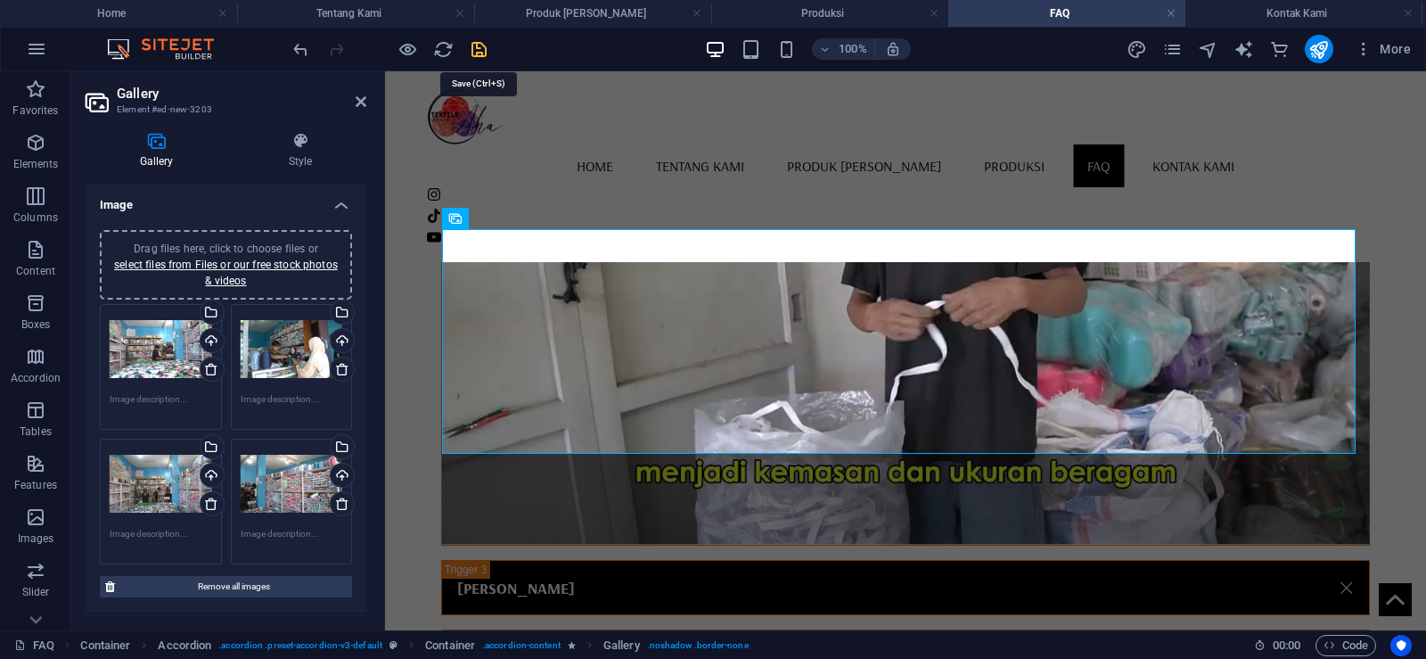
click at [488, 44] on icon "save" at bounding box center [479, 49] width 21 height 21
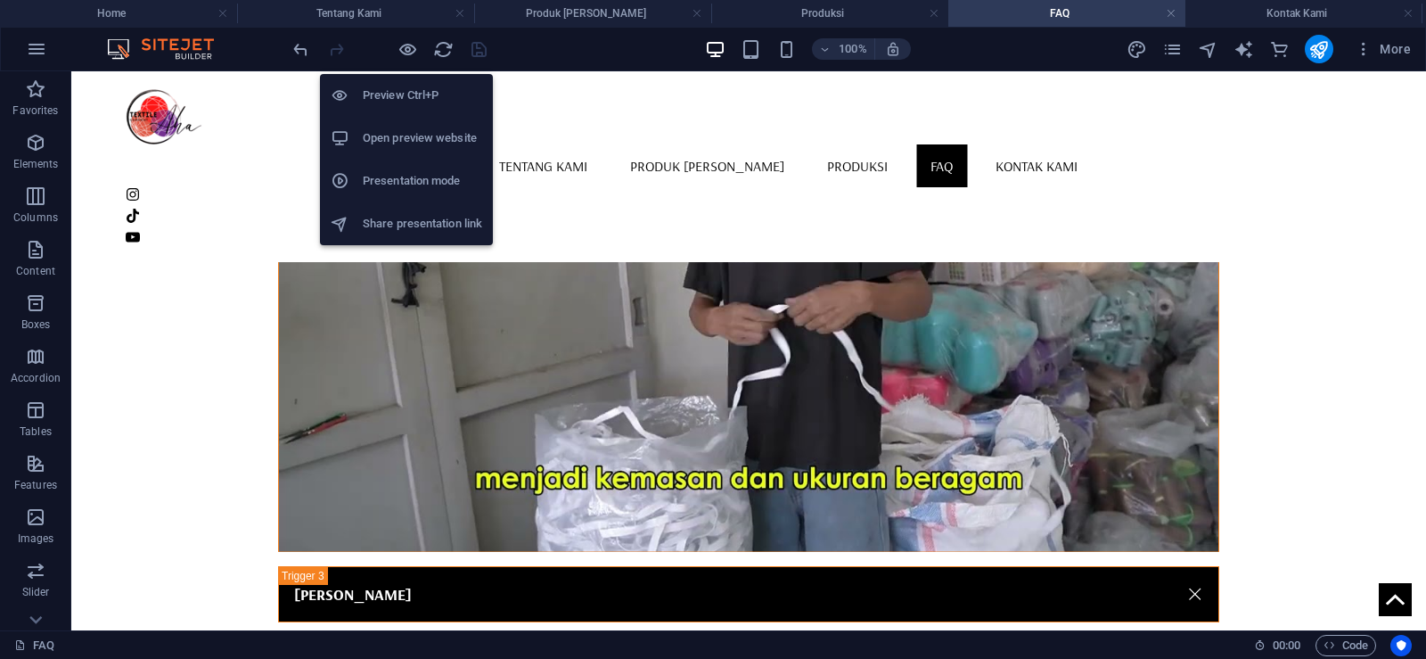
click at [415, 129] on h6 "Open preview website" at bounding box center [422, 137] width 119 height 21
